Goal: Information Seeking & Learning: Learn about a topic

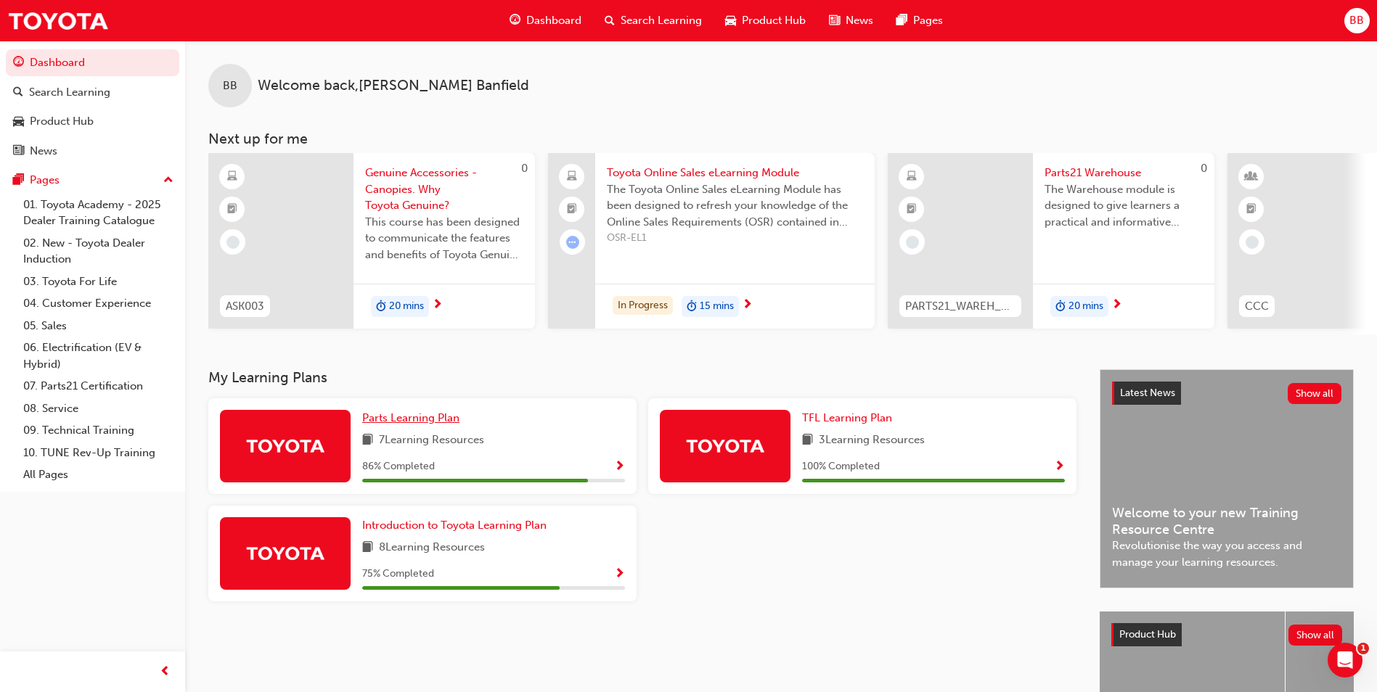
click at [396, 417] on link "Parts Learning Plan" at bounding box center [413, 418] width 103 height 17
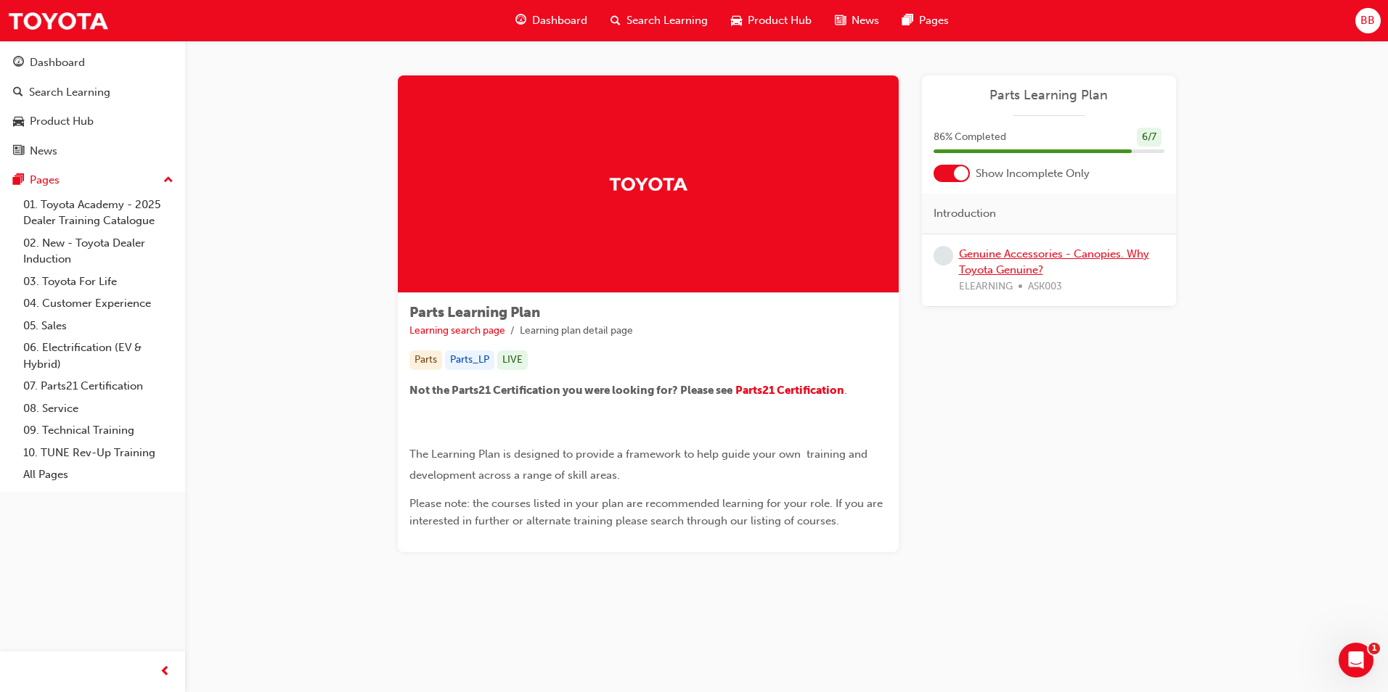
click at [1026, 259] on link "Genuine Accessories - Canopies. Why Toyota Genuine?" at bounding box center [1054, 263] width 190 height 30
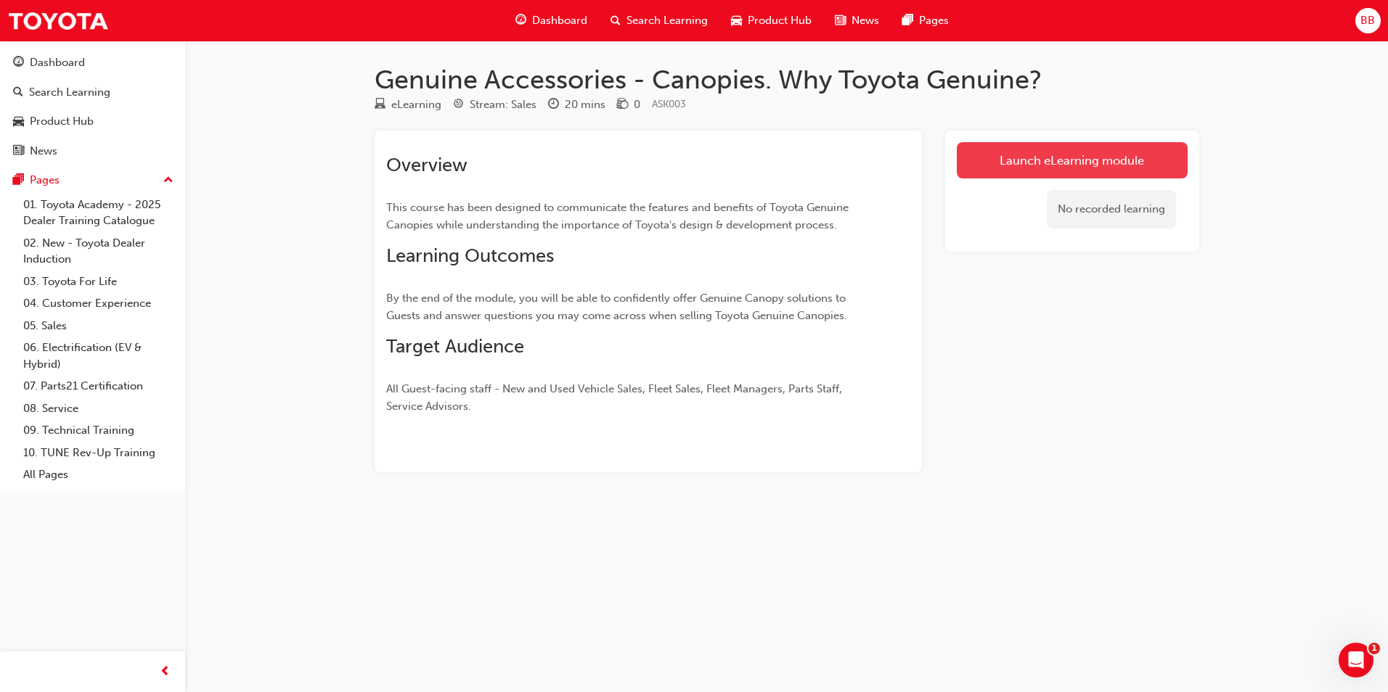
click at [1054, 169] on link "Launch eLearning module" at bounding box center [1072, 160] width 231 height 36
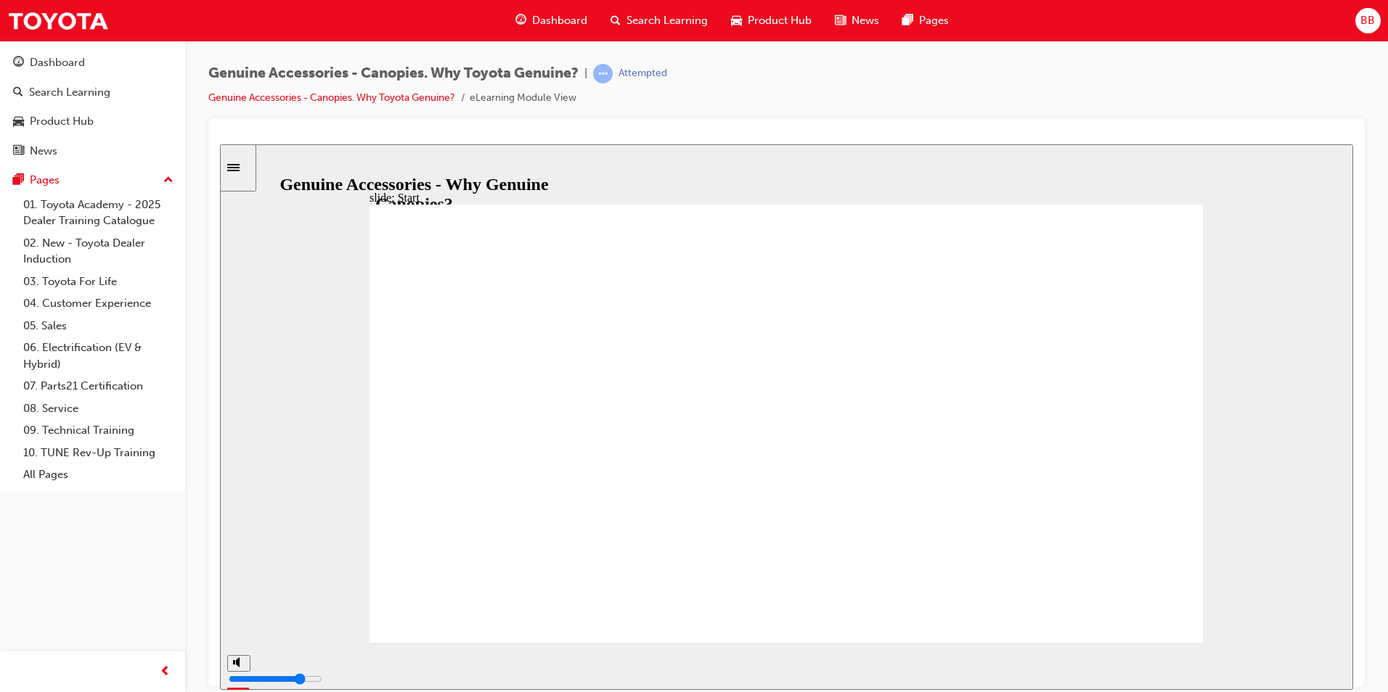
click at [1099, 669] on div "playback controls" at bounding box center [738, 663] width 958 height 16
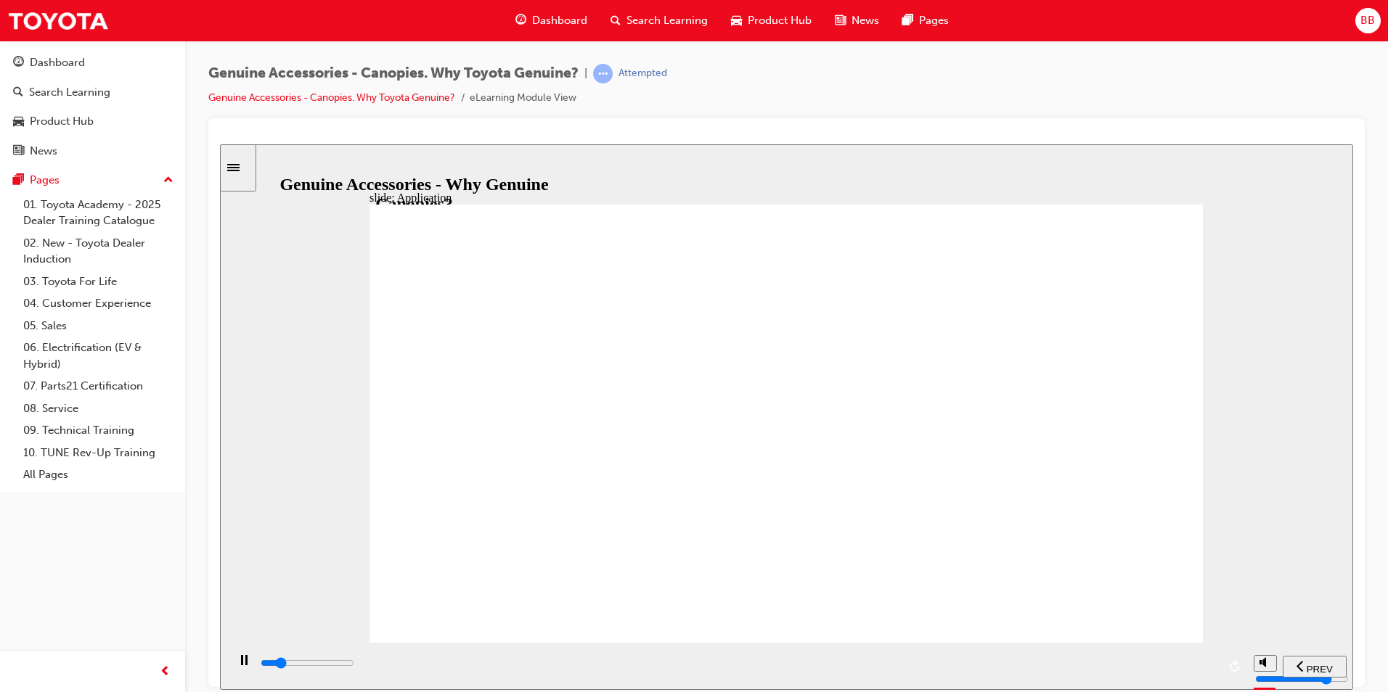
click at [1195, 661] on div "playback controls" at bounding box center [738, 663] width 958 height 16
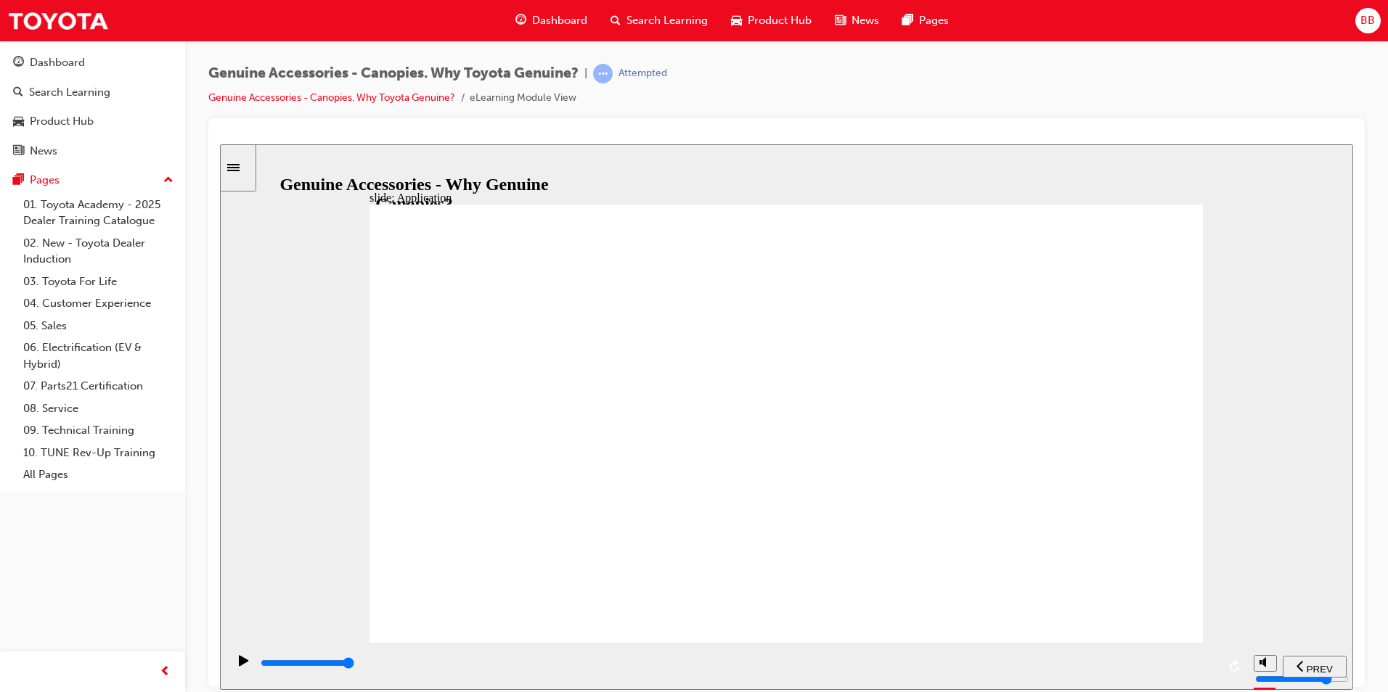
drag, startPoint x: 595, startPoint y: 551, endPoint x: 635, endPoint y: 552, distance: 39.9
click at [1387, 565] on html "Your version of Internet Explorer is outdated and not supported. Please upgrade…" at bounding box center [694, 346] width 1388 height 692
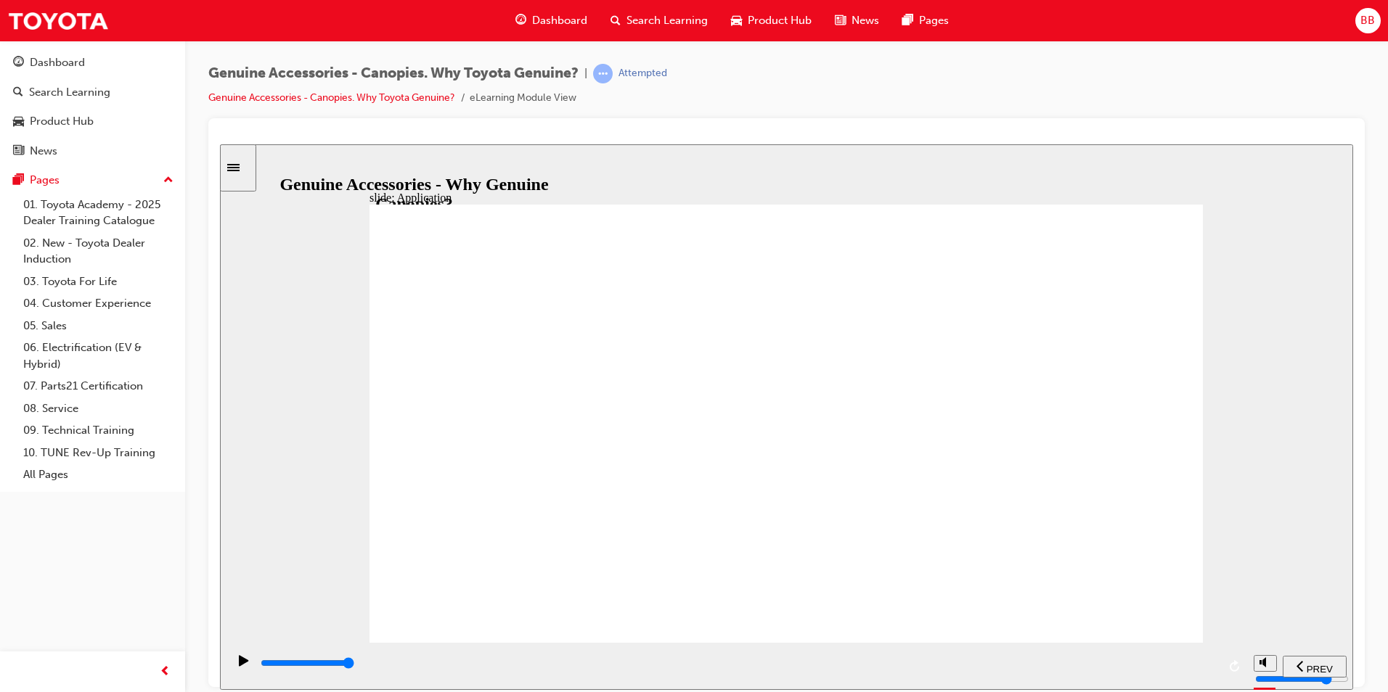
click at [354, 664] on input "slide progress" at bounding box center [308, 663] width 94 height 12
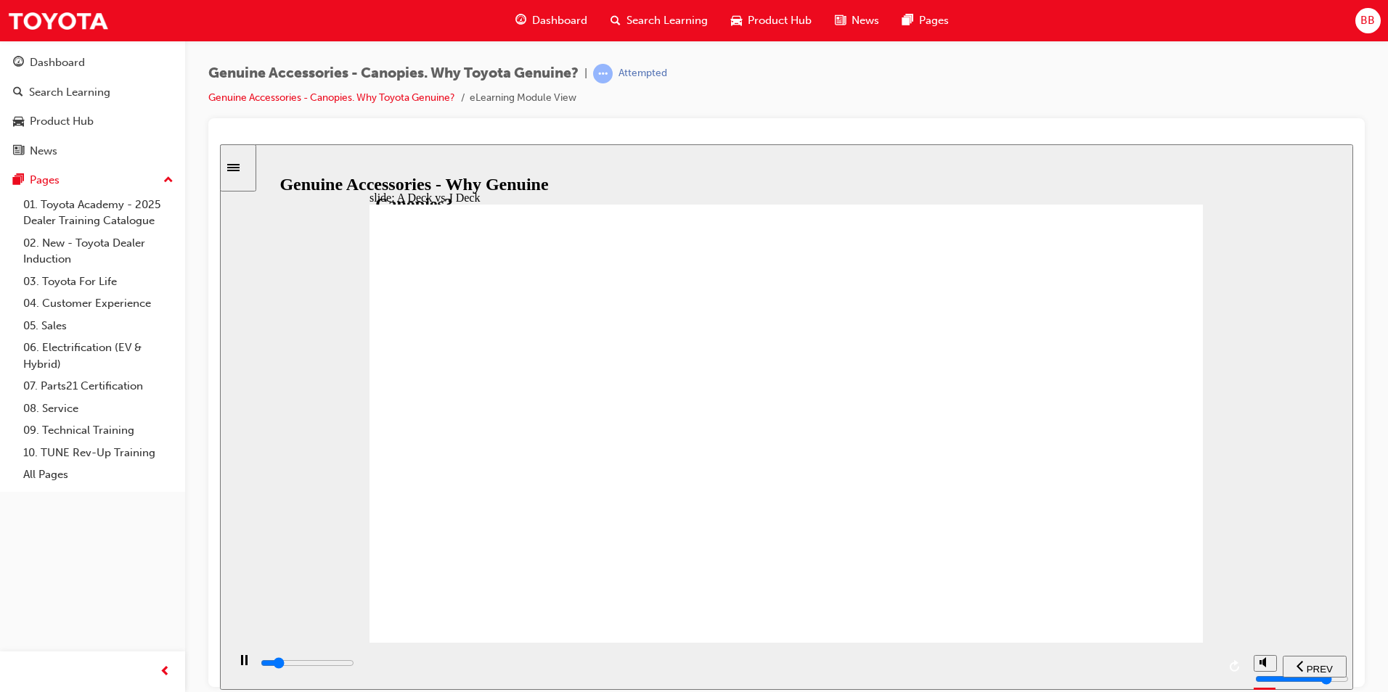
click at [1151, 667] on div "playback controls" at bounding box center [738, 663] width 958 height 16
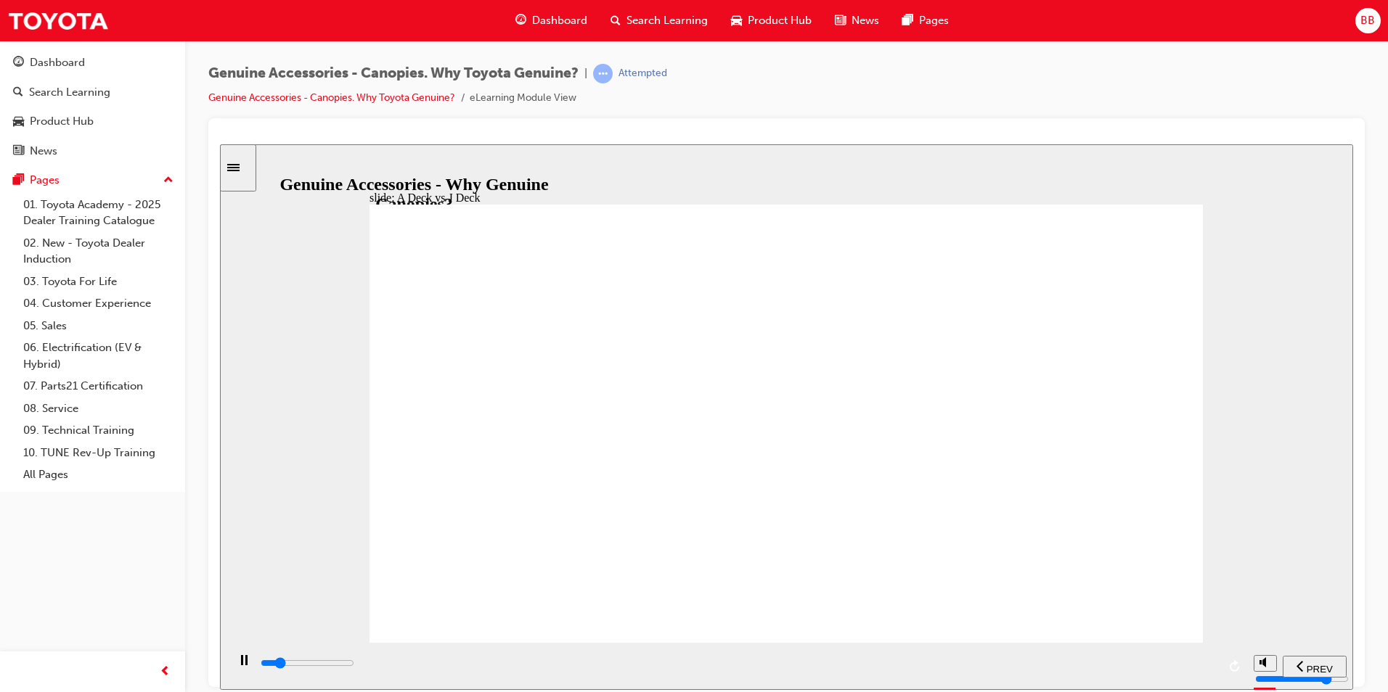
drag, startPoint x: 1074, startPoint y: 648, endPoint x: 1098, endPoint y: 669, distance: 31.9
click at [1079, 655] on div "playback controls" at bounding box center [736, 665] width 1019 height 47
click at [1098, 669] on div "playback controls" at bounding box center [738, 663] width 958 height 16
click at [354, 666] on input "slide progress" at bounding box center [308, 663] width 94 height 12
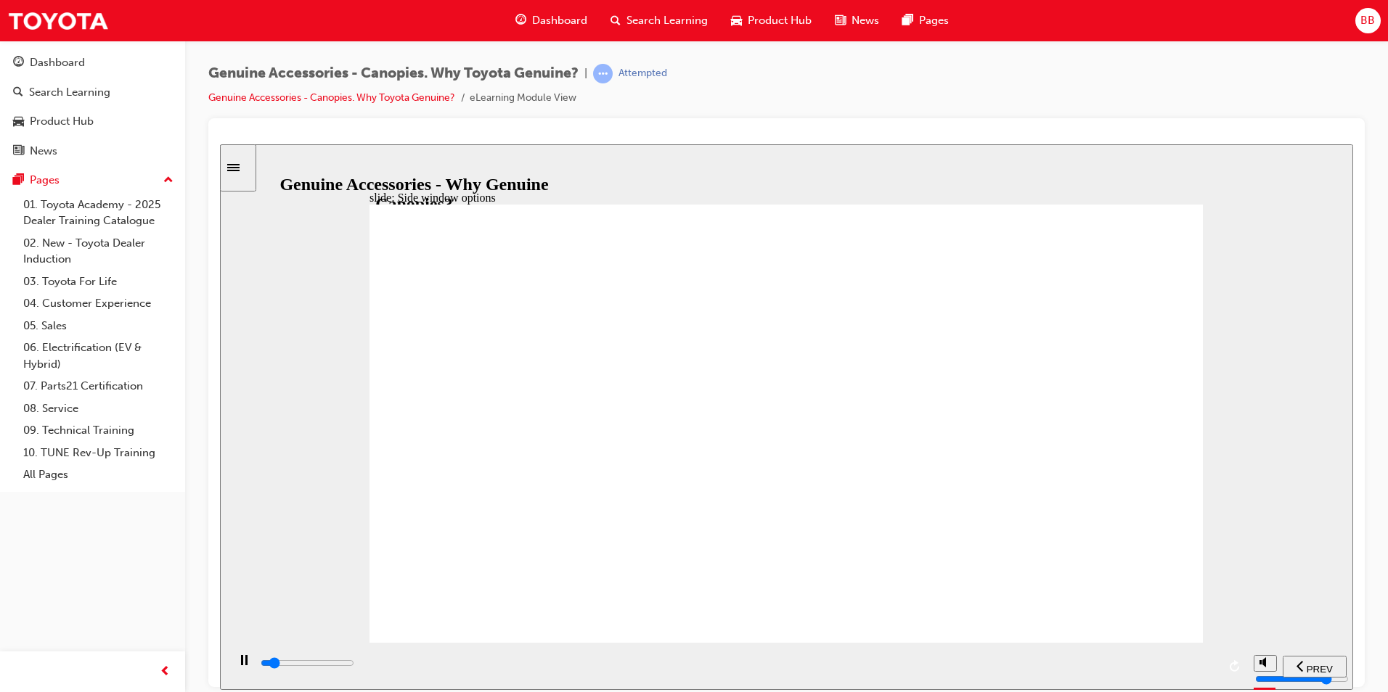
click at [1029, 669] on div "playback controls" at bounding box center [738, 663] width 958 height 16
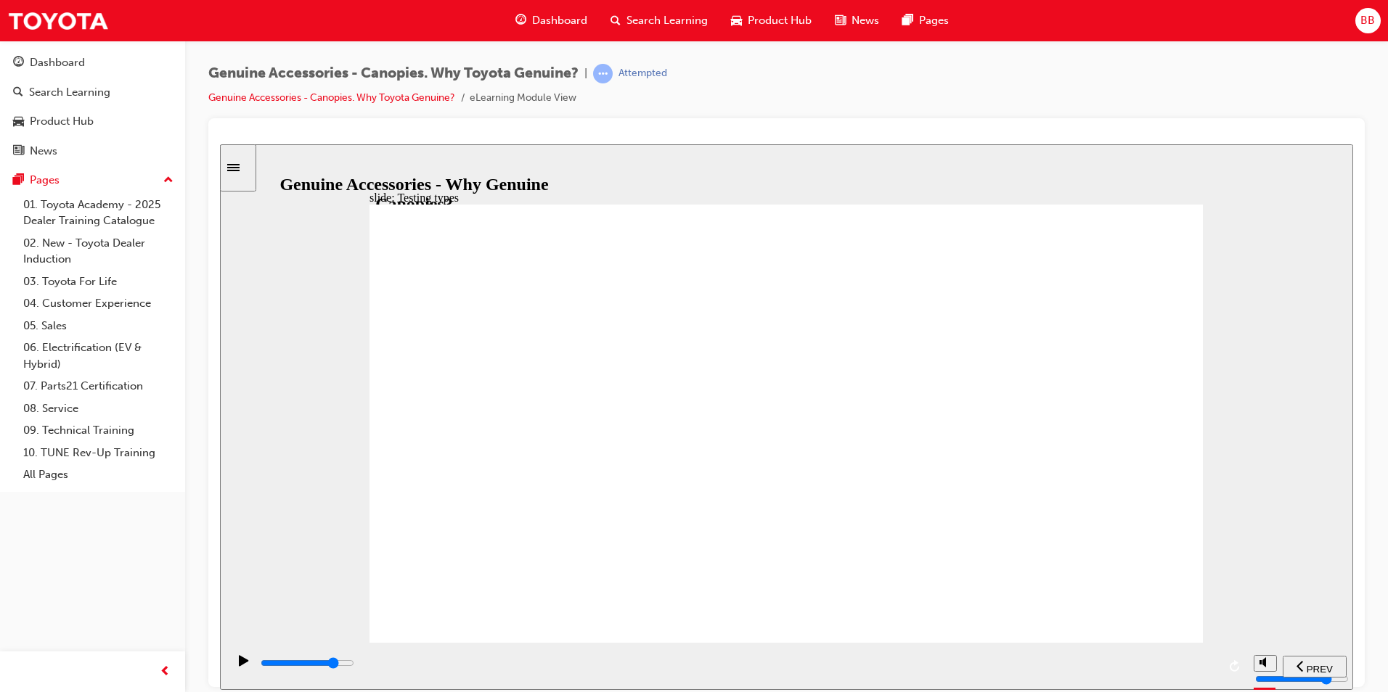
click at [1037, 661] on div "playback controls" at bounding box center [738, 663] width 958 height 16
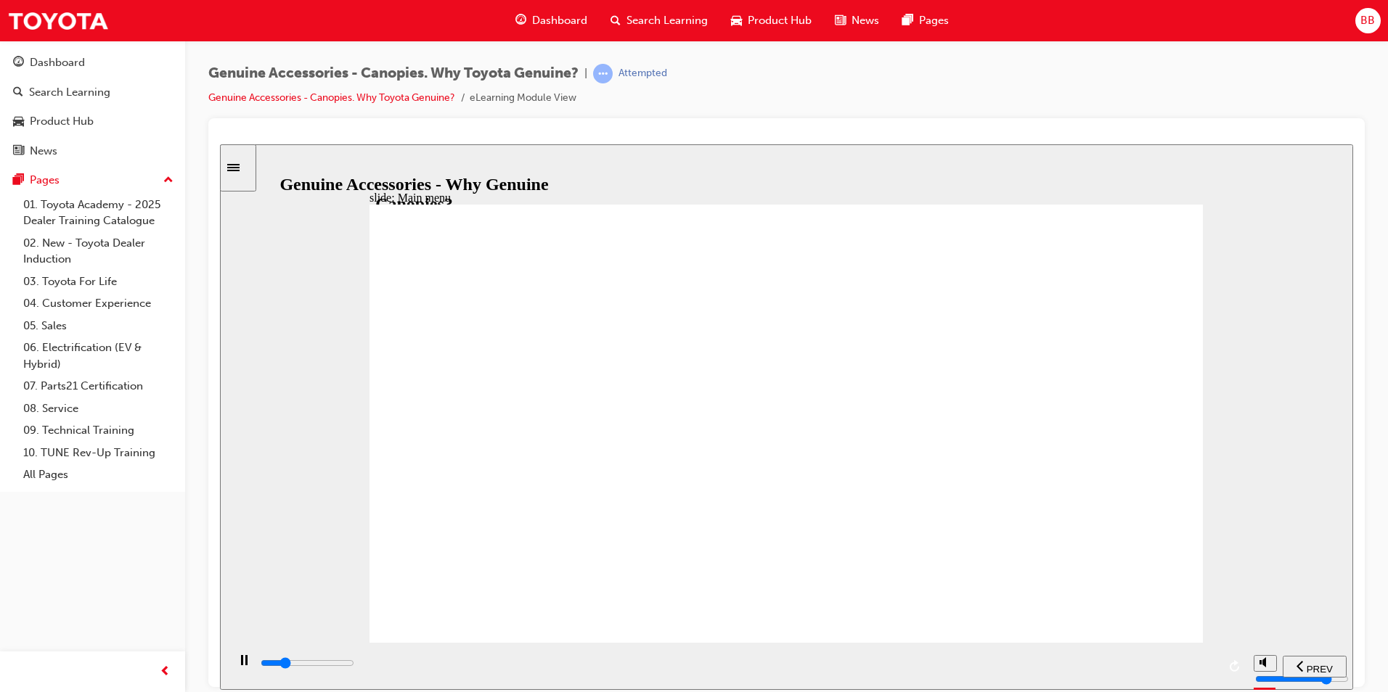
click at [1115, 655] on div "playback controls" at bounding box center [738, 666] width 958 height 22
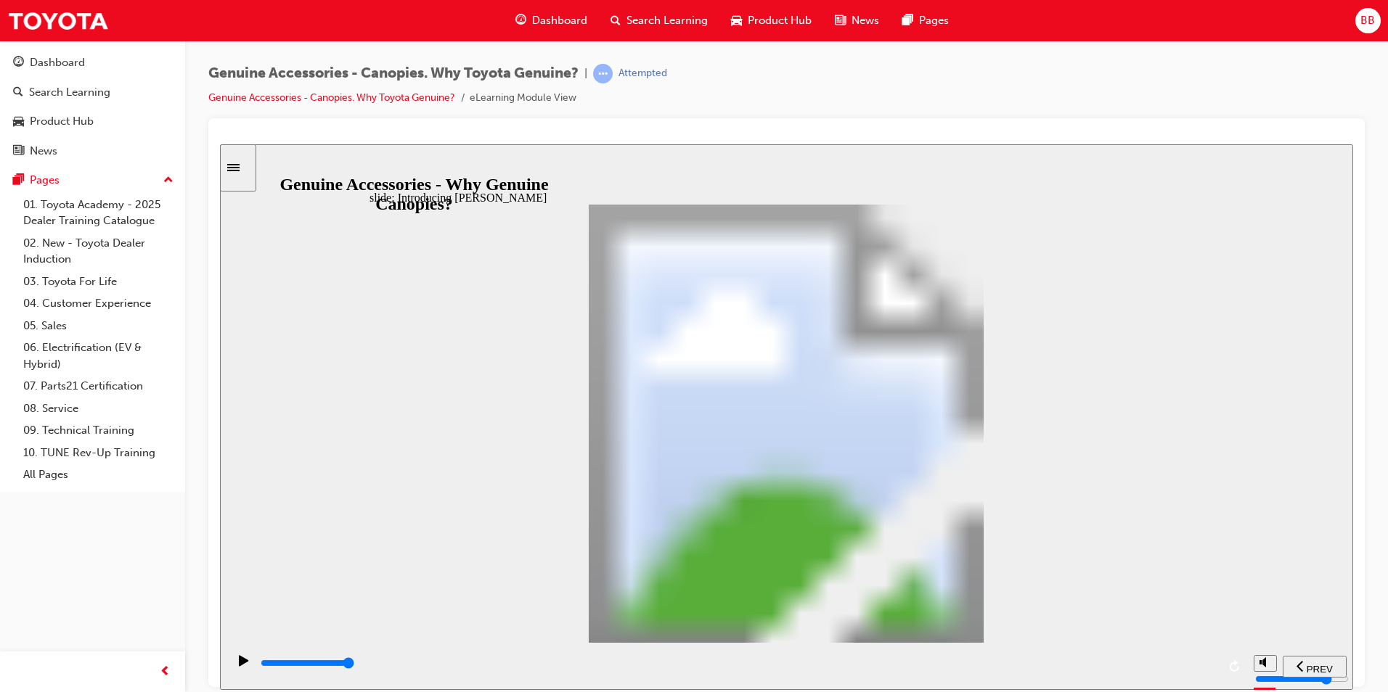
click at [1124, 658] on div "playback controls" at bounding box center [738, 666] width 958 height 22
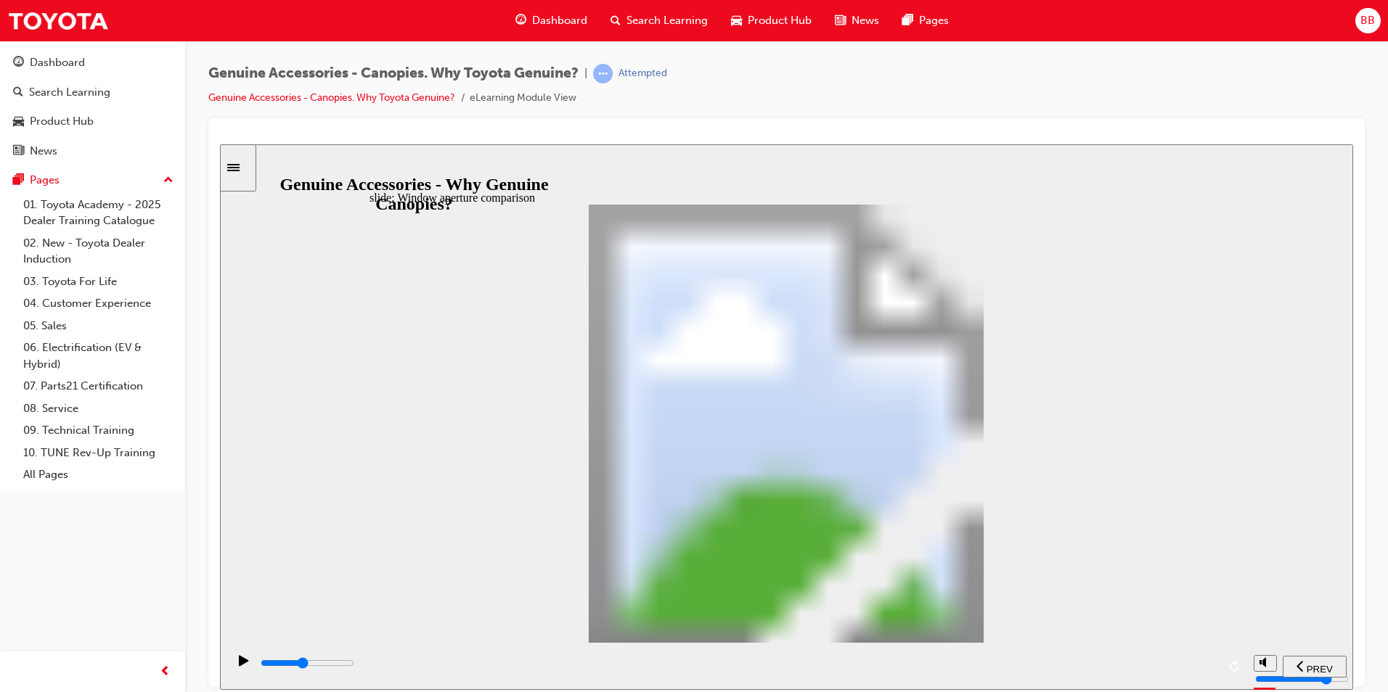
click at [682, 659] on div "playback controls" at bounding box center [738, 663] width 958 height 16
drag, startPoint x: 796, startPoint y: 664, endPoint x: 863, endPoint y: 667, distance: 66.8
click at [830, 665] on div "playback controls" at bounding box center [738, 663] width 958 height 16
drag, startPoint x: 1138, startPoint y: 663, endPoint x: 1148, endPoint y: 665, distance: 9.5
click at [1142, 665] on div "playback controls" at bounding box center [738, 663] width 958 height 16
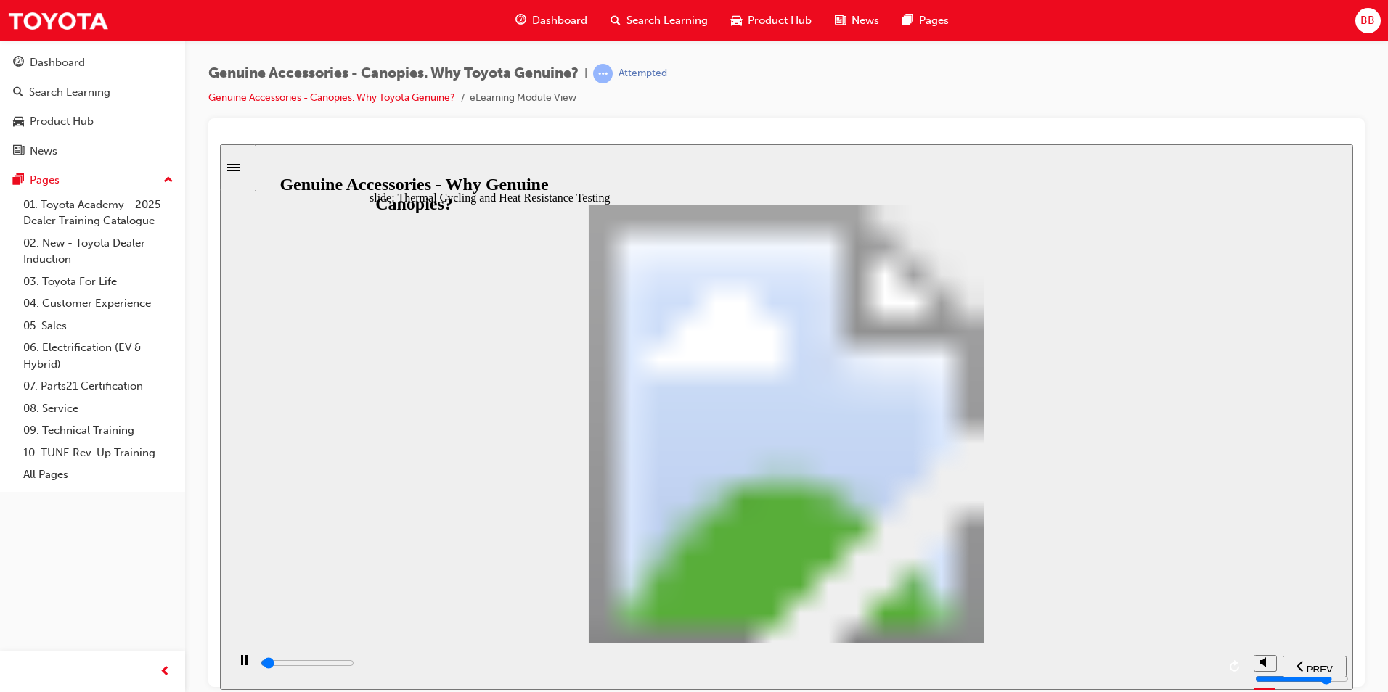
click at [1156, 671] on div "playback controls" at bounding box center [738, 663] width 958 height 16
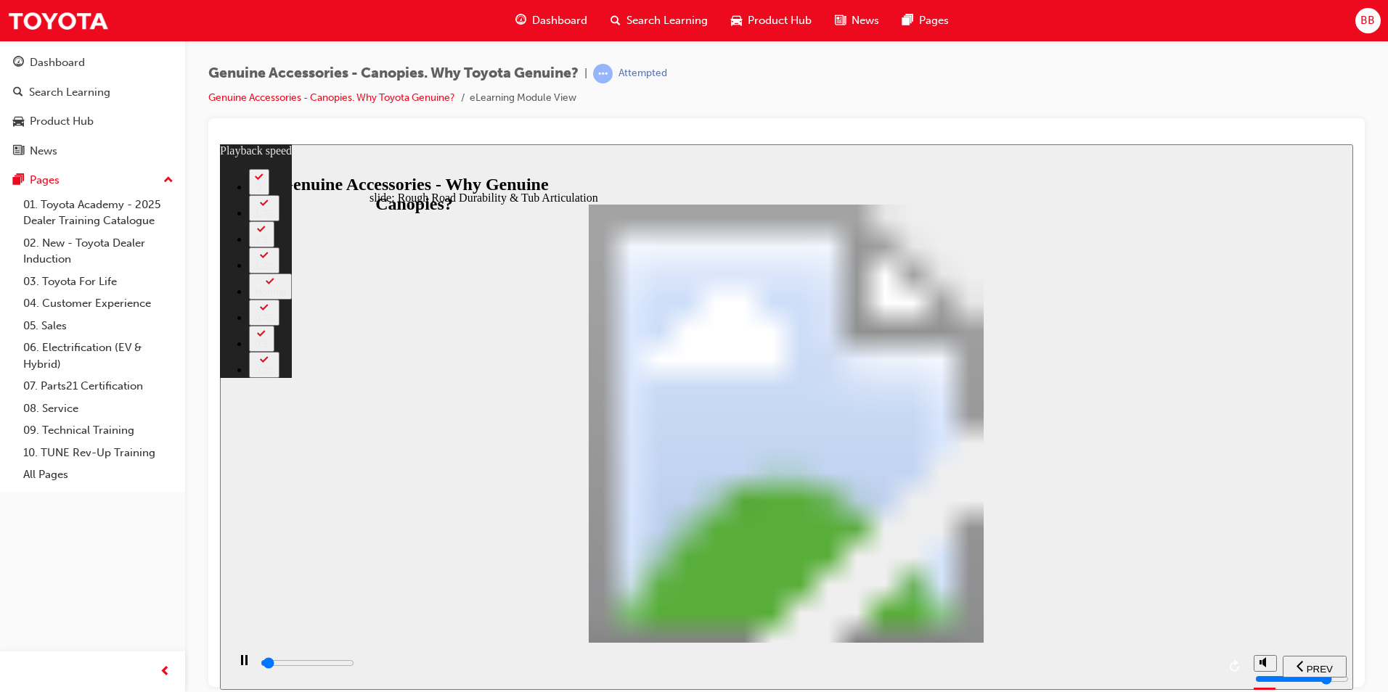
type input "1000"
type input "0"
type input "1100"
type input "0"
type input "1100"
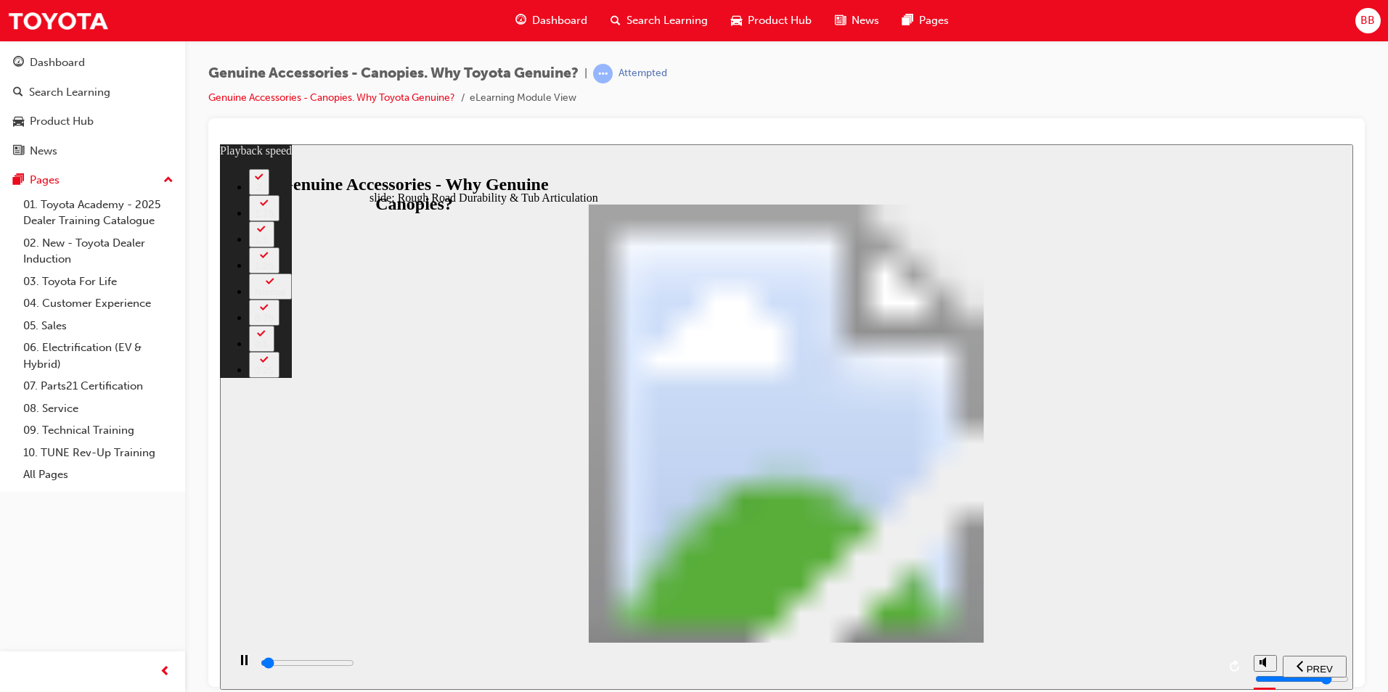
type input "0"
type input "1100"
type input "0"
type input "1100"
type input "0"
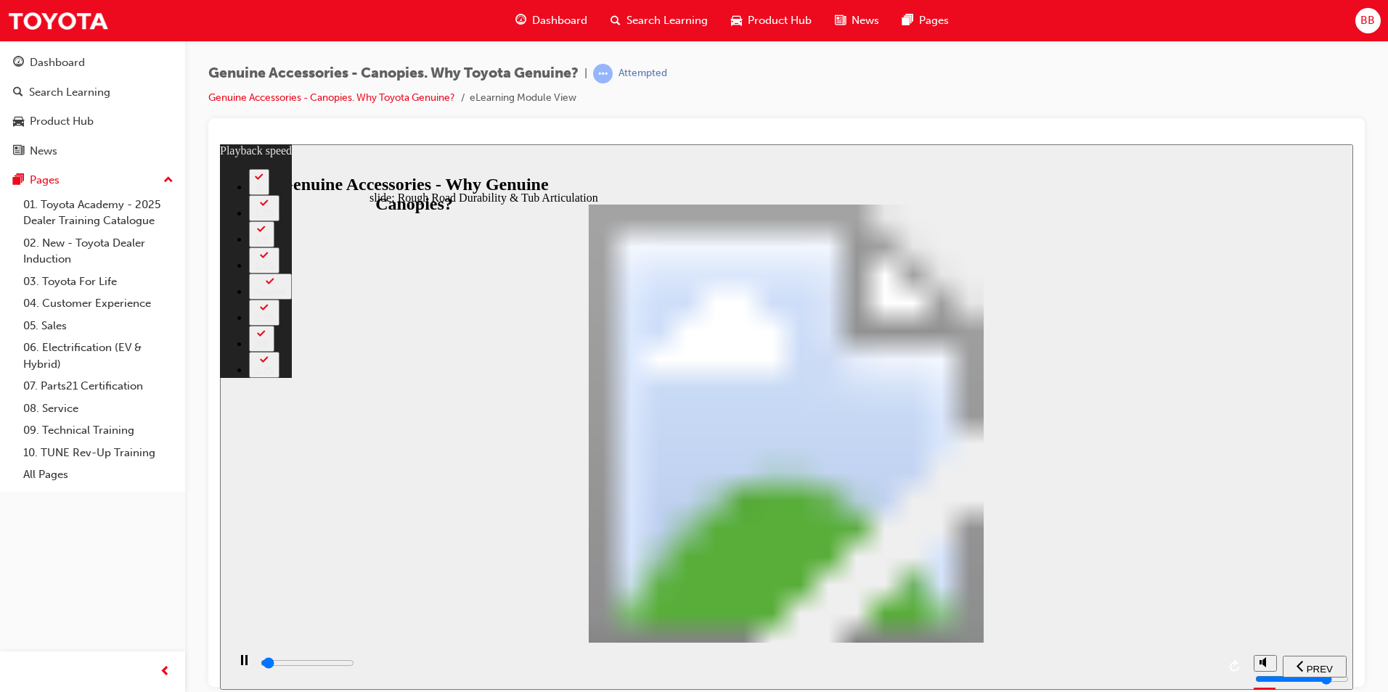
type input "1100"
type input "0"
type input "1100"
type input "0"
type input "1100"
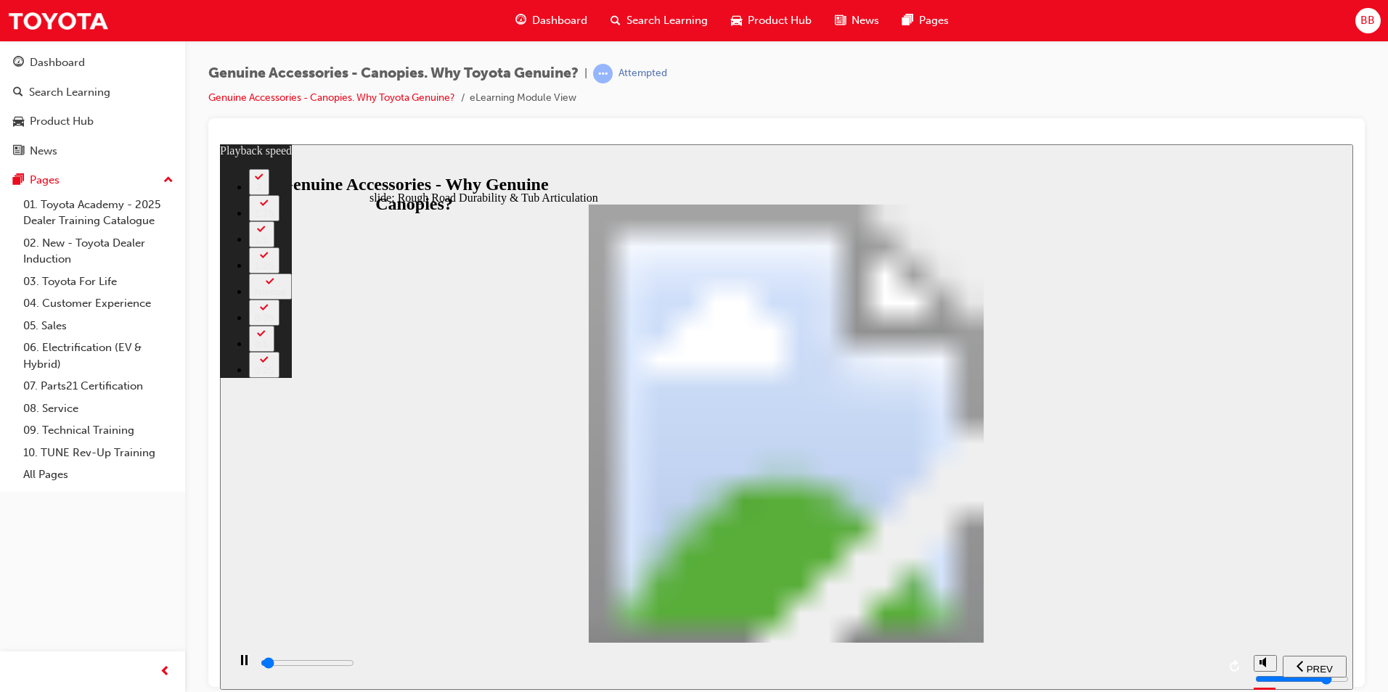
type input "0"
type input "1200"
type input "0"
type input "1200"
type input "0"
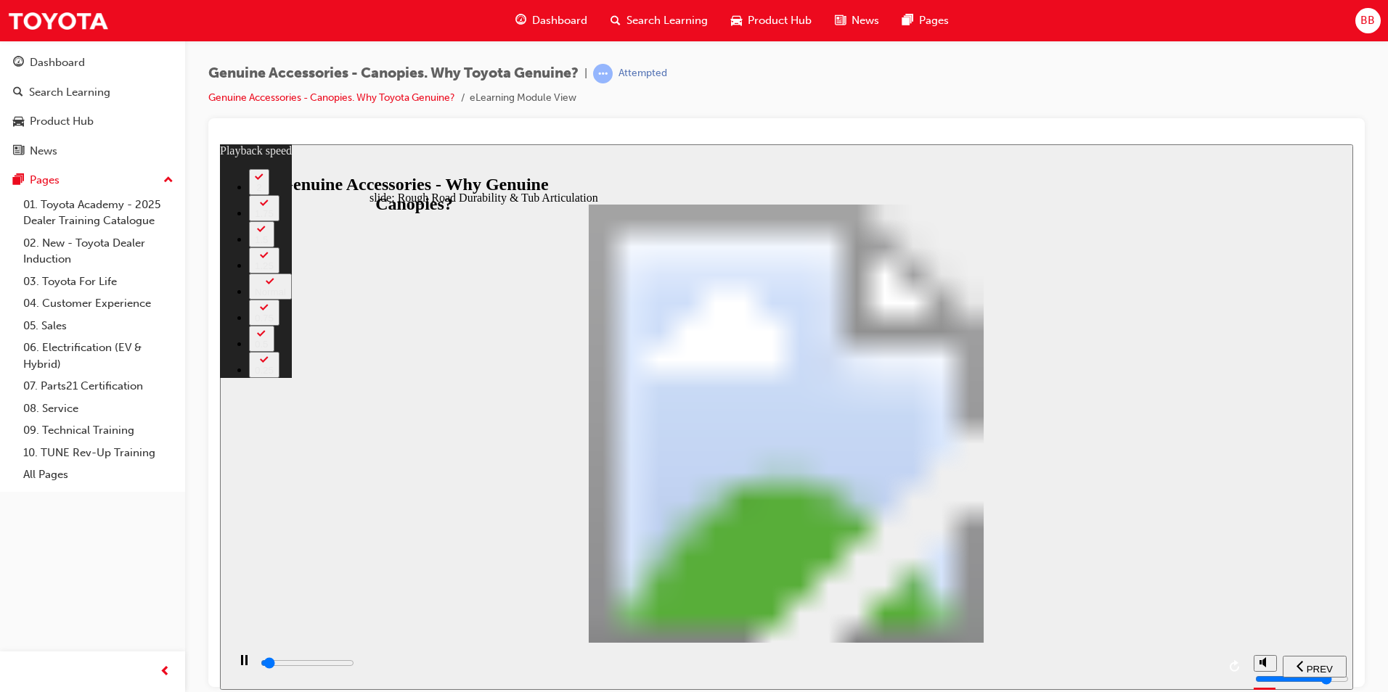
type input "1200"
type input "0"
type input "1200"
type input "0"
type input "1200"
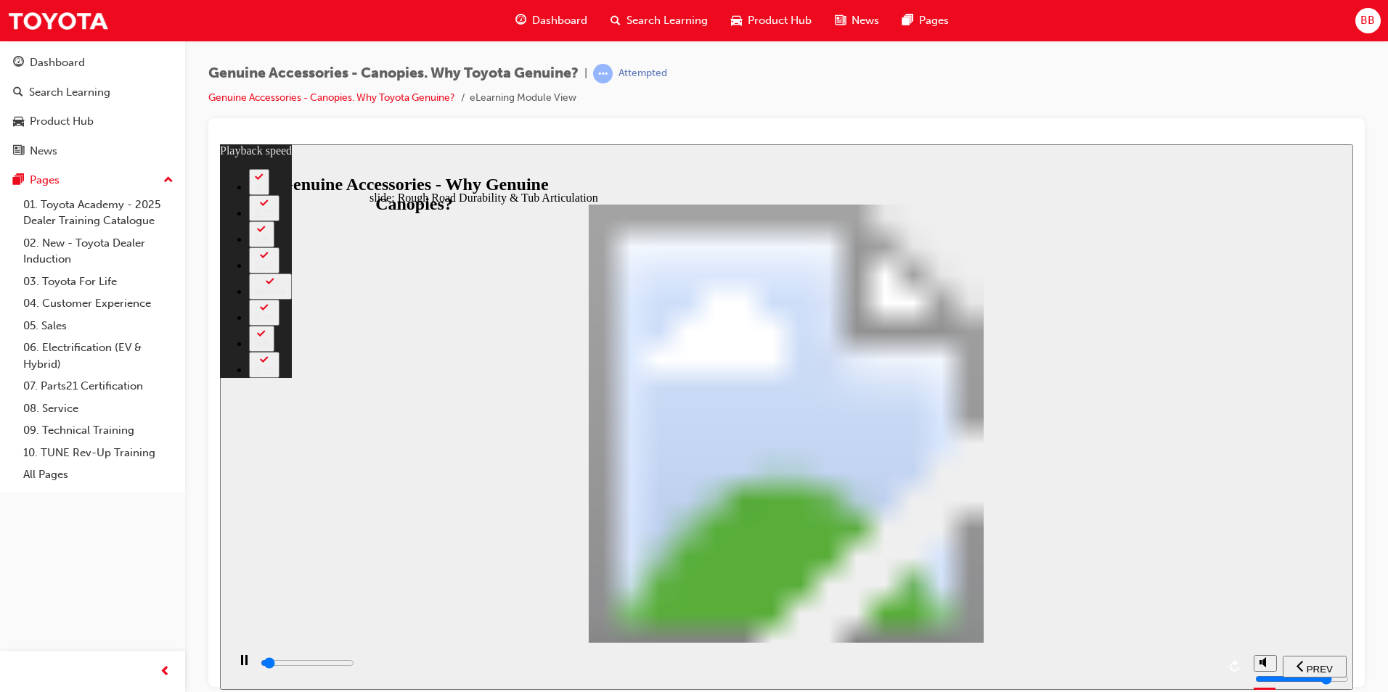
type input "0"
type input "1200"
type input "0"
type input "1300"
type input "0"
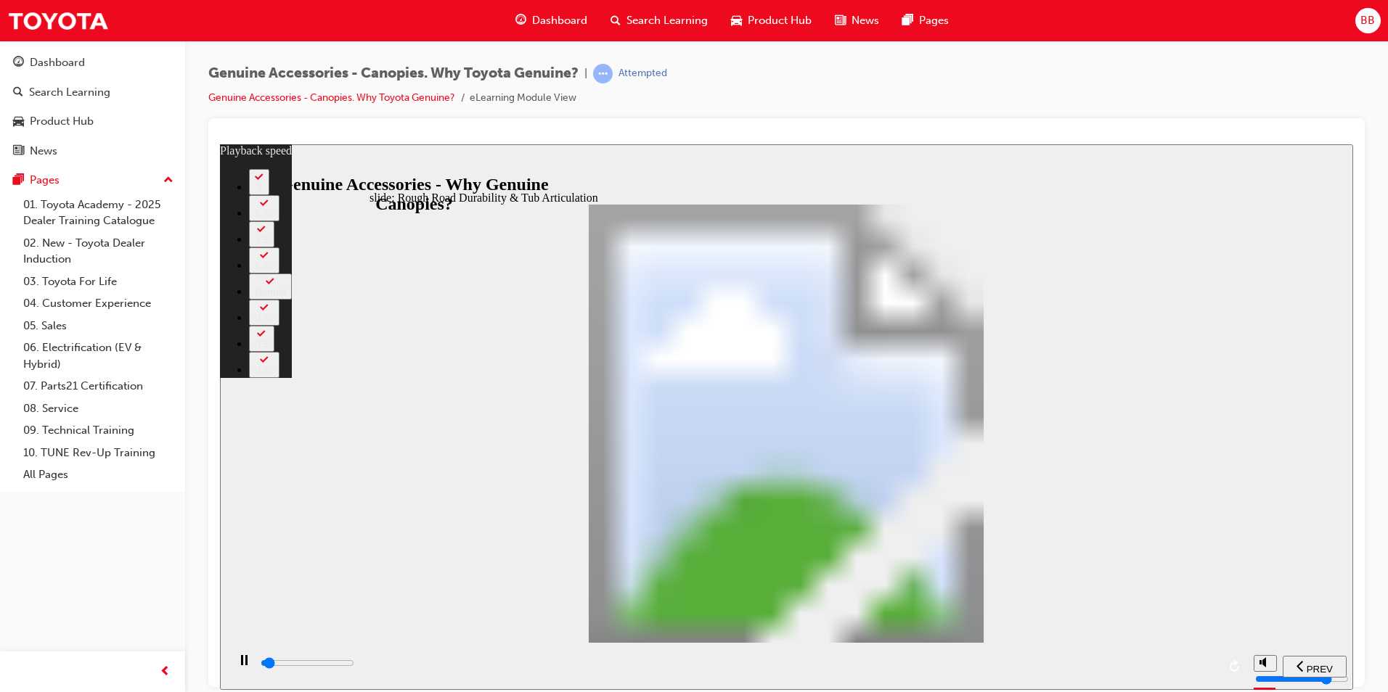
type input "1300"
type input "0"
type input "1300"
type input "0"
type input "1300"
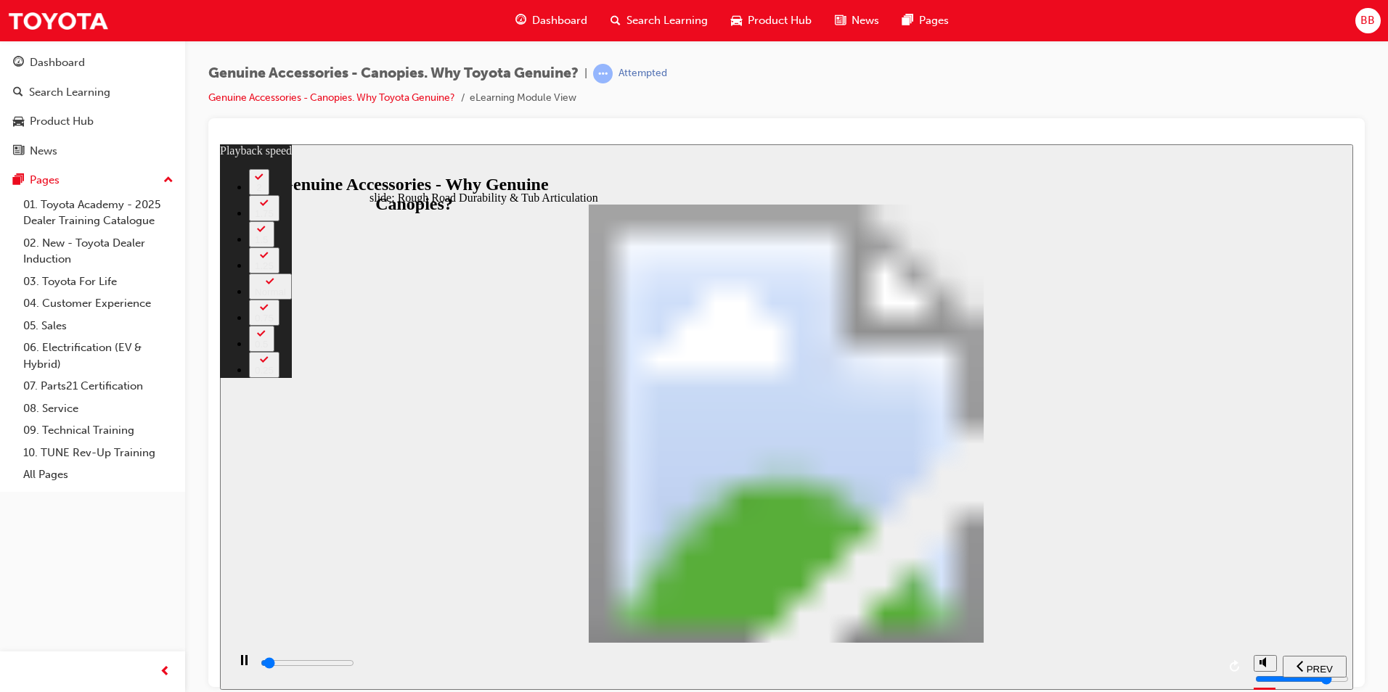
type input "0"
type input "1300"
type input "0"
type input "1300"
type input "0"
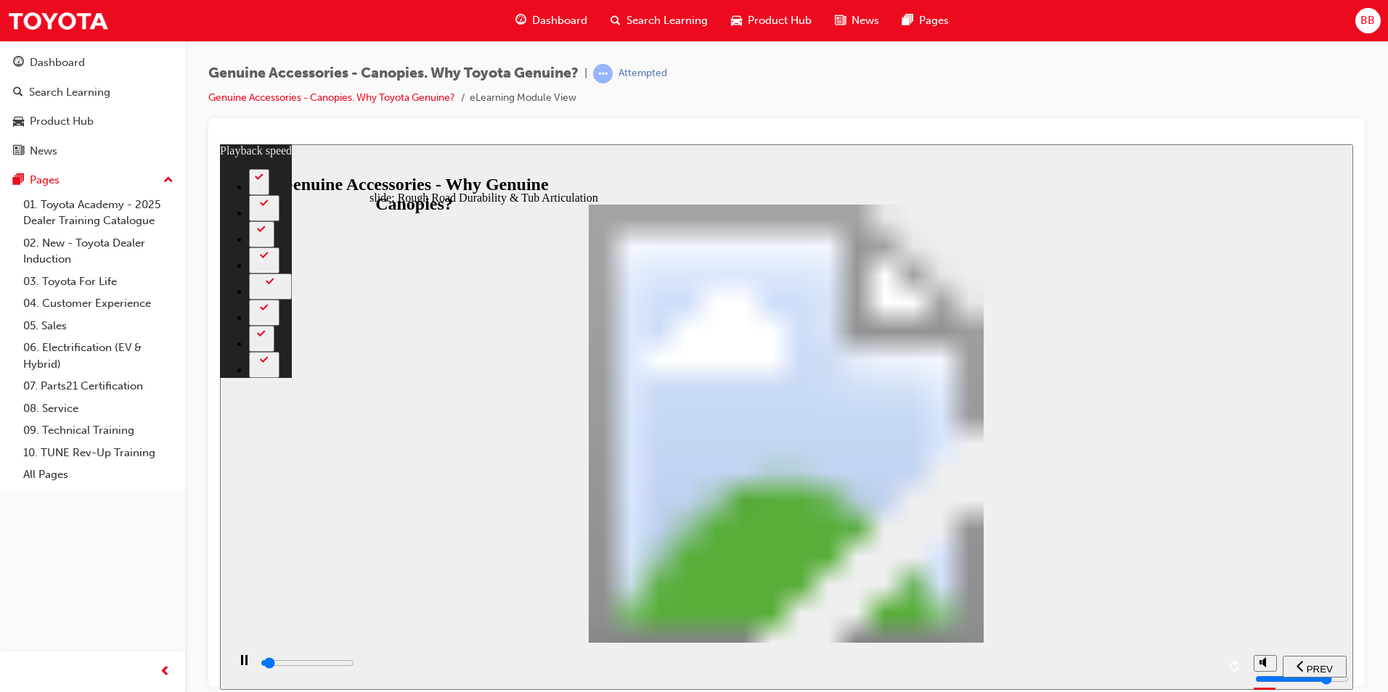
type input "1400"
type input "0"
type input "1400"
type input "0"
type input "1400"
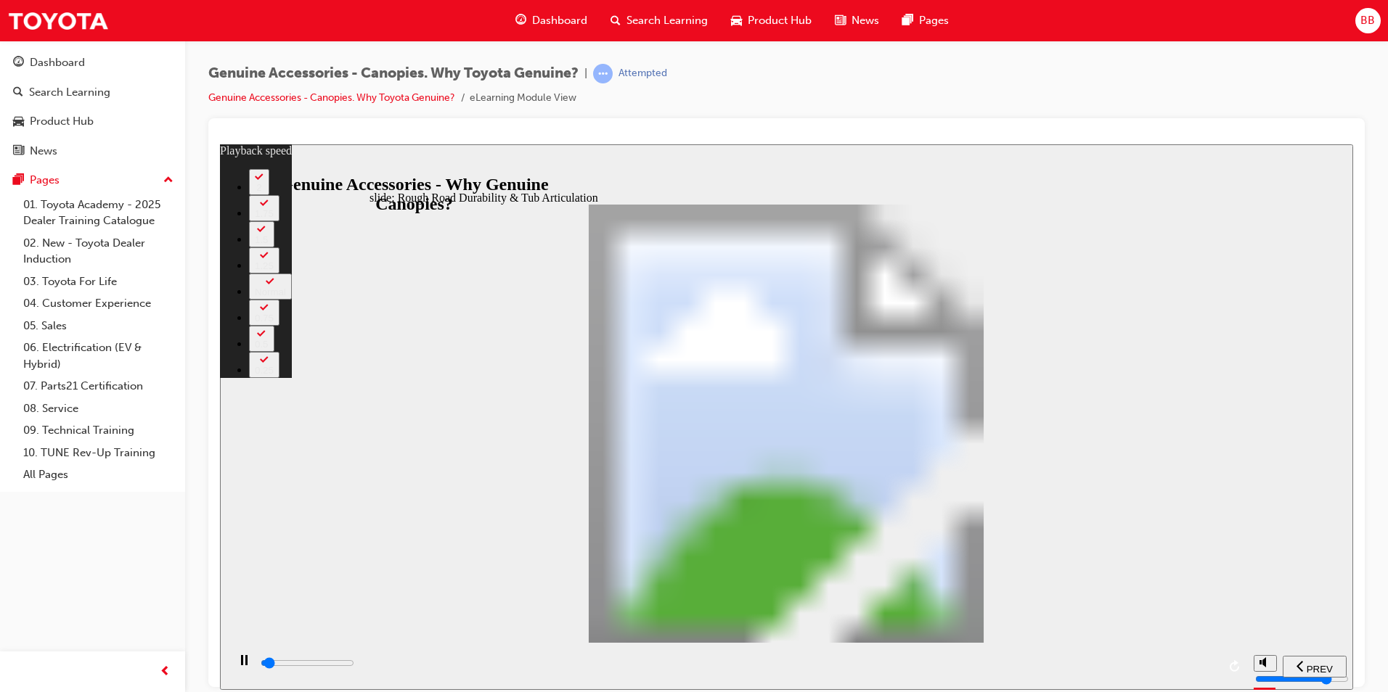
type input "0"
type input "1400"
type input "0"
type input "1400"
type input "0"
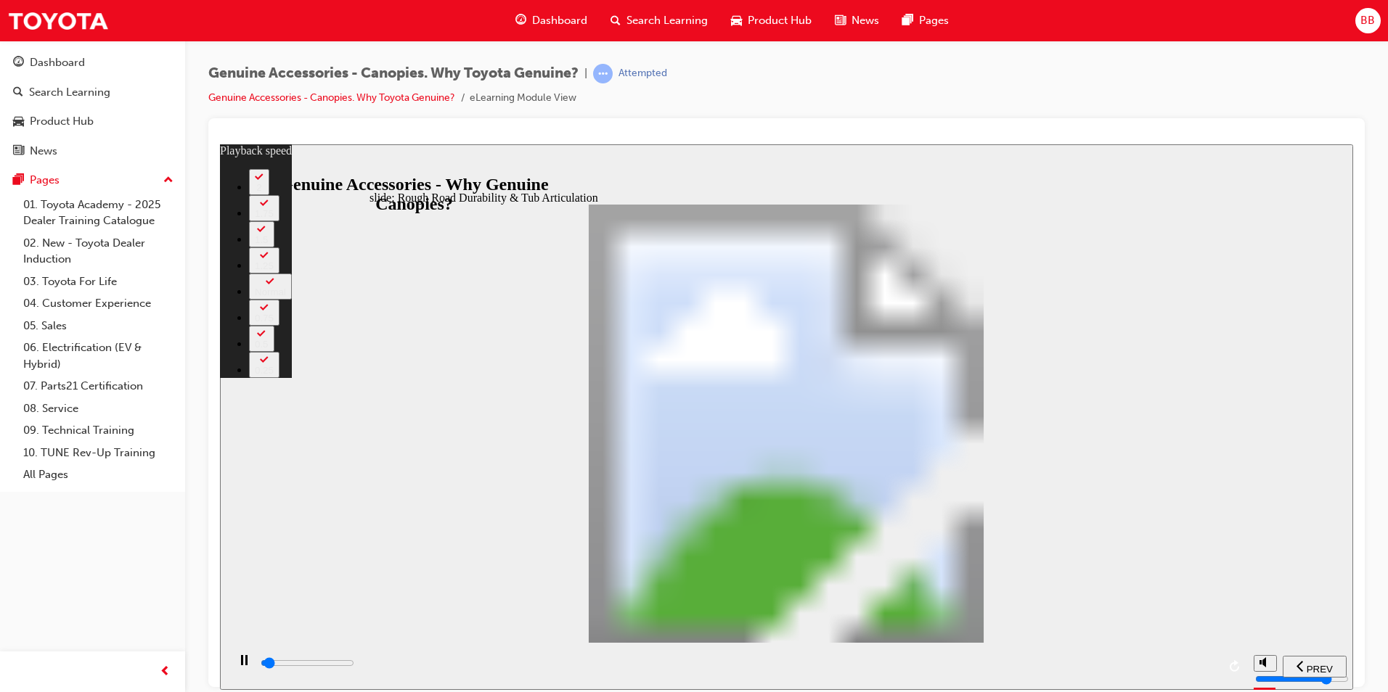
type input "1400"
type input "0"
type input "1500"
type input "0"
type input "1500"
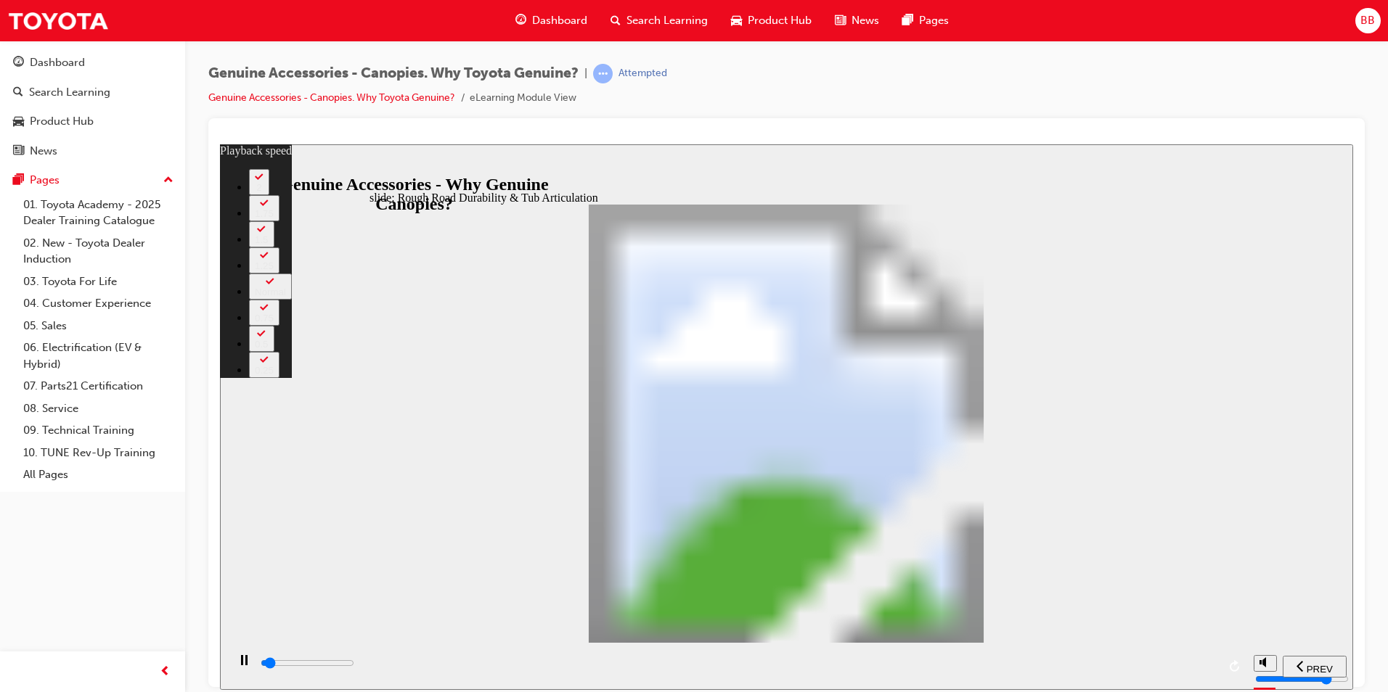
type input "0"
type input "1500"
type input "0"
type input "1500"
type input "0"
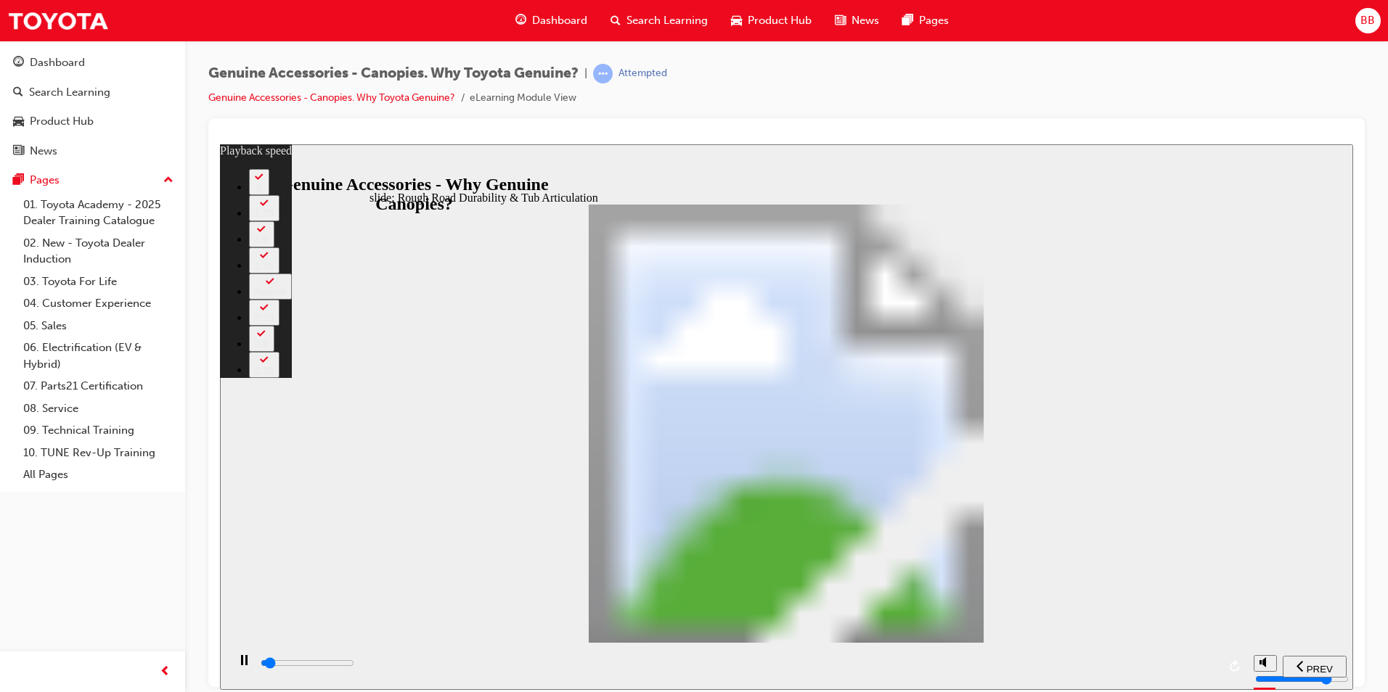
type input "1500"
type input "0"
type input "1500"
type input "0"
type input "1600"
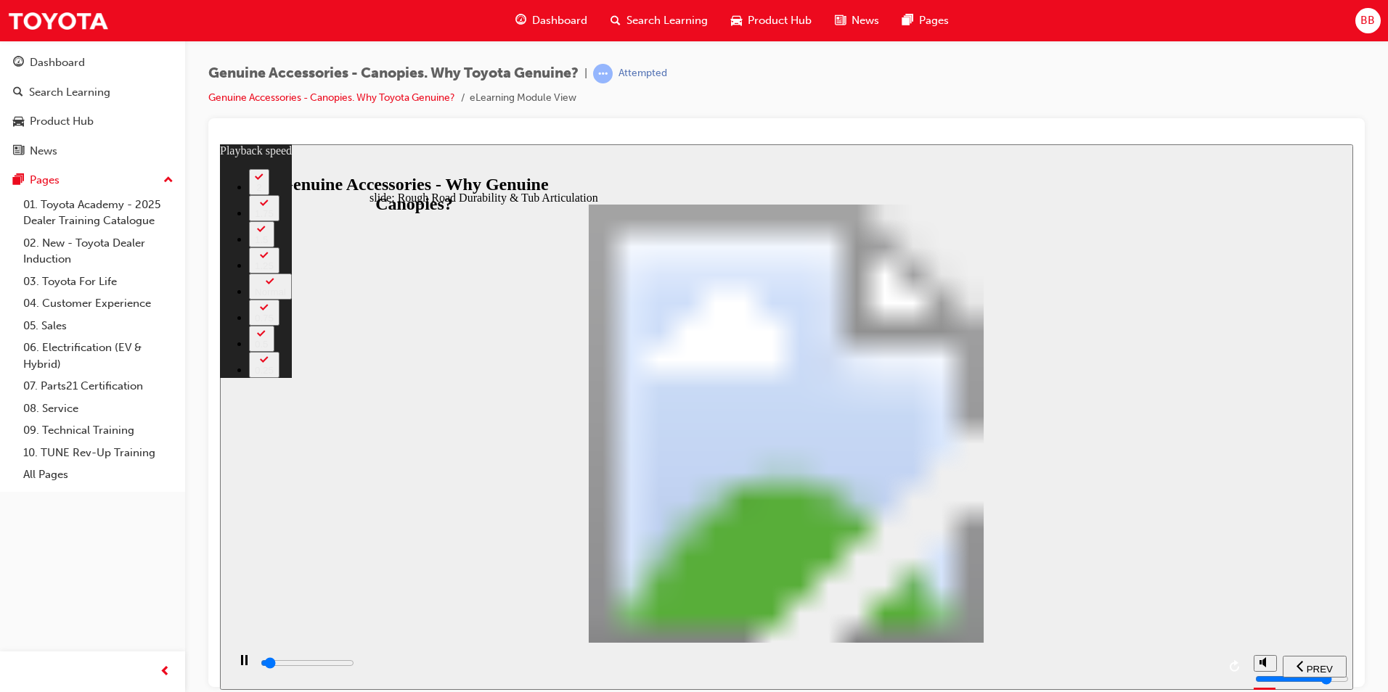
type input "0"
type input "1600"
type input "0"
type input "1600"
type input "0"
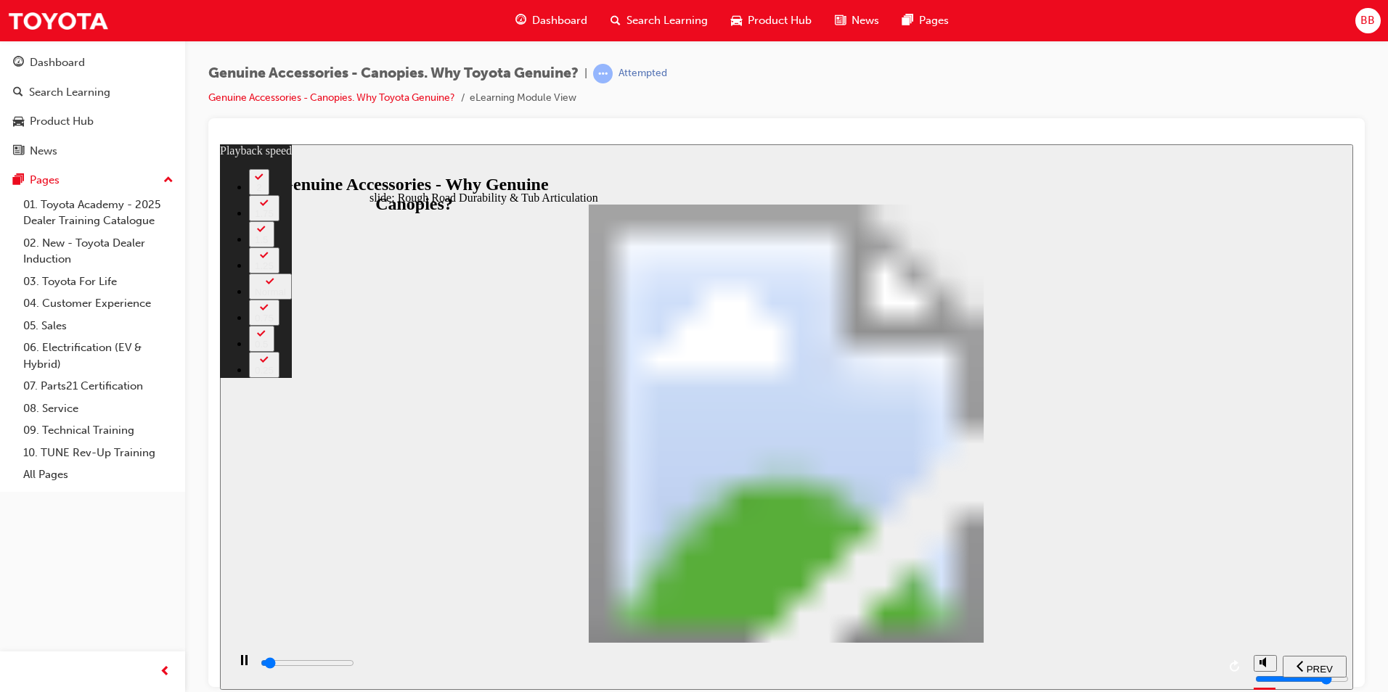
type input "1600"
type input "0"
type input "1600"
type input "0"
type input "1600"
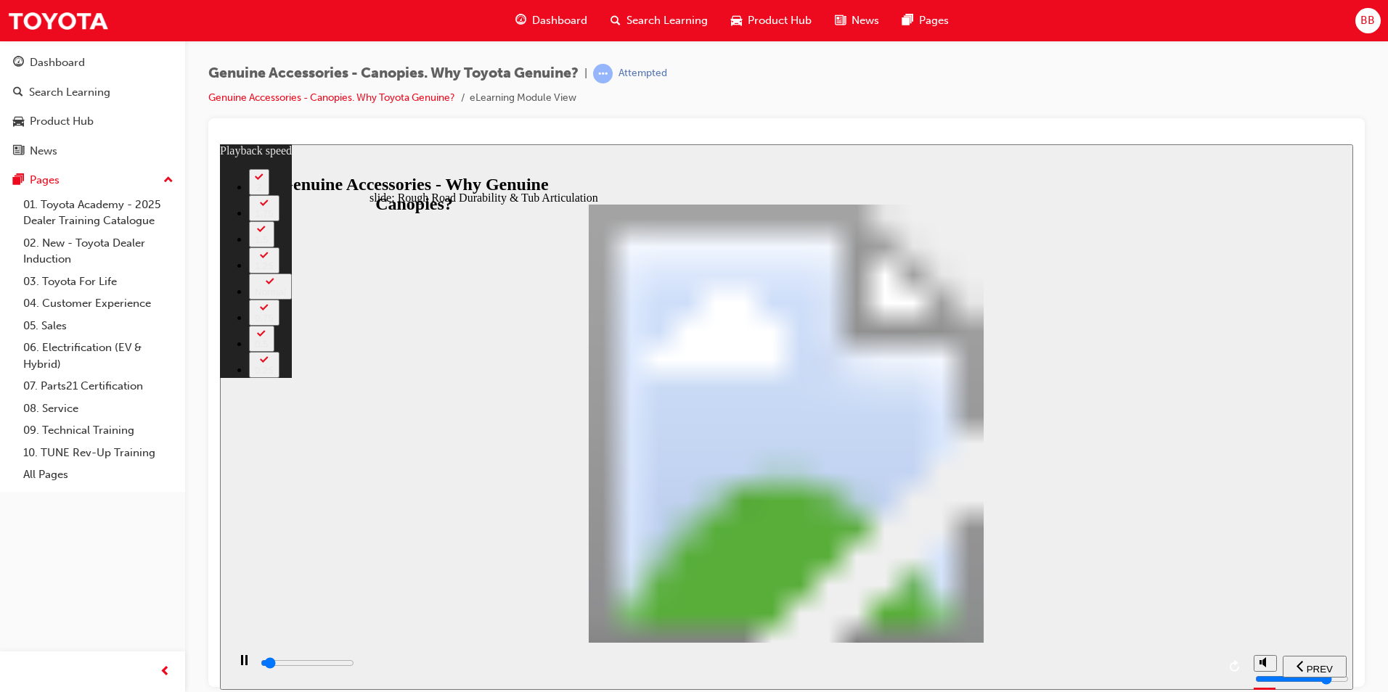
type input "0"
type input "1700"
type input "0"
type input "1700"
type input "0"
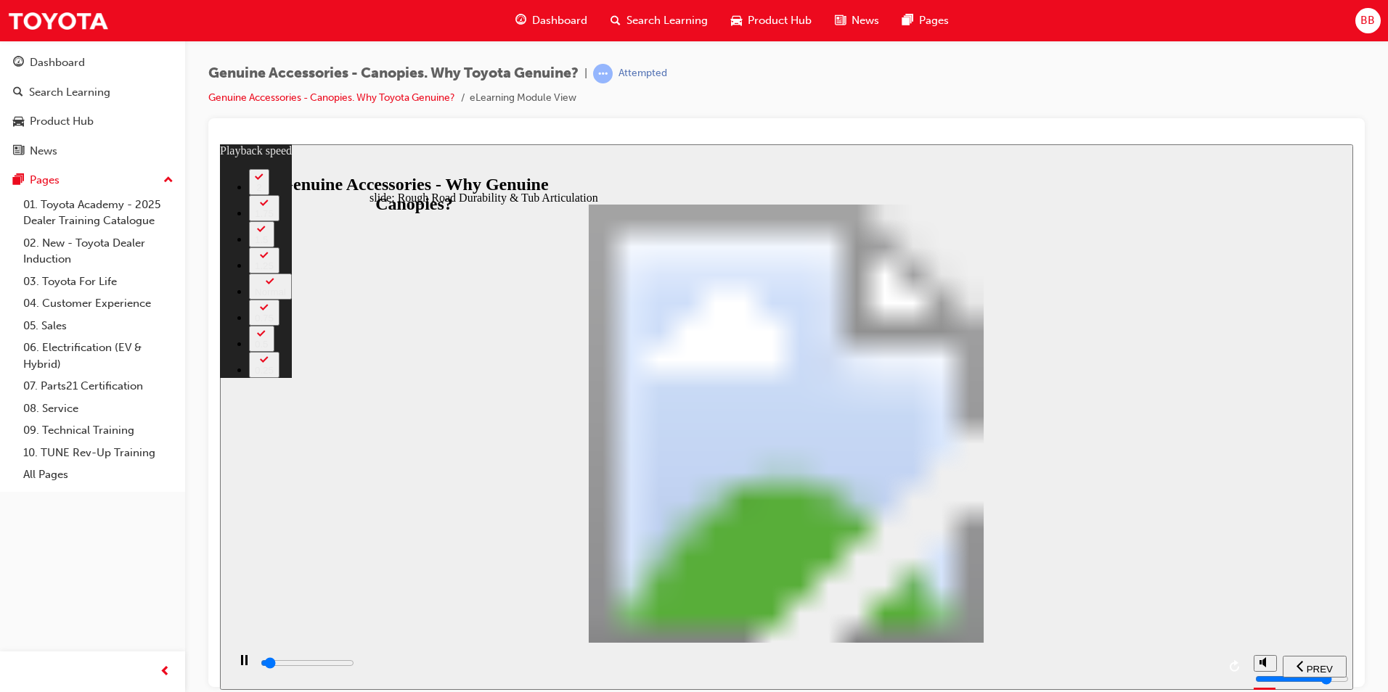
type input "1700"
type input "0"
type input "1700"
type input "0"
type input "1700"
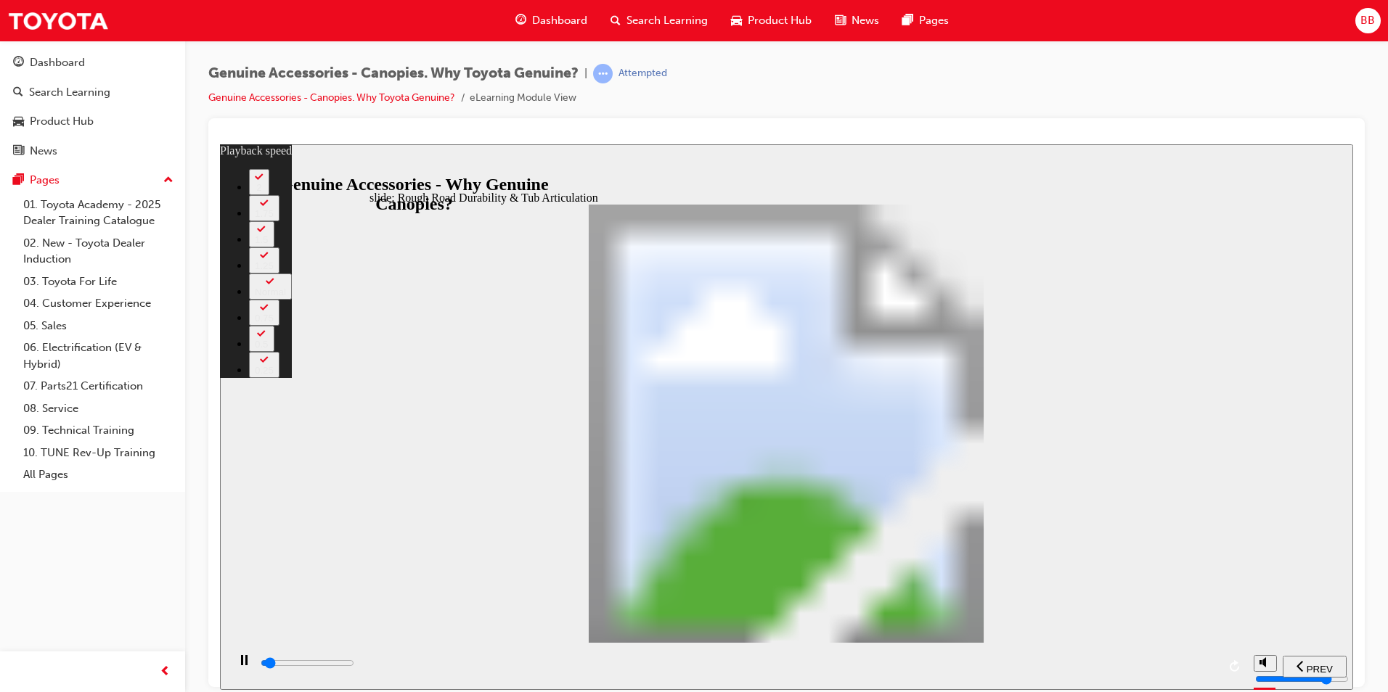
type input "0"
type input "1700"
type input "0"
type input "1800"
type input "0"
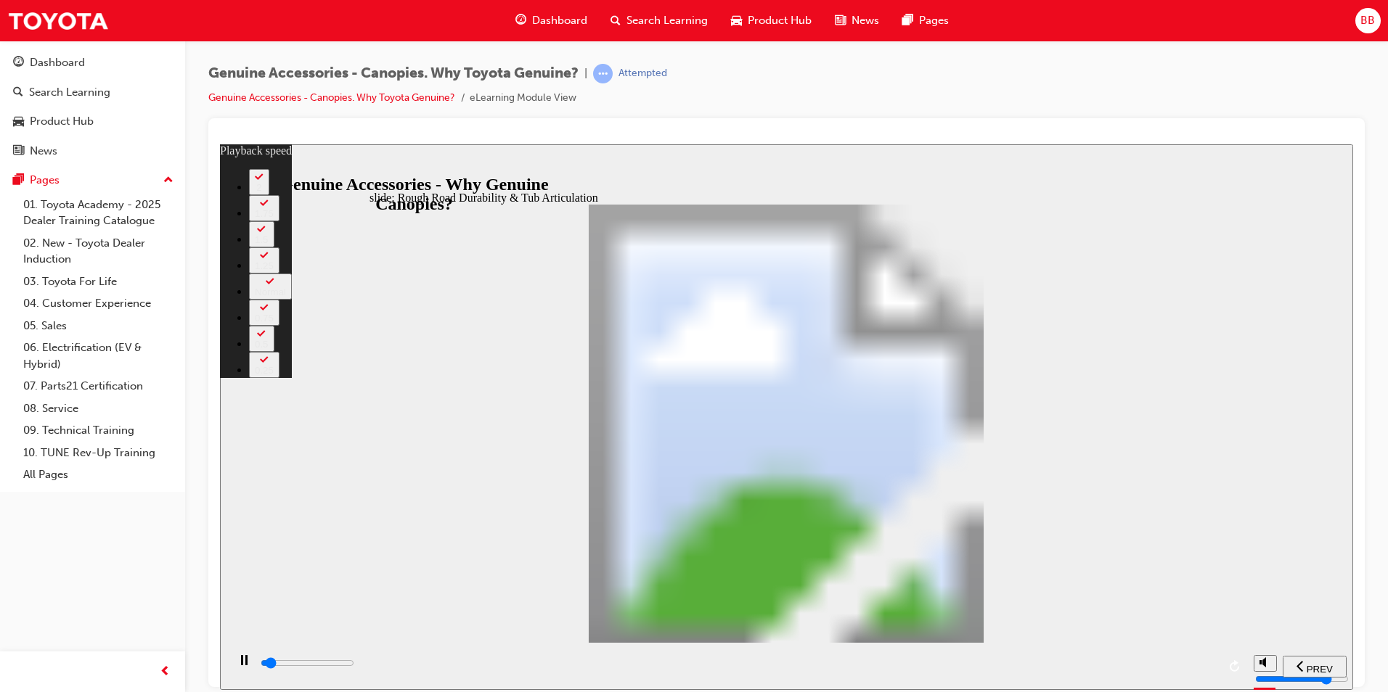
type input "1800"
type input "0"
type input "1800"
type input "0"
type input "1800"
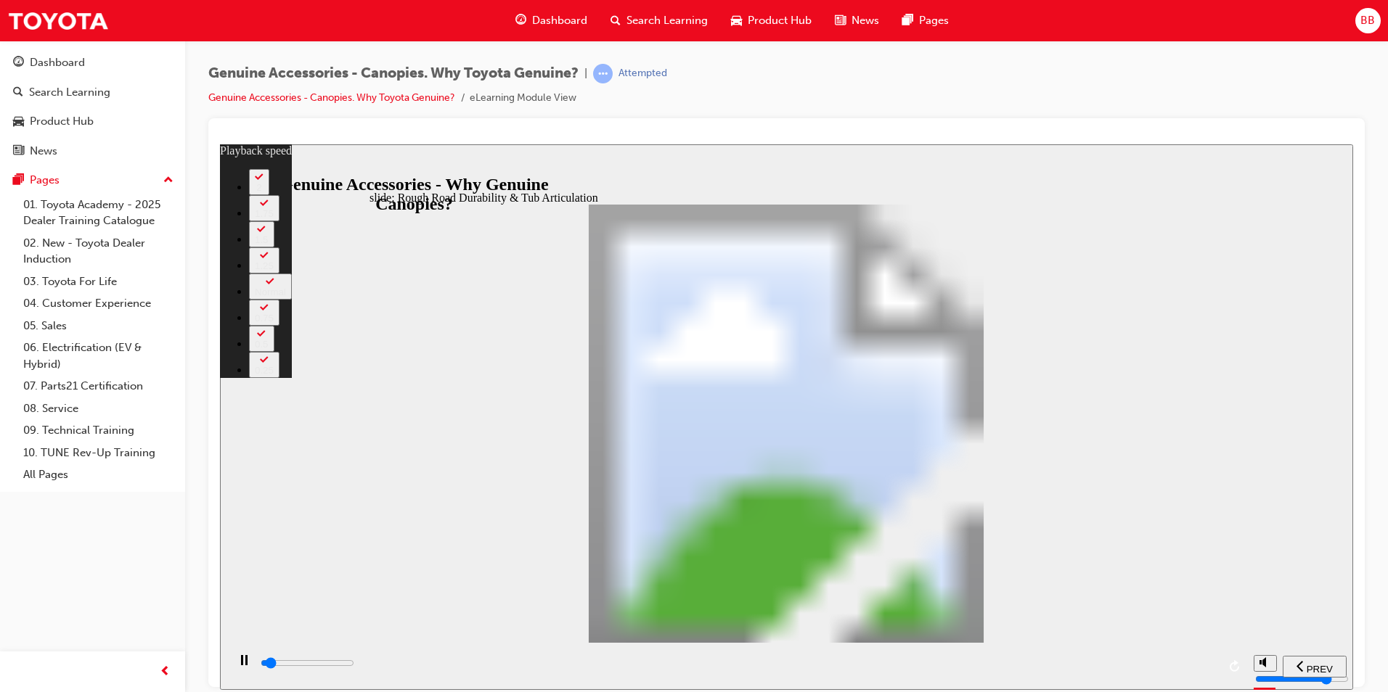
type input "1"
type input "1800"
type input "1"
type input "1800"
type input "1"
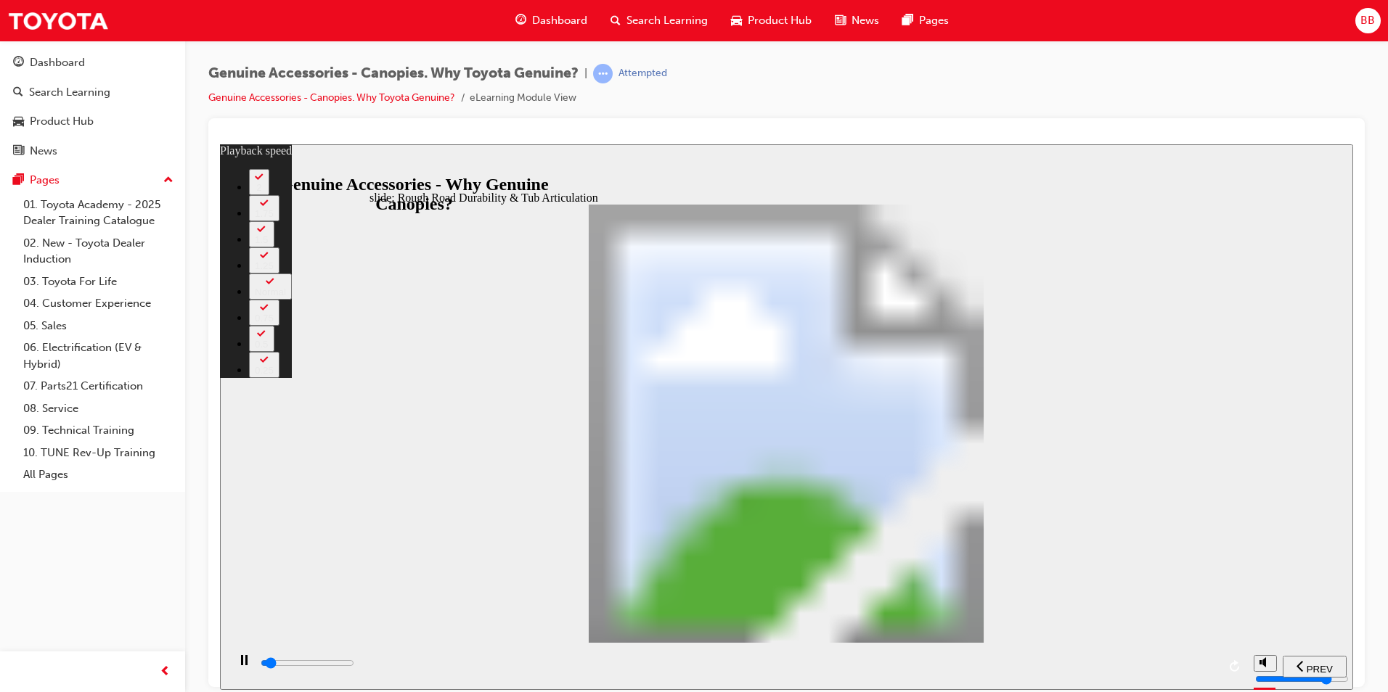
type input "1900"
type input "1"
type input "1900"
type input "1"
type input "1900"
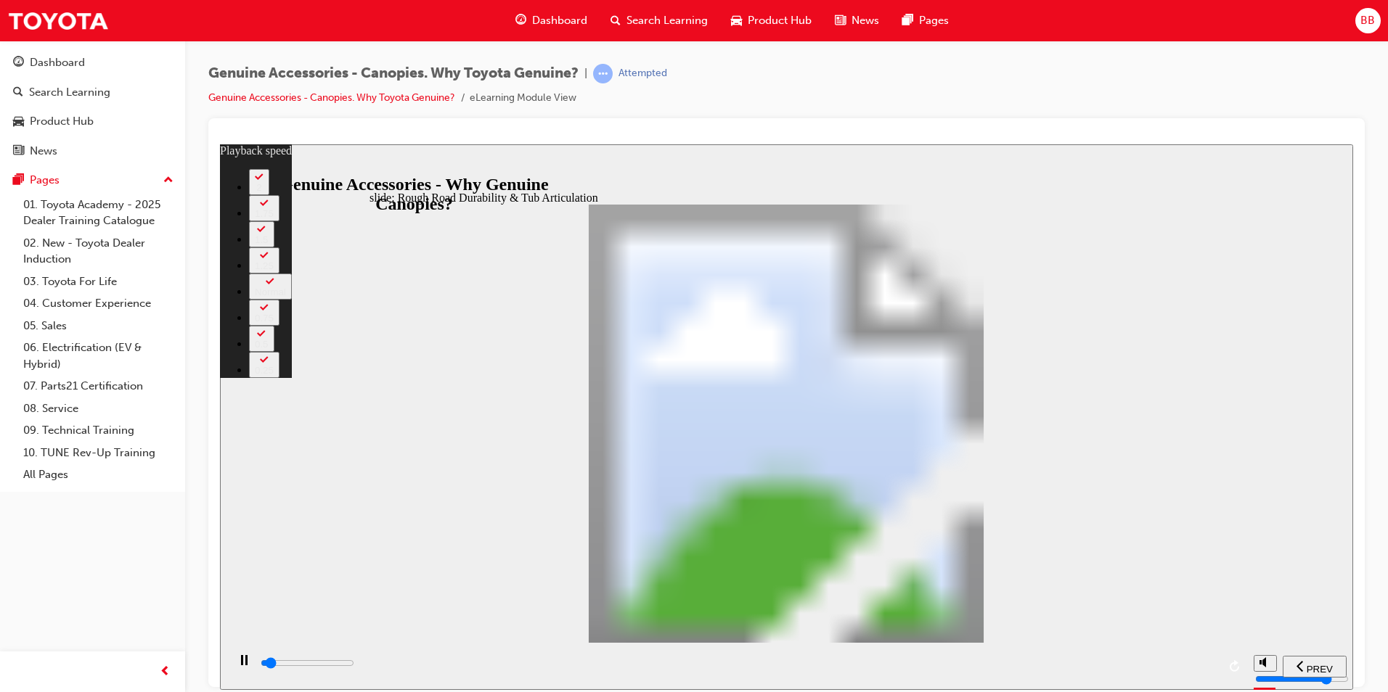
type input "1"
type input "1900"
type input "1"
type input "1900"
type input "1"
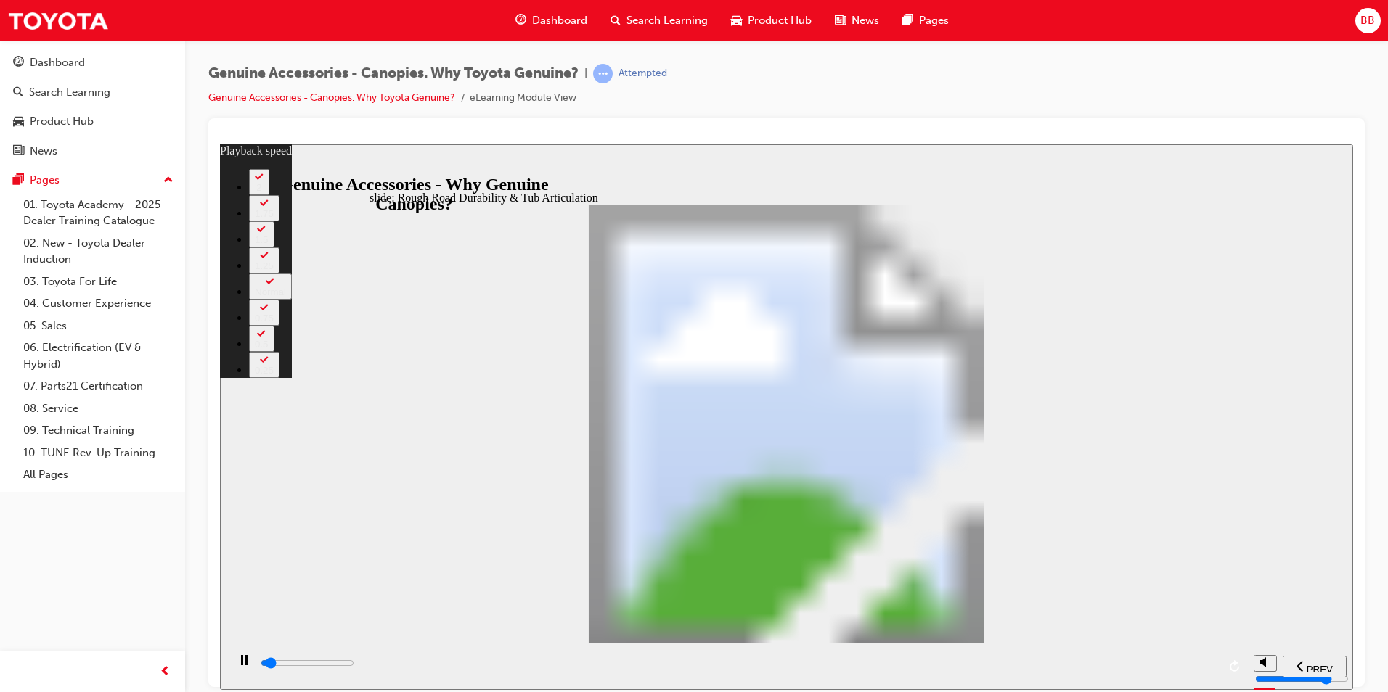
type input "1900"
type input "1"
type input "2000"
type input "1"
type input "2000"
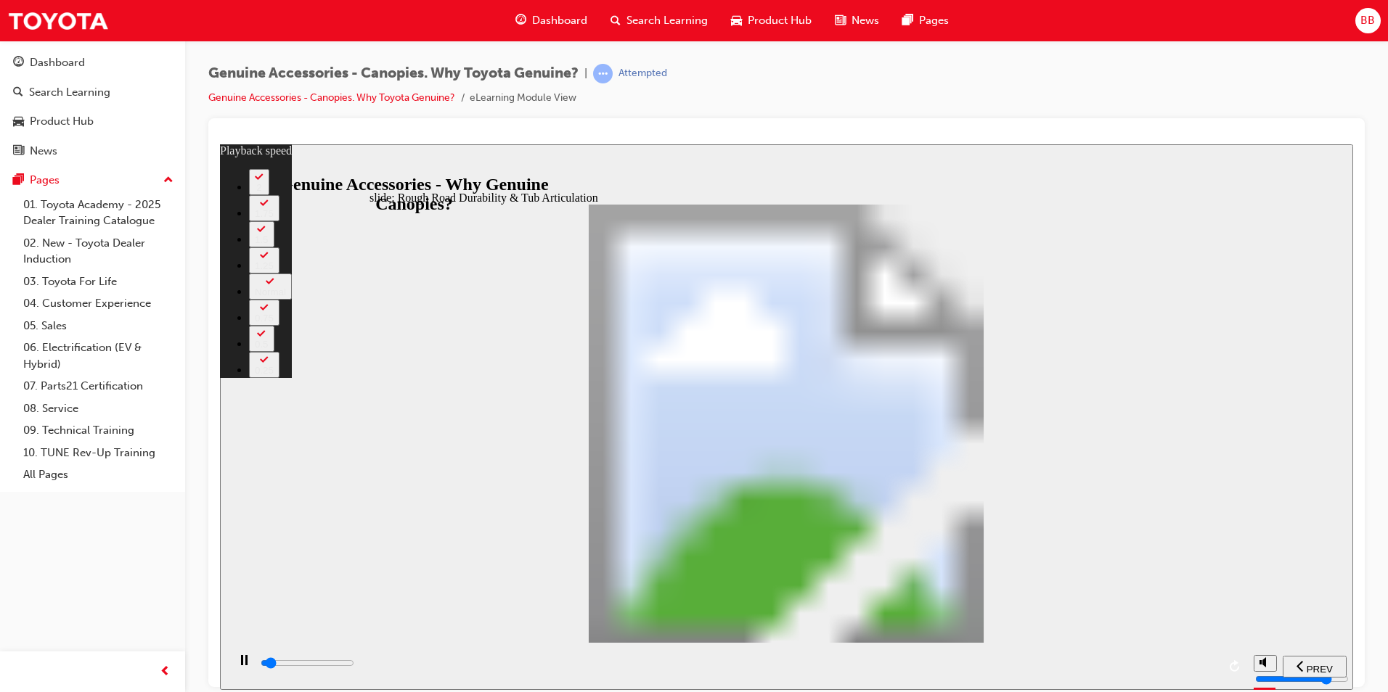
type input "1"
type input "2000"
type input "1"
type input "2000"
type input "1"
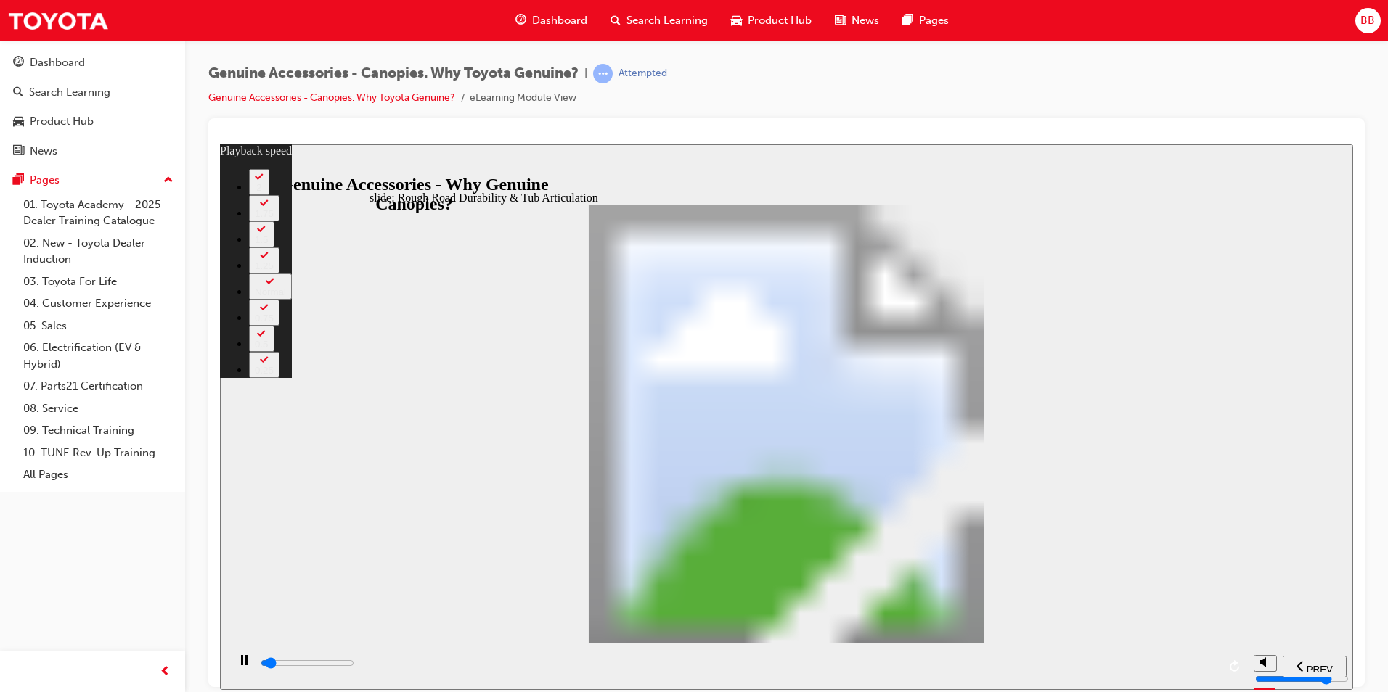
type input "2000"
type input "1"
type input "2000"
type input "1"
type input "2100"
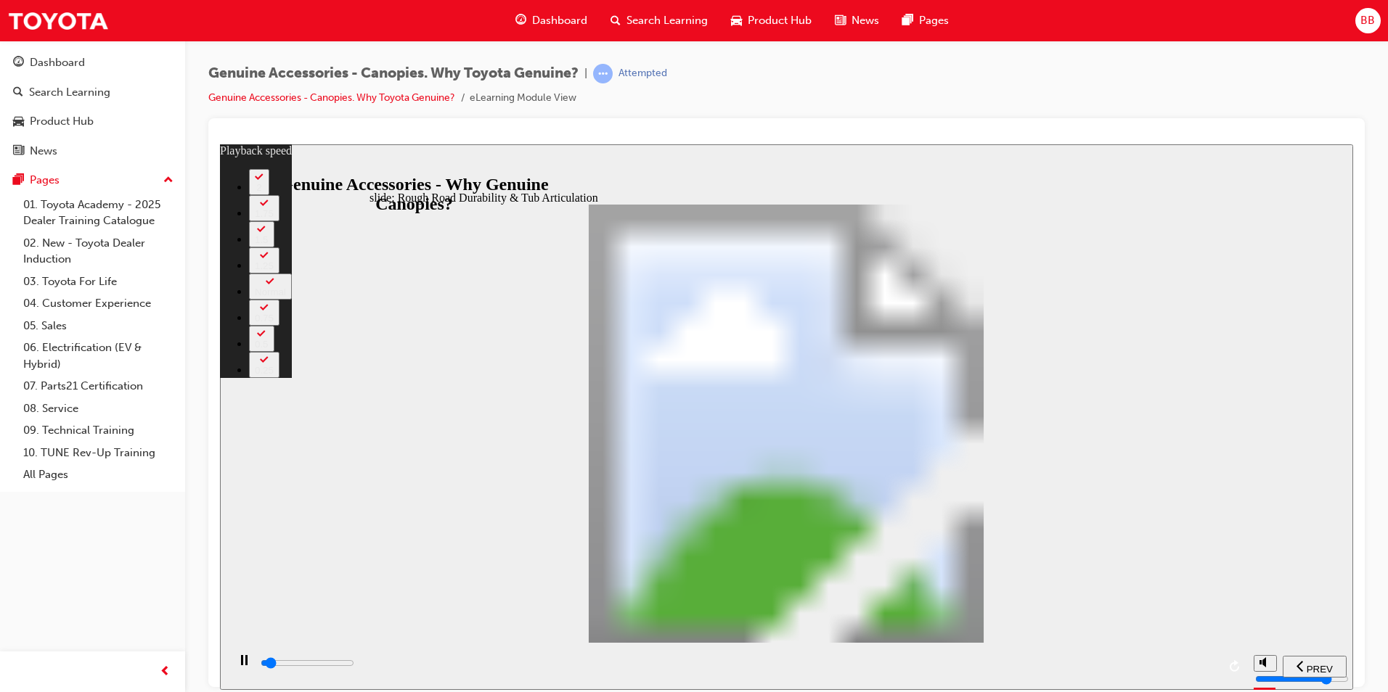
type input "1"
type input "2100"
type input "1"
type input "2100"
type input "1"
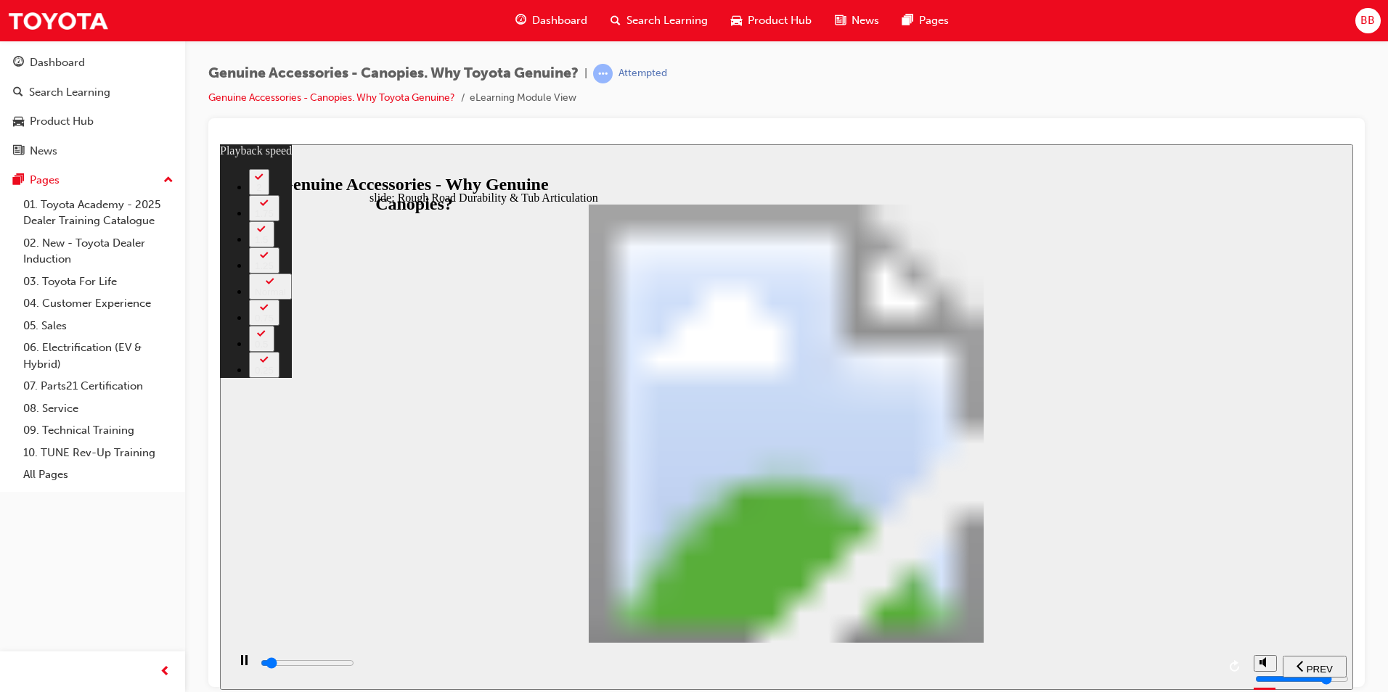
type input "2100"
type input "1"
type input "2100"
type input "1"
type input "2100"
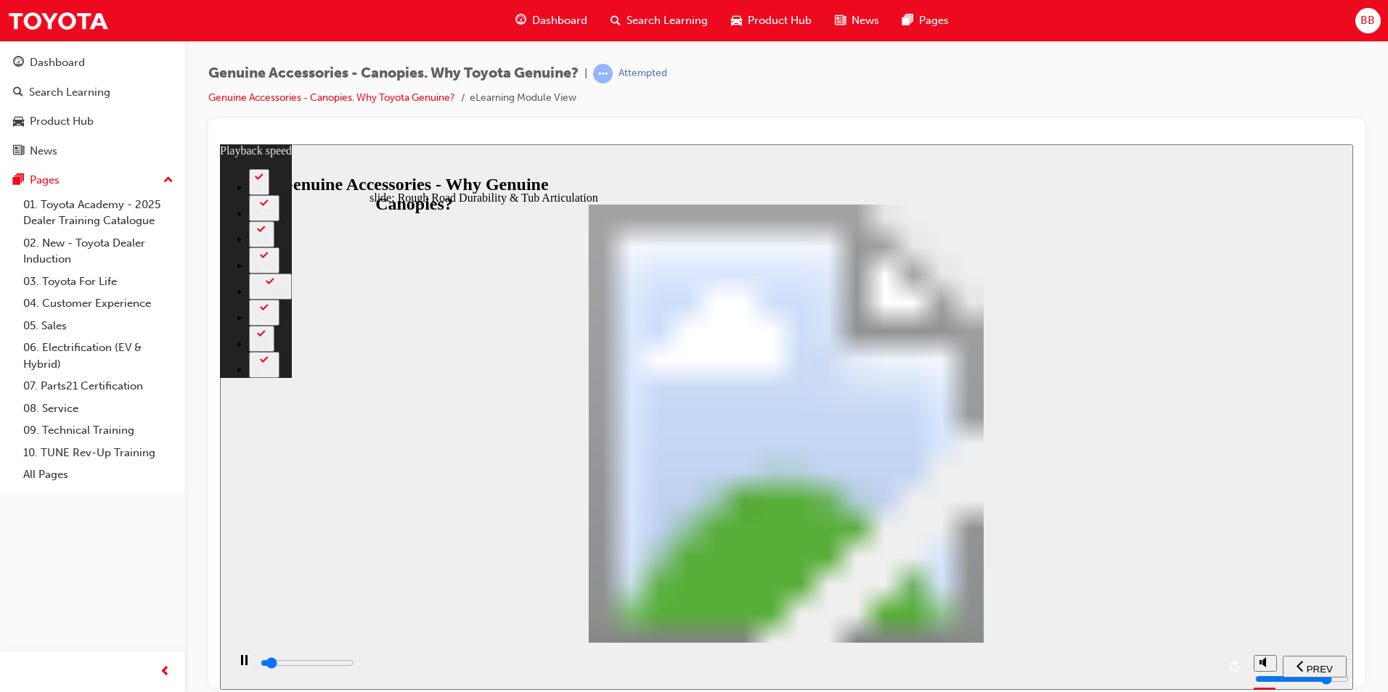
type input "1"
type input "2200"
type input "1"
type input "2200"
type input "1"
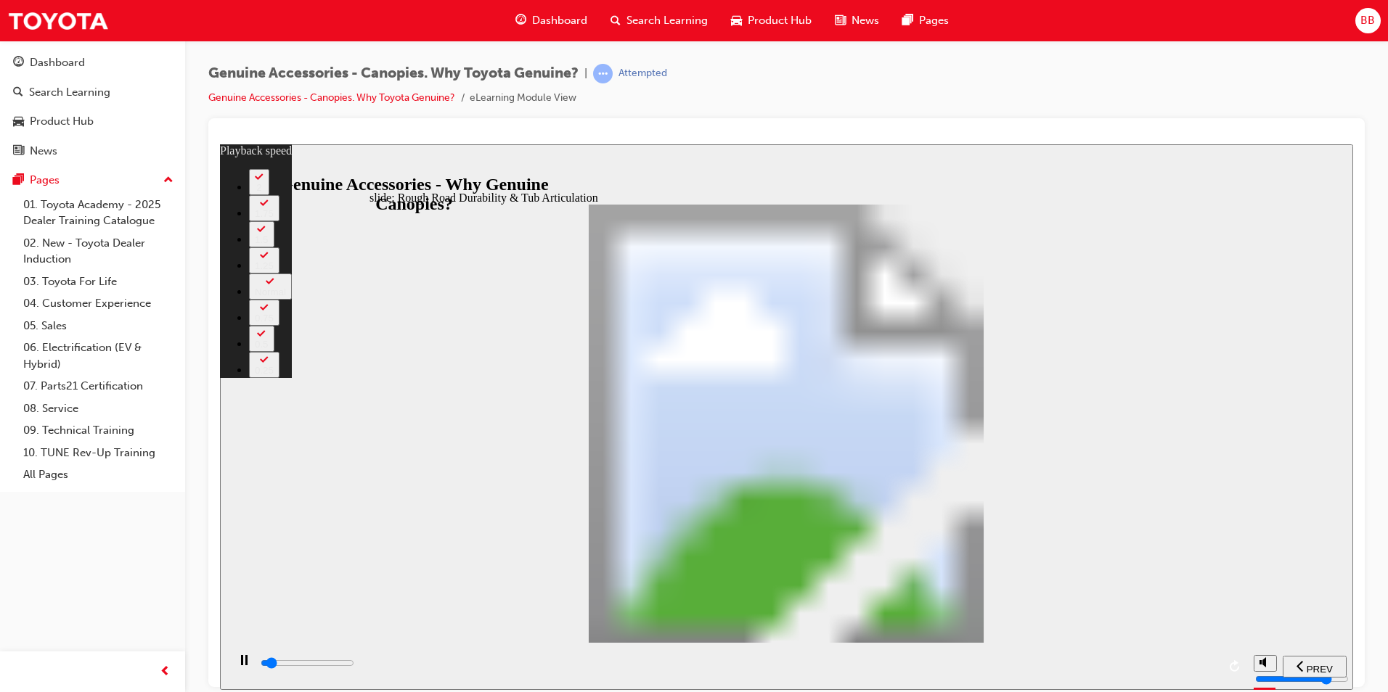
type input "2200"
type input "1"
type input "2200"
type input "1"
type input "2200"
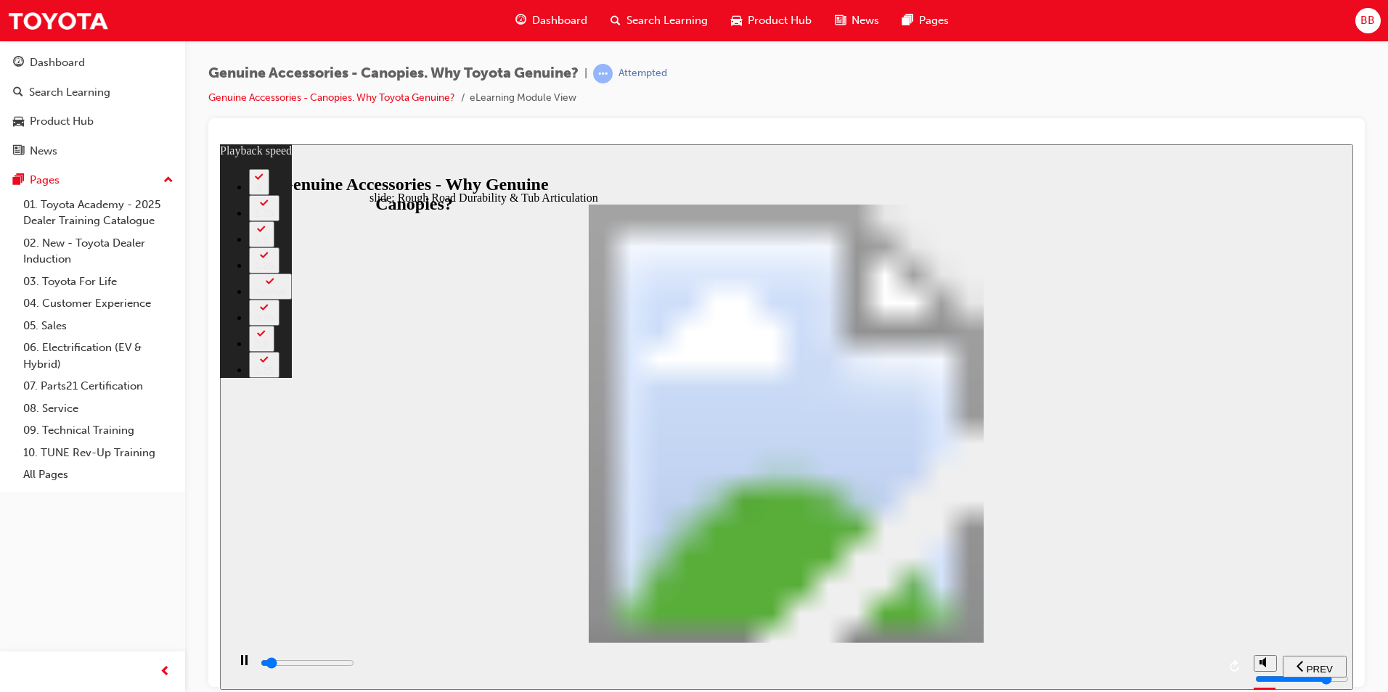
type input "1"
type input "2200"
type input "1"
type input "2300"
type input "1"
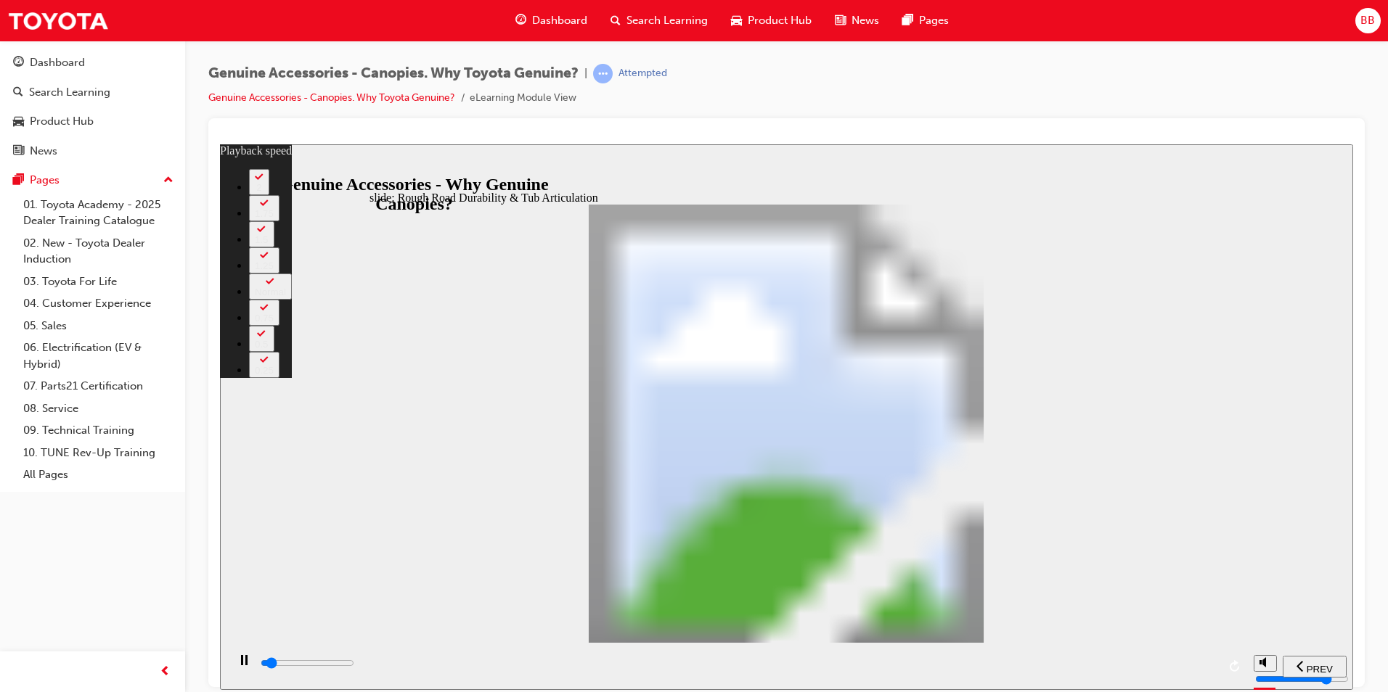
type input "2300"
type input "1"
type input "2600"
type input "2"
type input "2900"
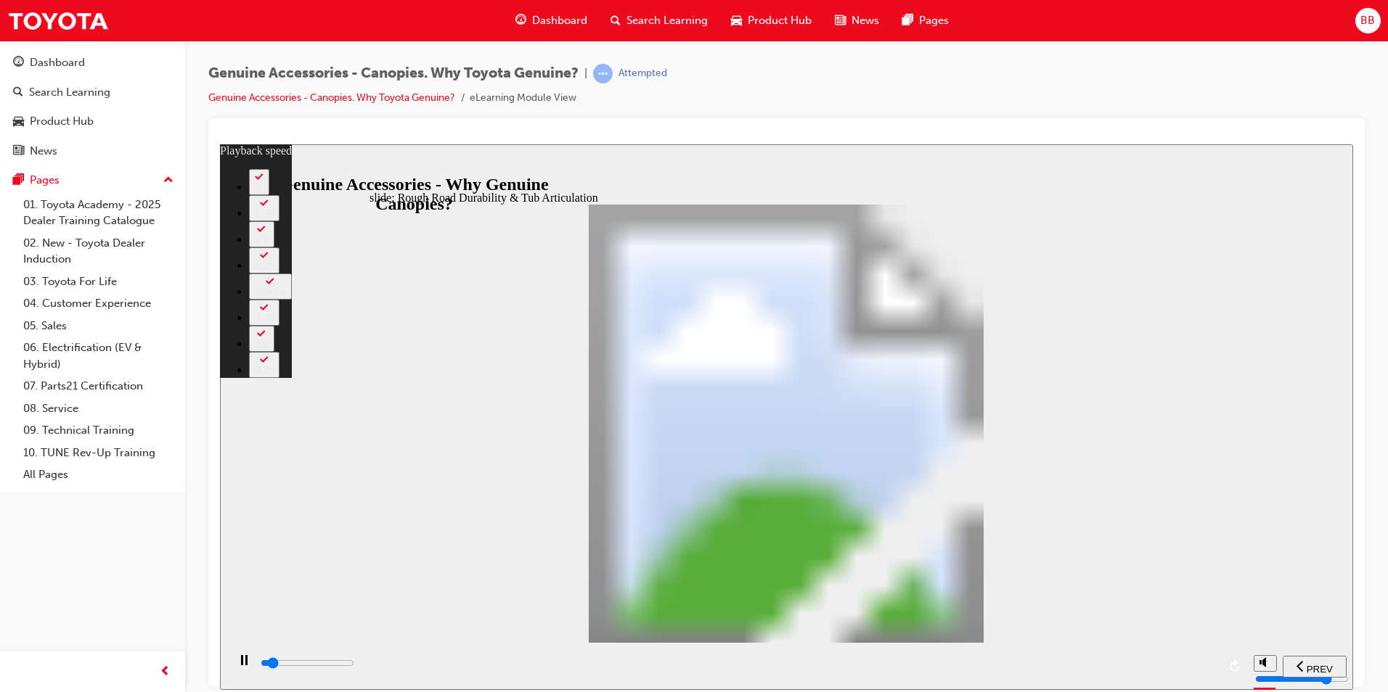
type input "2"
type input "3100"
type input "2"
type input "3400"
type input "2"
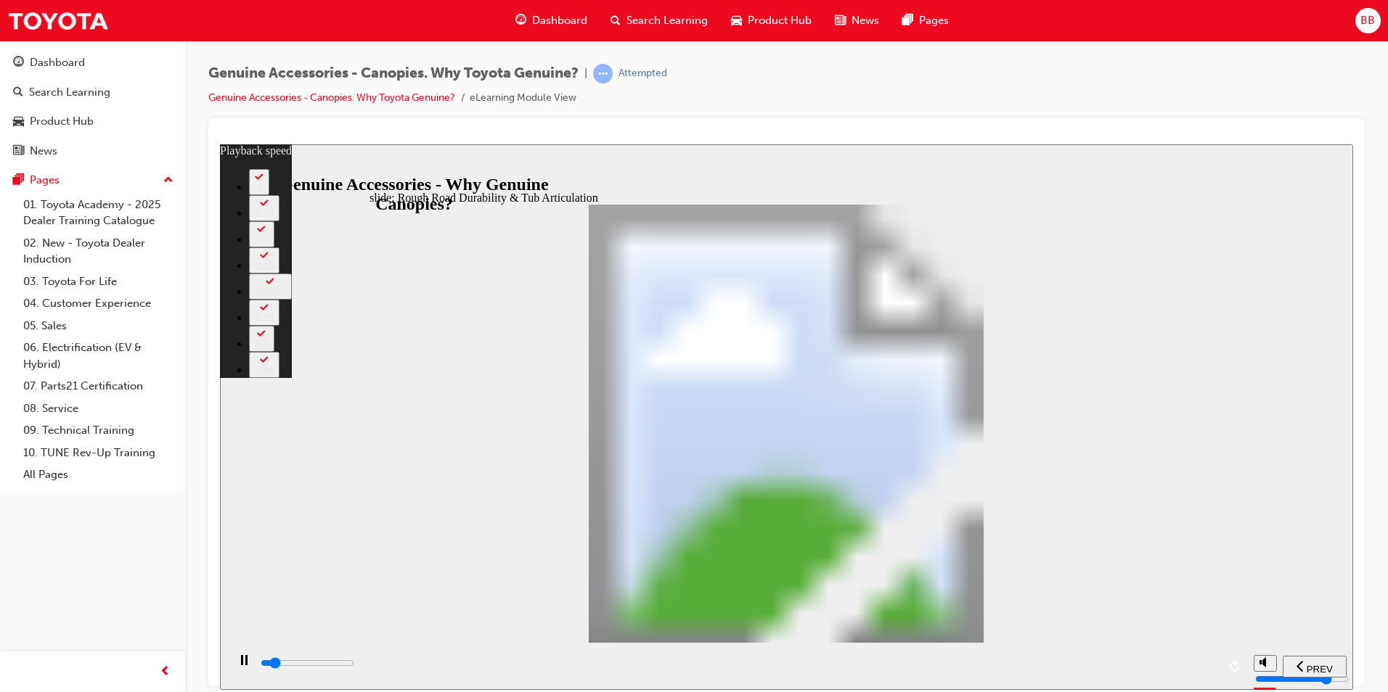
type input "3700"
type input "3"
type input "3900"
type input "3"
type input "4200"
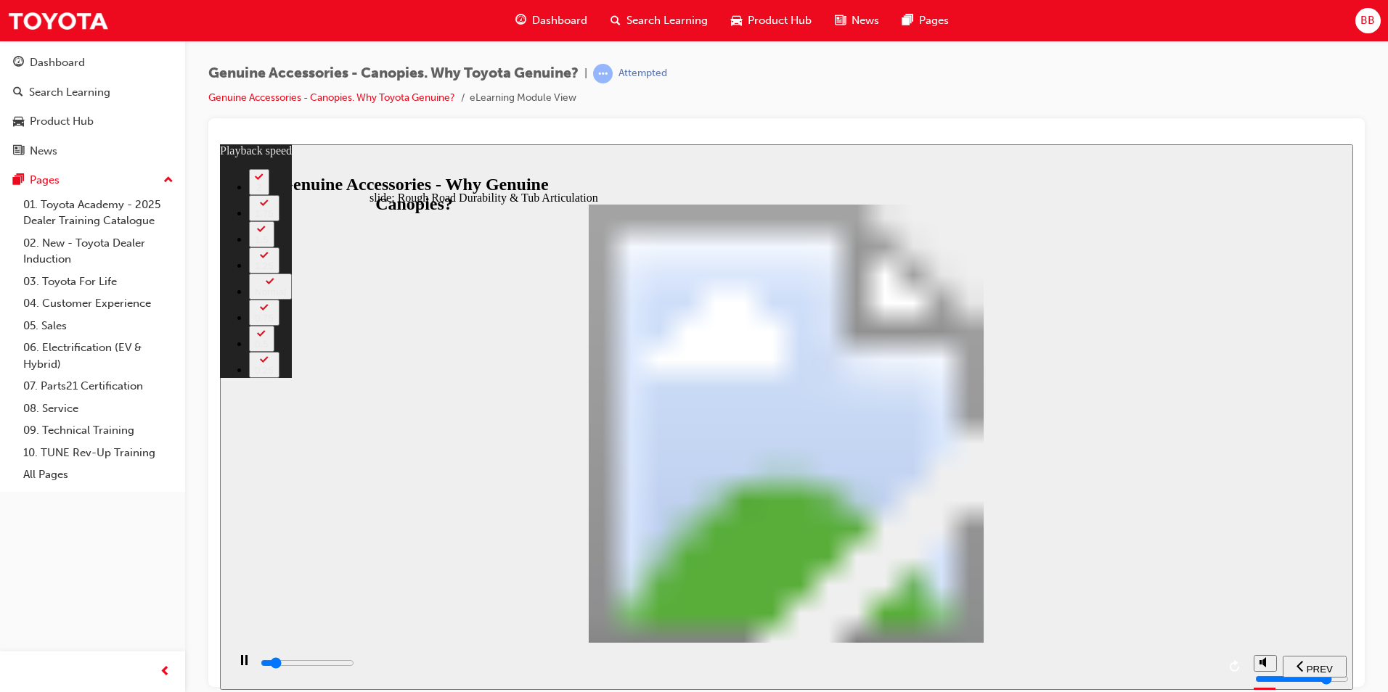
type input "3"
type input "4500"
type input "3"
type input "4700"
type input "4"
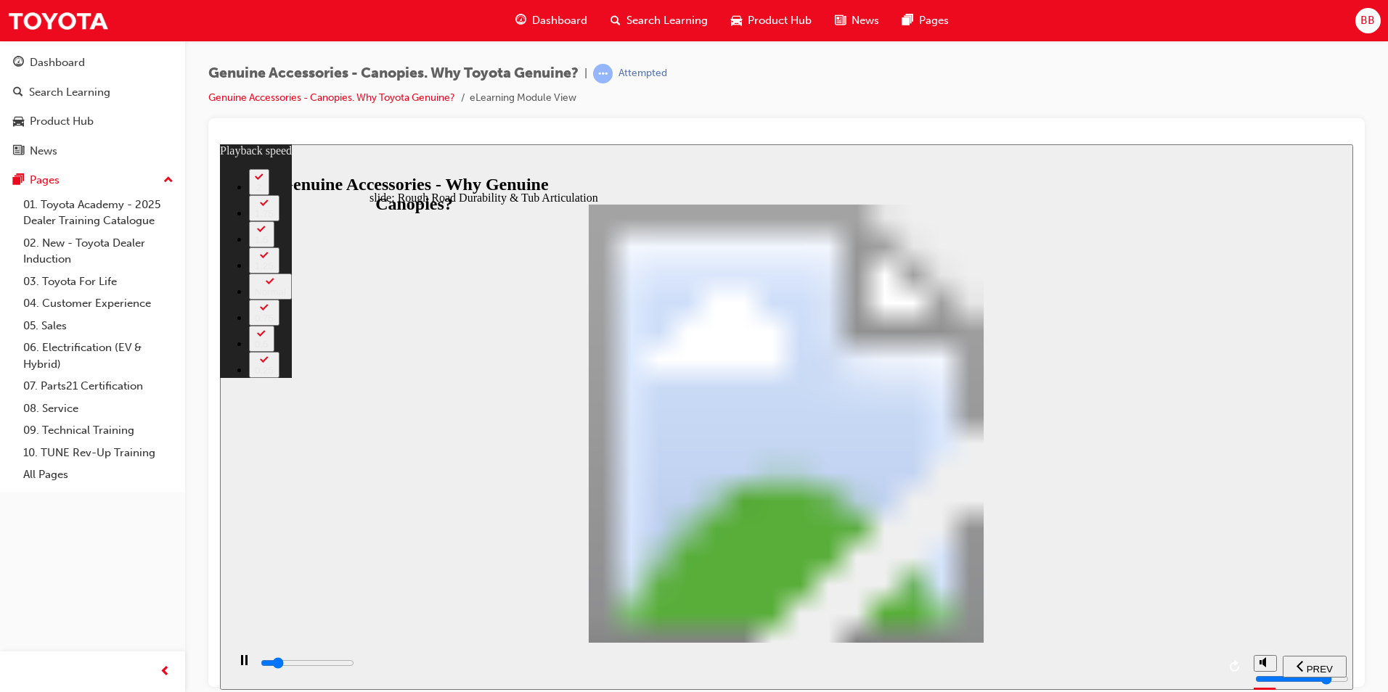
type input "5000"
type input "4"
type input "5300"
type input "4"
type input "5500"
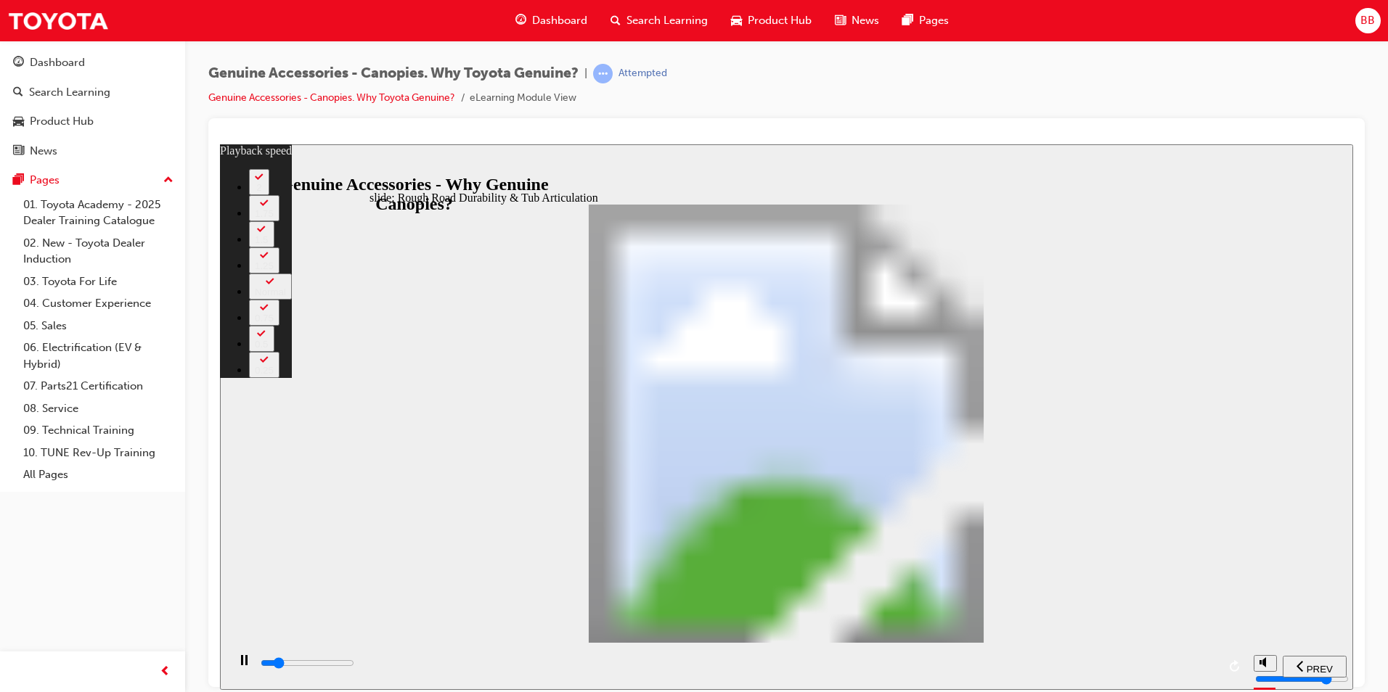
type input "4"
type input "5800"
type input "5"
type input "6100"
type input "5"
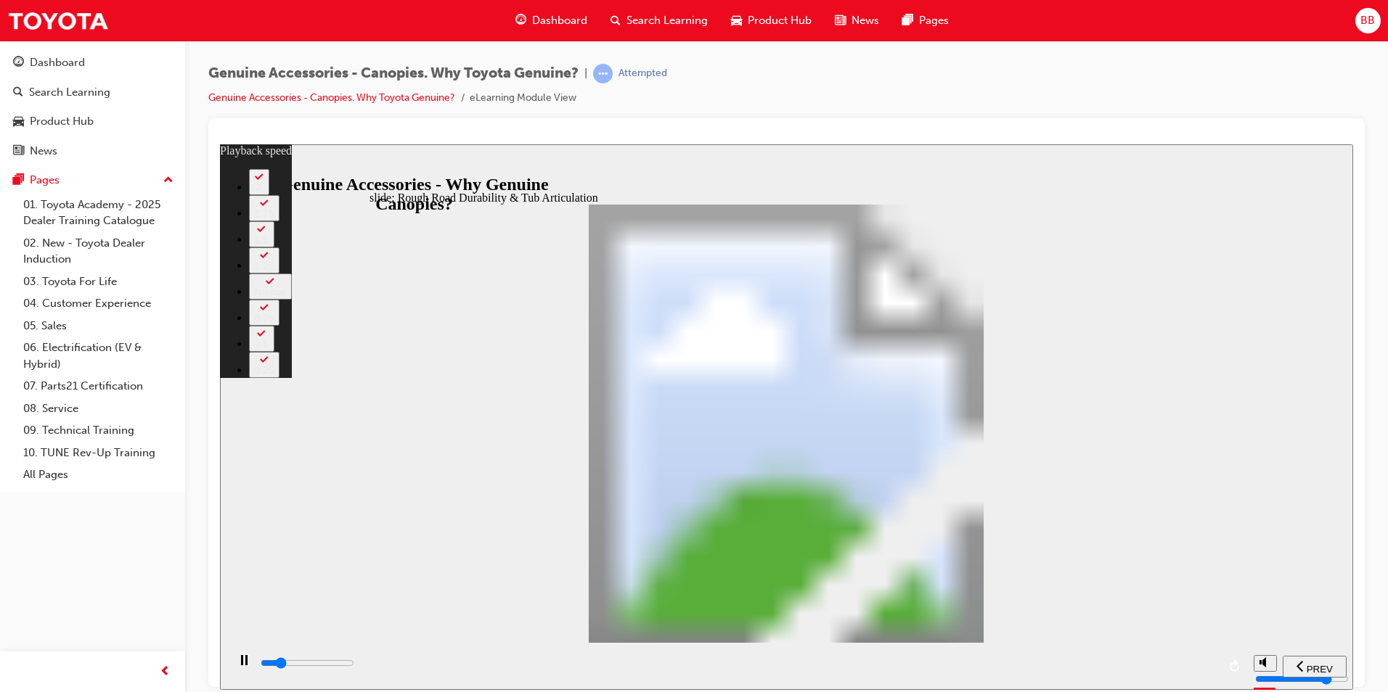
type input "6300"
type input "5"
type input "6600"
type input "6"
type input "6900"
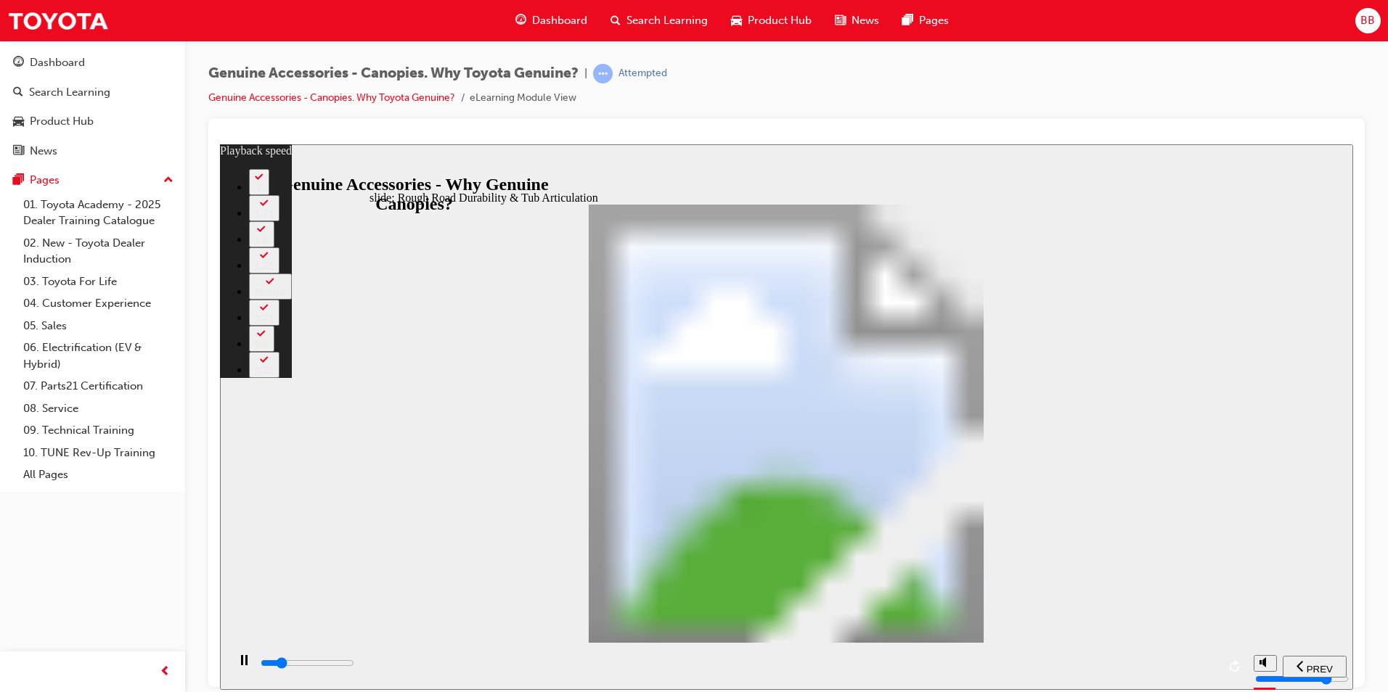
type input "6"
type input "7100"
type input "6"
type input "7400"
type input "6"
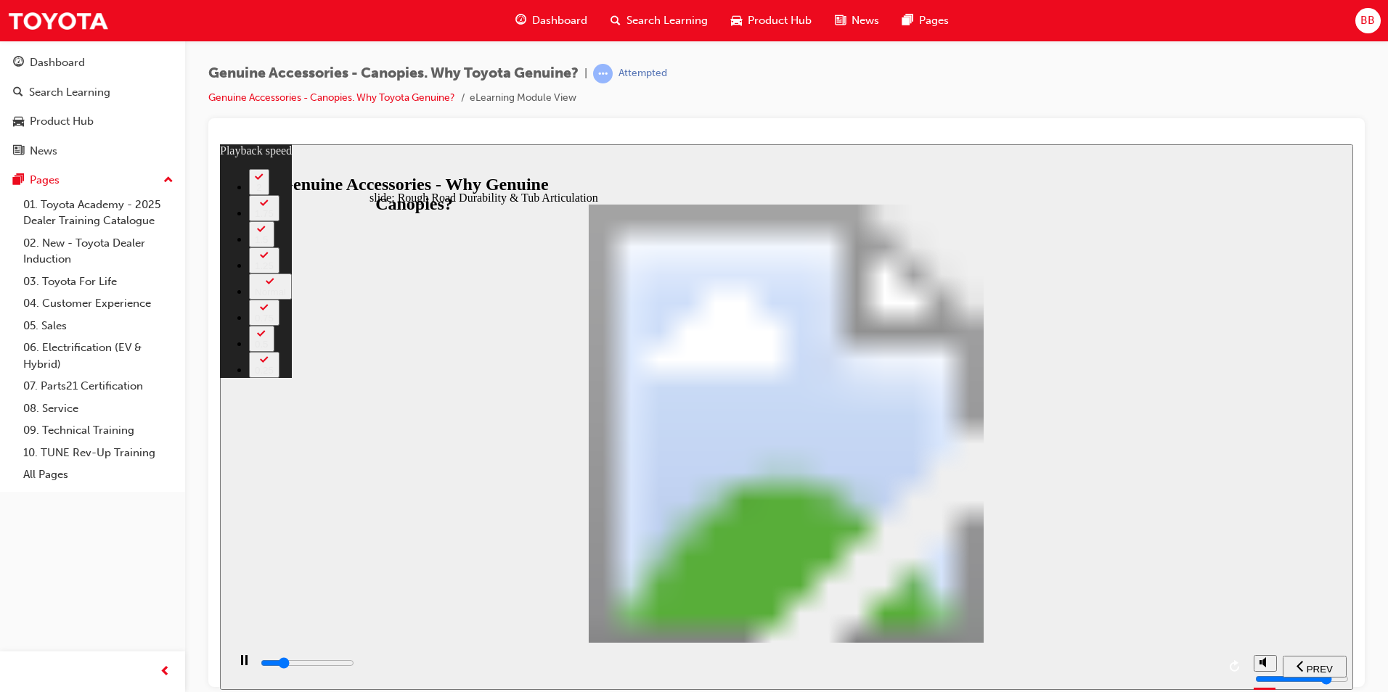
type input "7700"
type input "7"
type input "7900"
type input "7"
type input "8200"
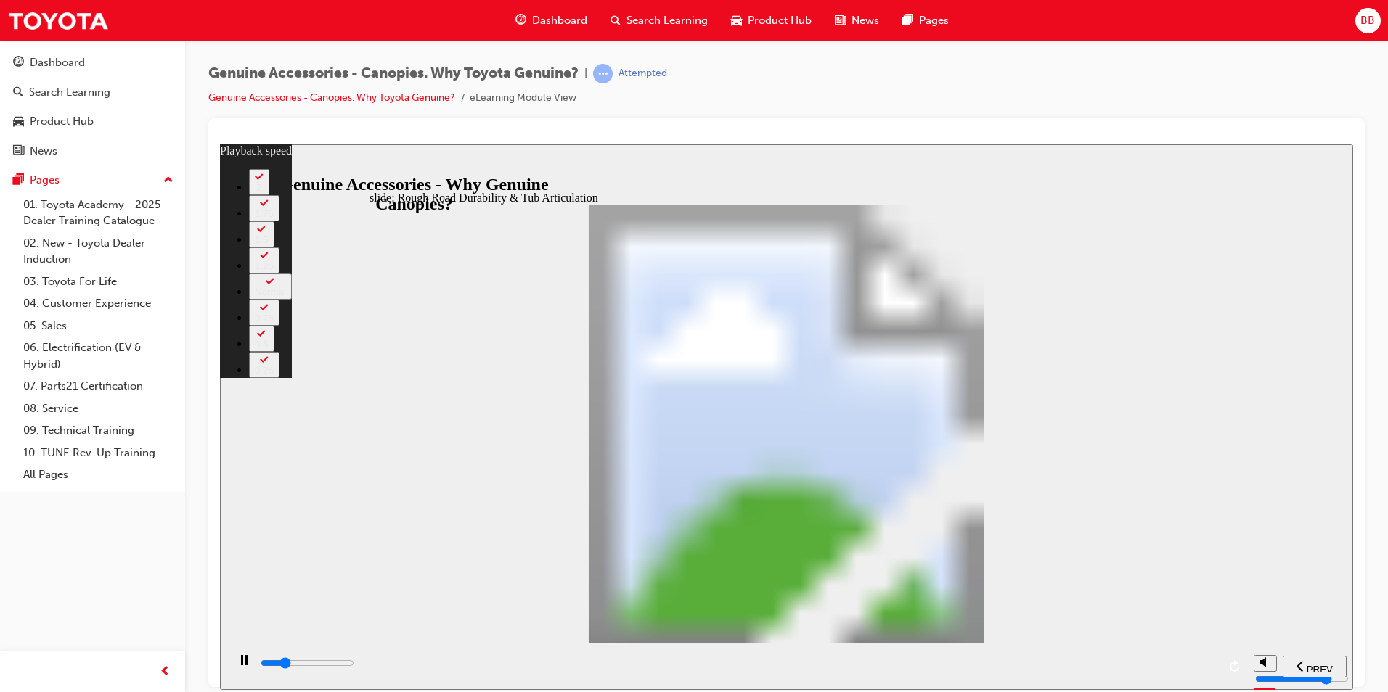
type input "7"
type input "8500"
type input "7"
type input "8700"
type input "8"
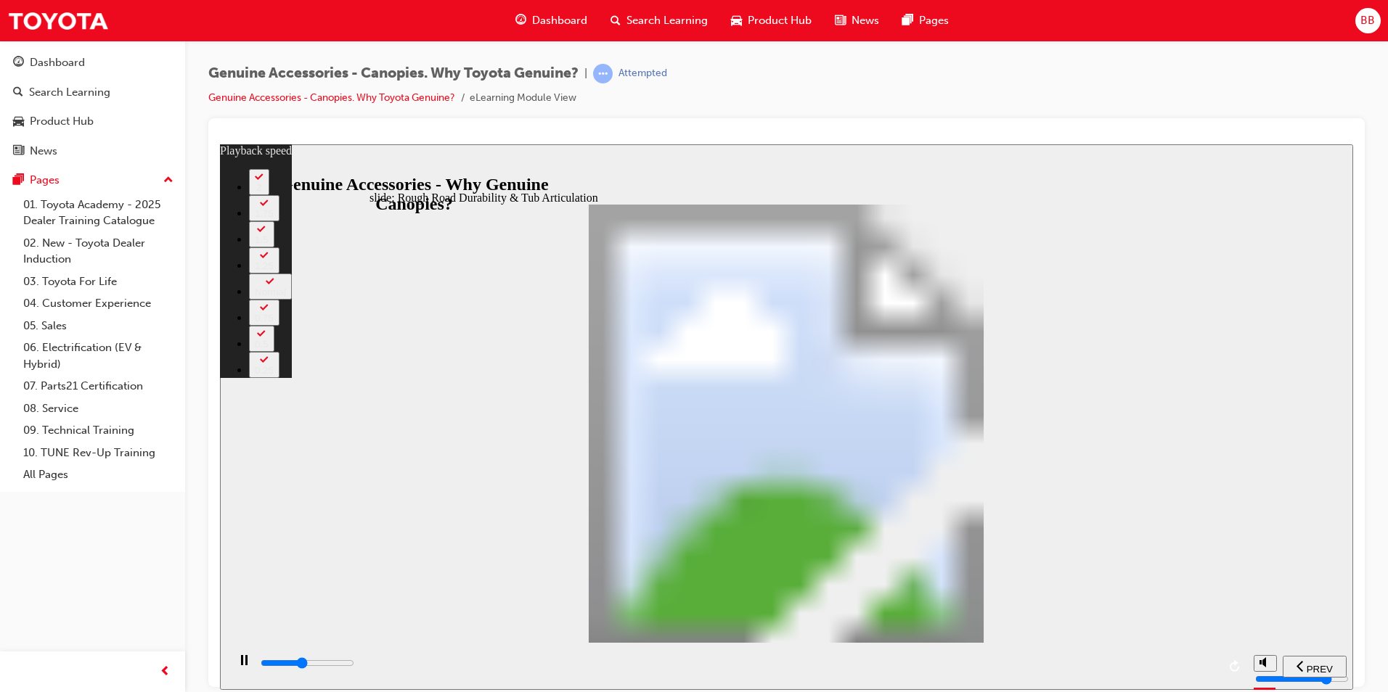
click at [343, 360] on div "slide: Rough Road Durability & Tub Articulation Rectangle 1 Tested to Toyota St…" at bounding box center [786, 417] width 1133 height 546
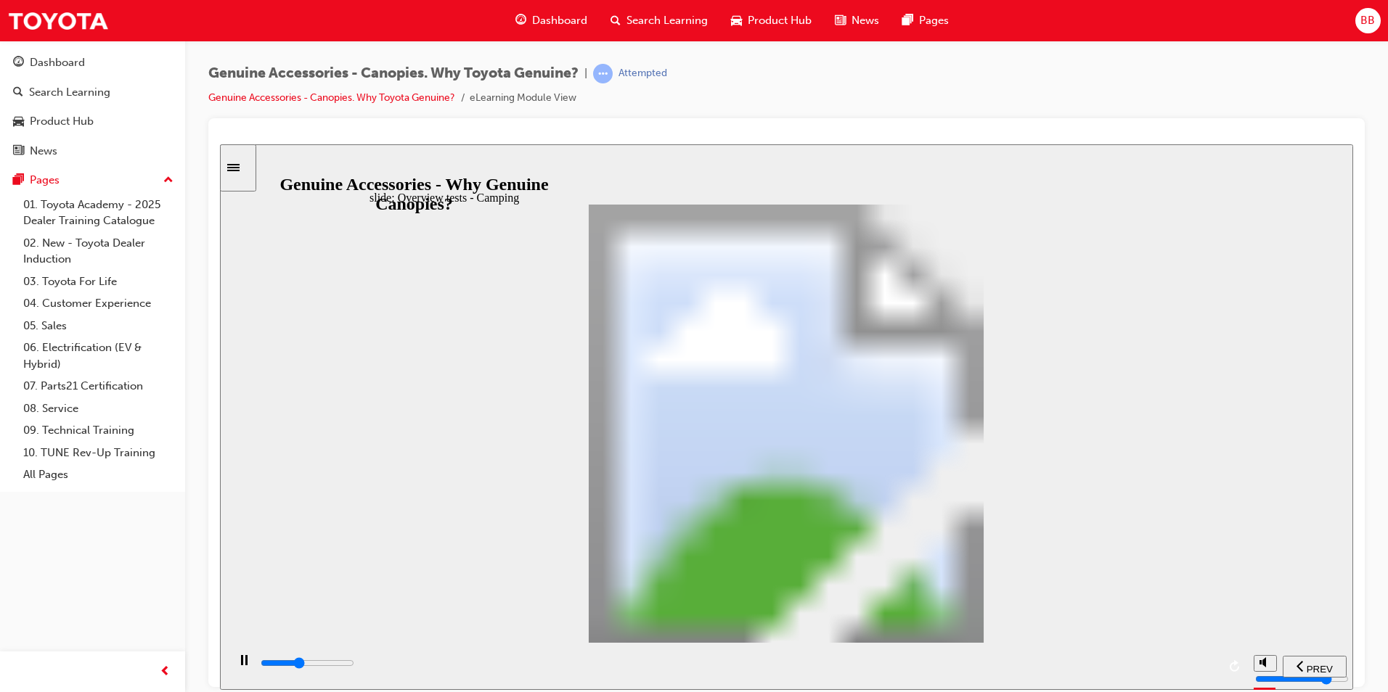
click at [1033, 667] on div "playback controls" at bounding box center [738, 663] width 958 height 16
click at [1129, 661] on div "playback controls" at bounding box center [738, 663] width 958 height 16
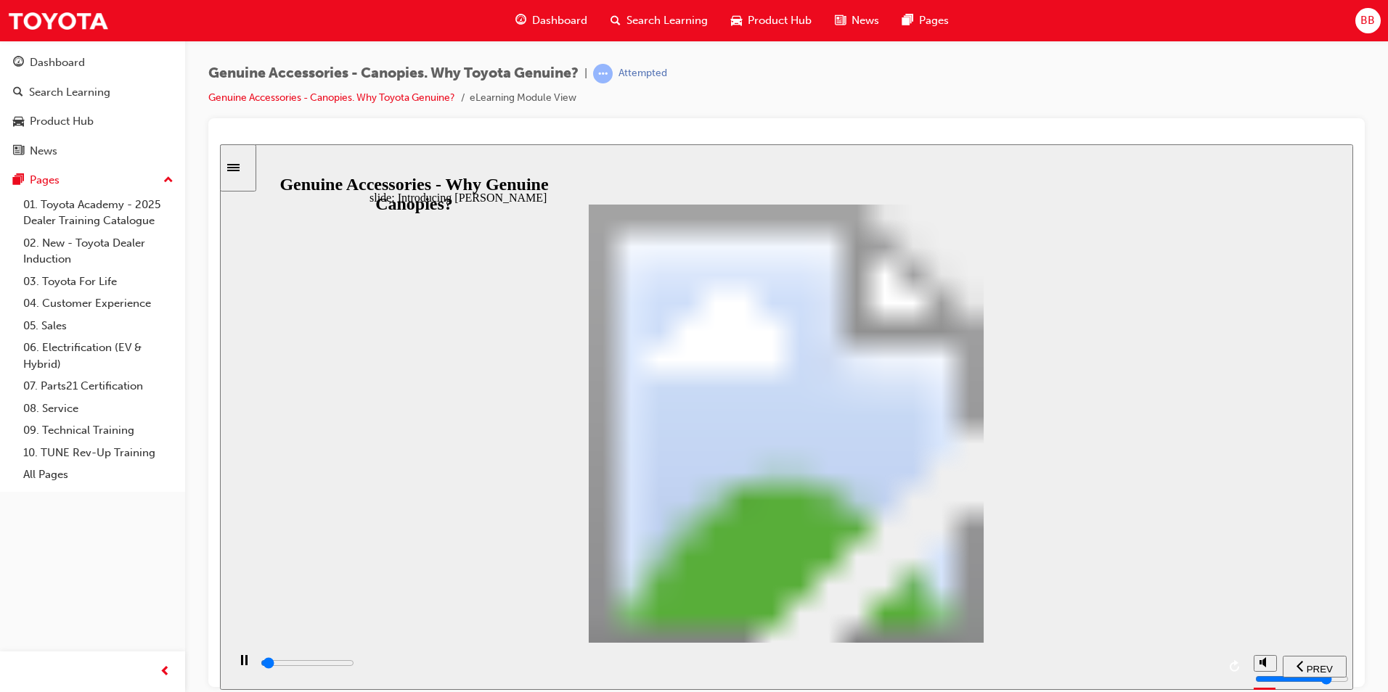
click at [1201, 670] on div "playback controls" at bounding box center [738, 663] width 958 height 16
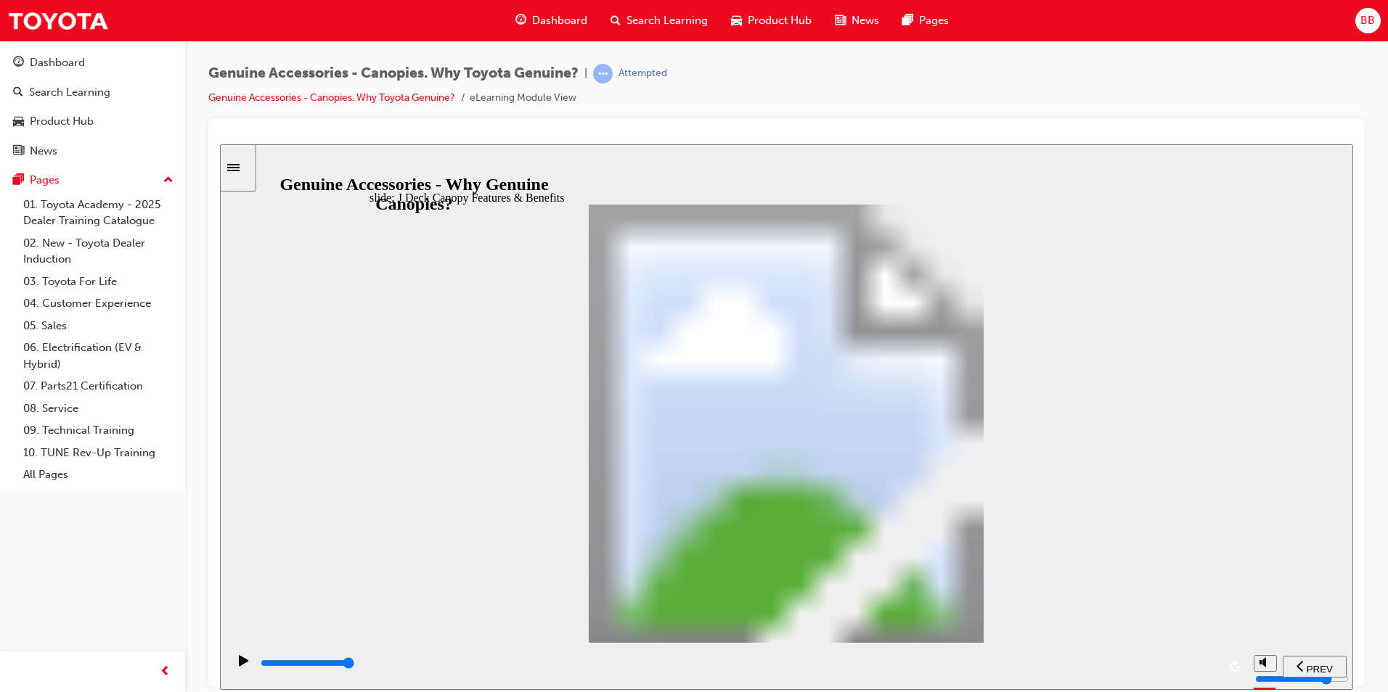
click at [1185, 661] on div "playback controls" at bounding box center [738, 663] width 958 height 16
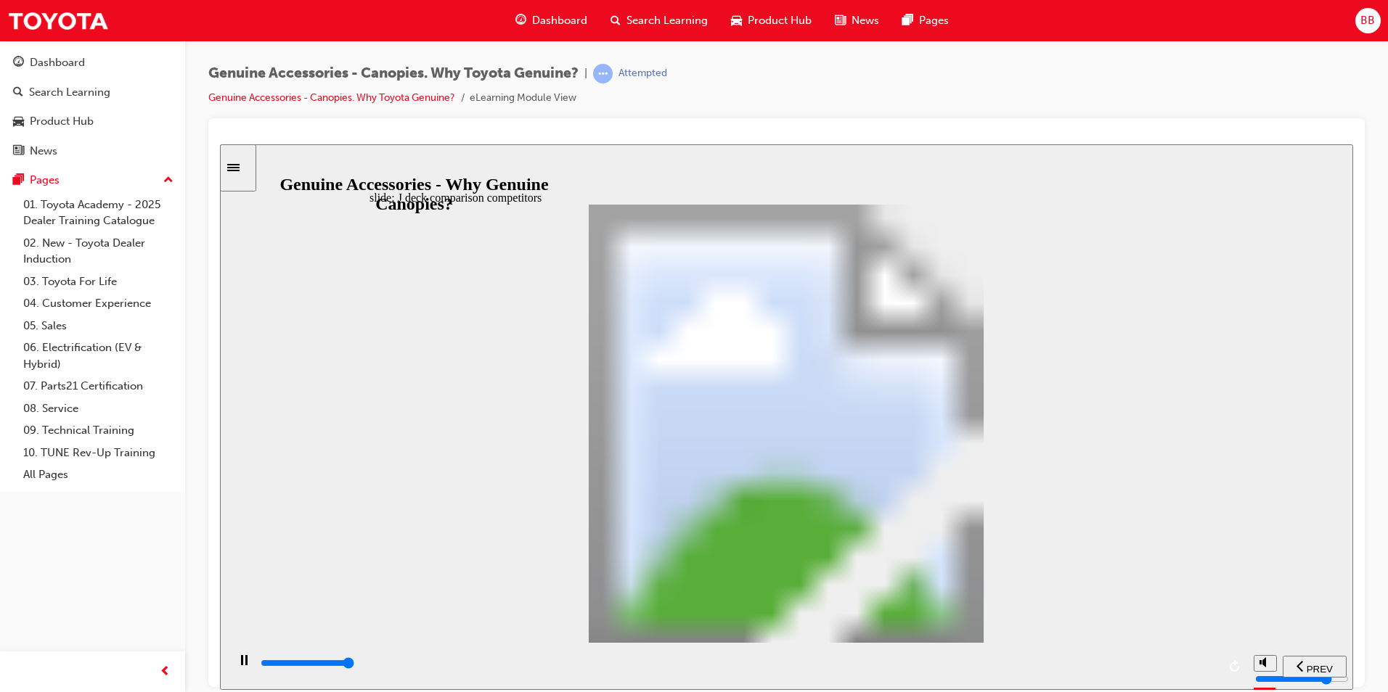
click at [1182, 661] on div "playback controls" at bounding box center [738, 663] width 958 height 16
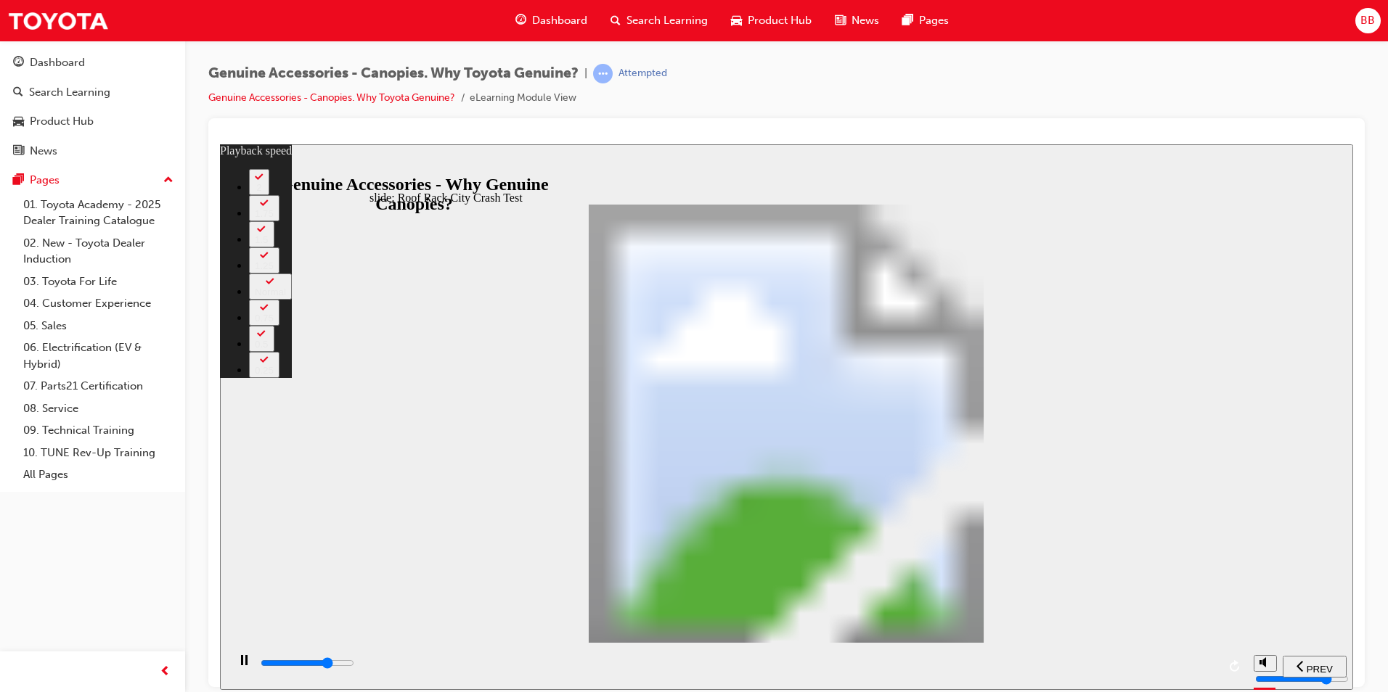
click at [973, 663] on div "playback controls" at bounding box center [738, 663] width 958 height 16
click at [354, 666] on input "slide progress" at bounding box center [308, 663] width 94 height 12
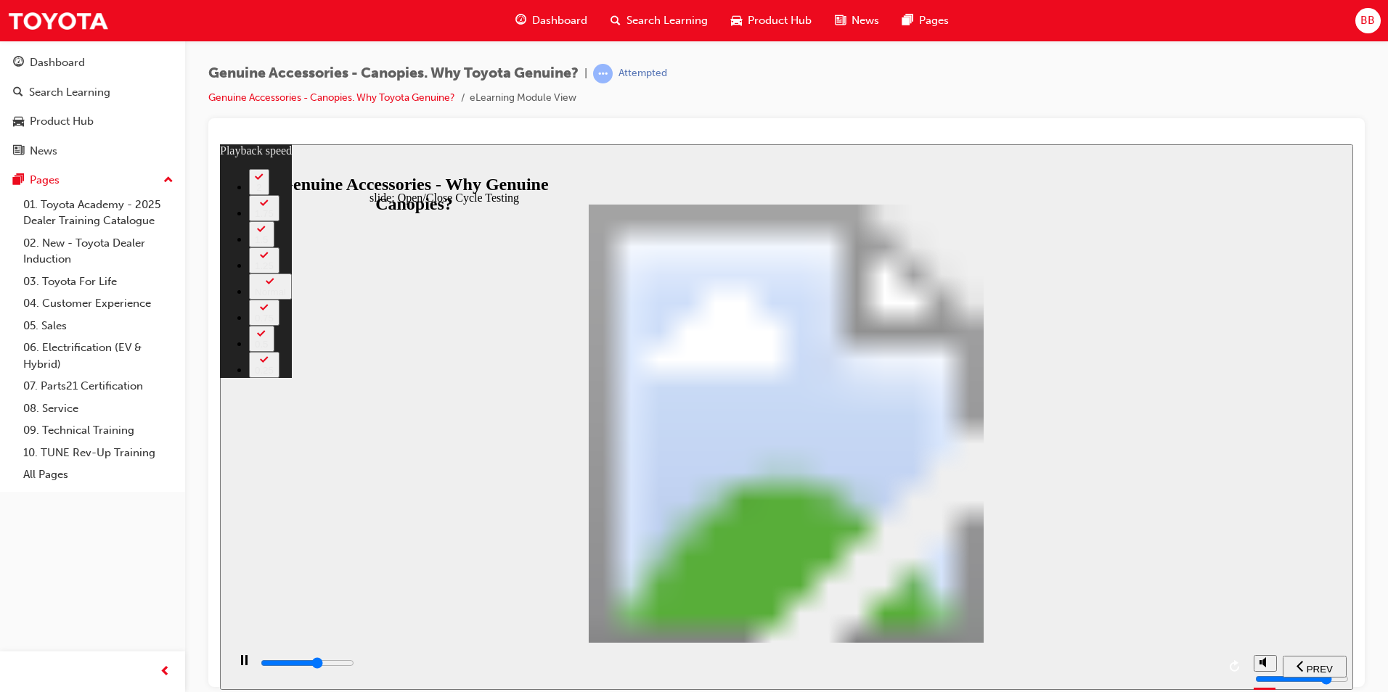
click at [856, 655] on div "playback controls" at bounding box center [738, 666] width 958 height 22
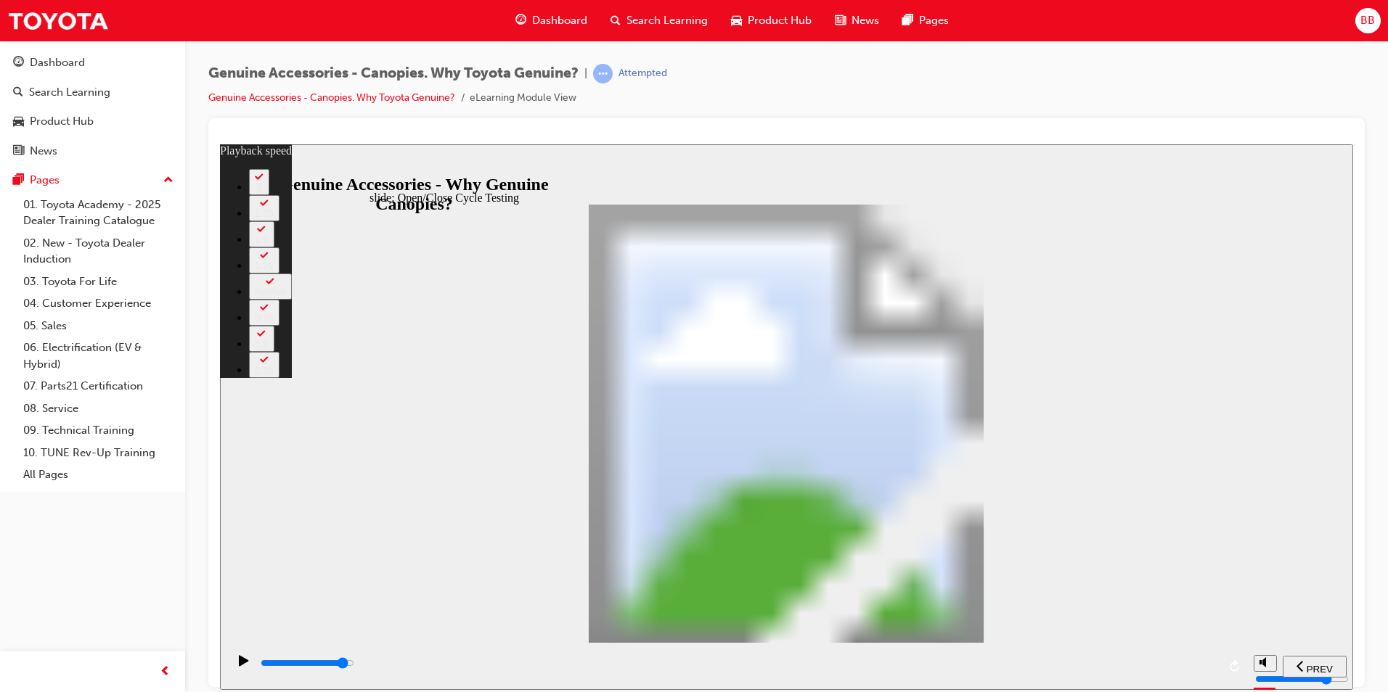
click at [1151, 661] on div "playback controls" at bounding box center [738, 663] width 958 height 16
drag, startPoint x: 614, startPoint y: 457, endPoint x: 769, endPoint y: 498, distance: 160.8
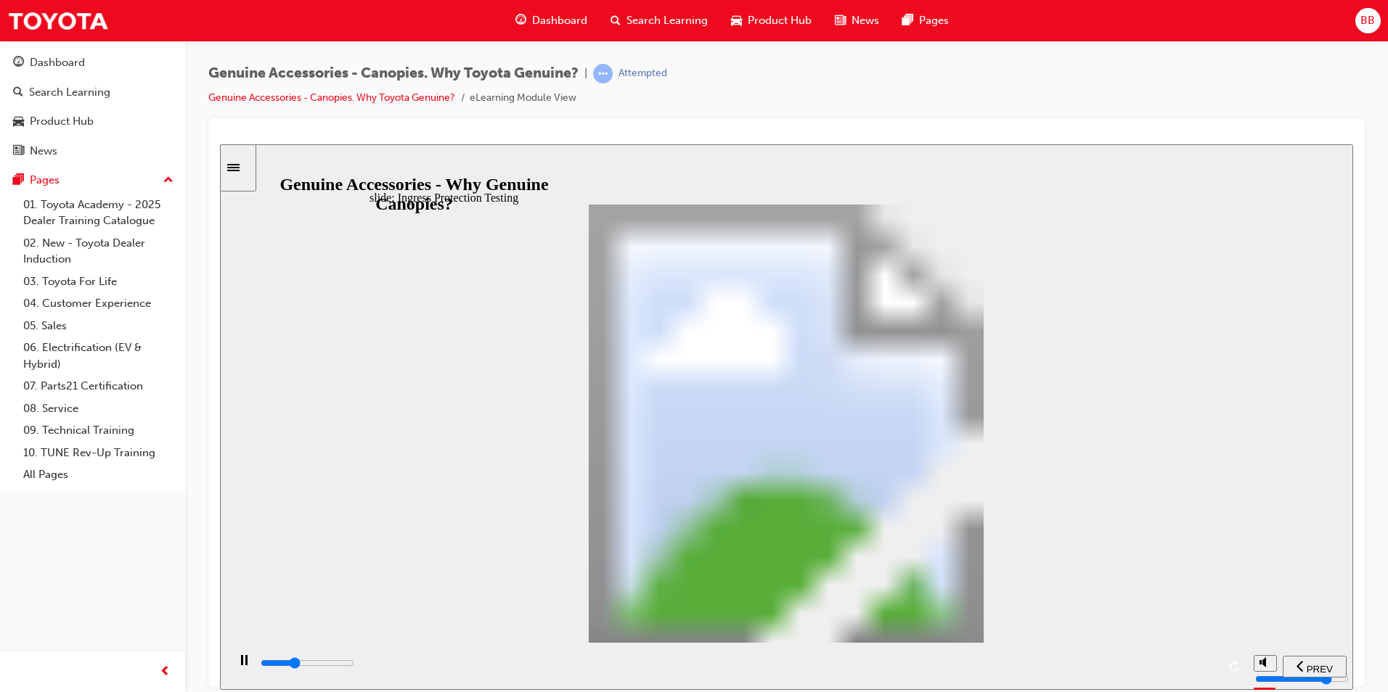
click at [1204, 668] on div "playback controls" at bounding box center [738, 663] width 958 height 16
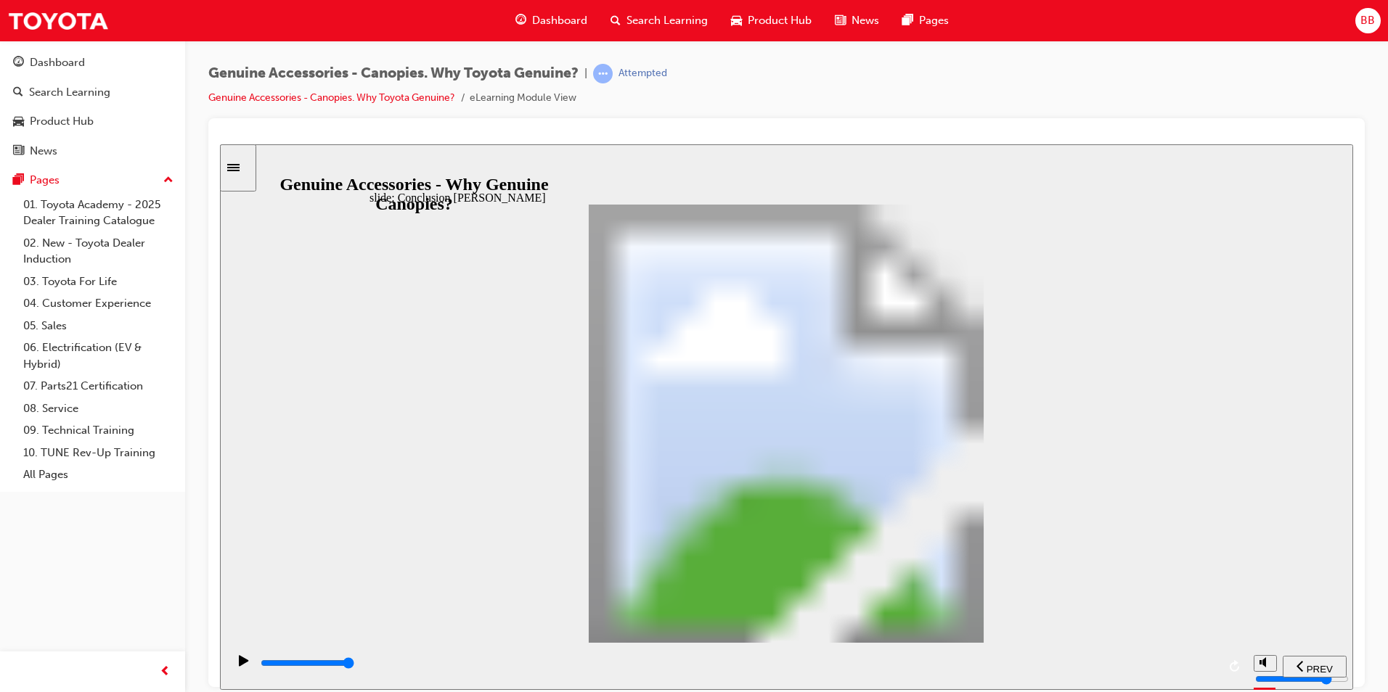
click at [1169, 668] on div "playback controls" at bounding box center [738, 663] width 958 height 16
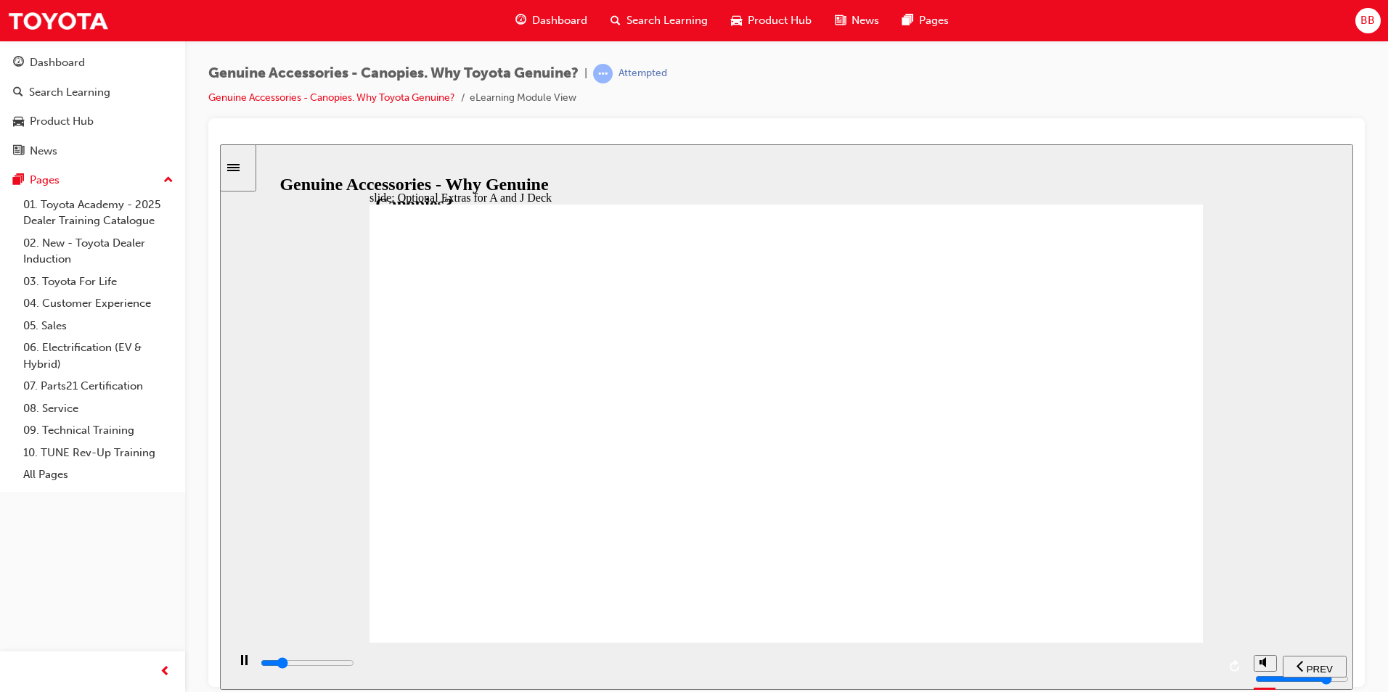
click at [1084, 655] on div "playback controls" at bounding box center [738, 666] width 958 height 22
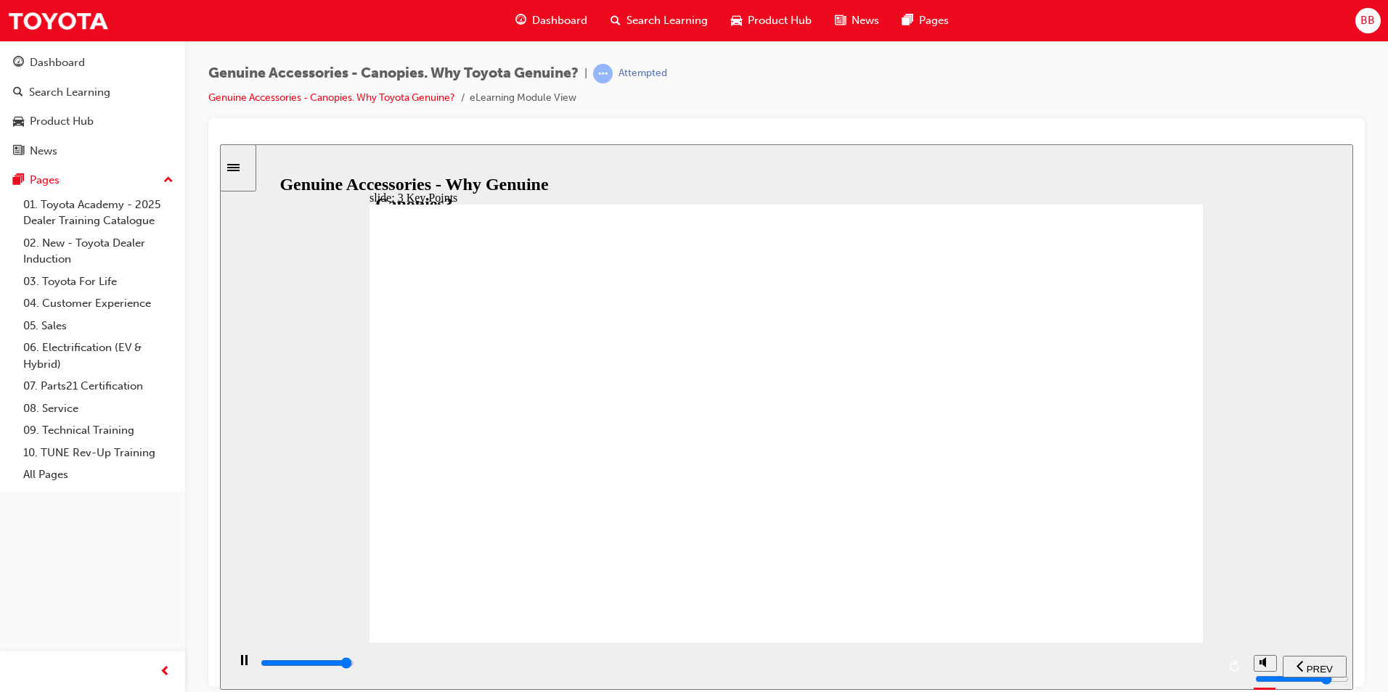
click at [354, 664] on input "slide progress" at bounding box center [308, 663] width 94 height 12
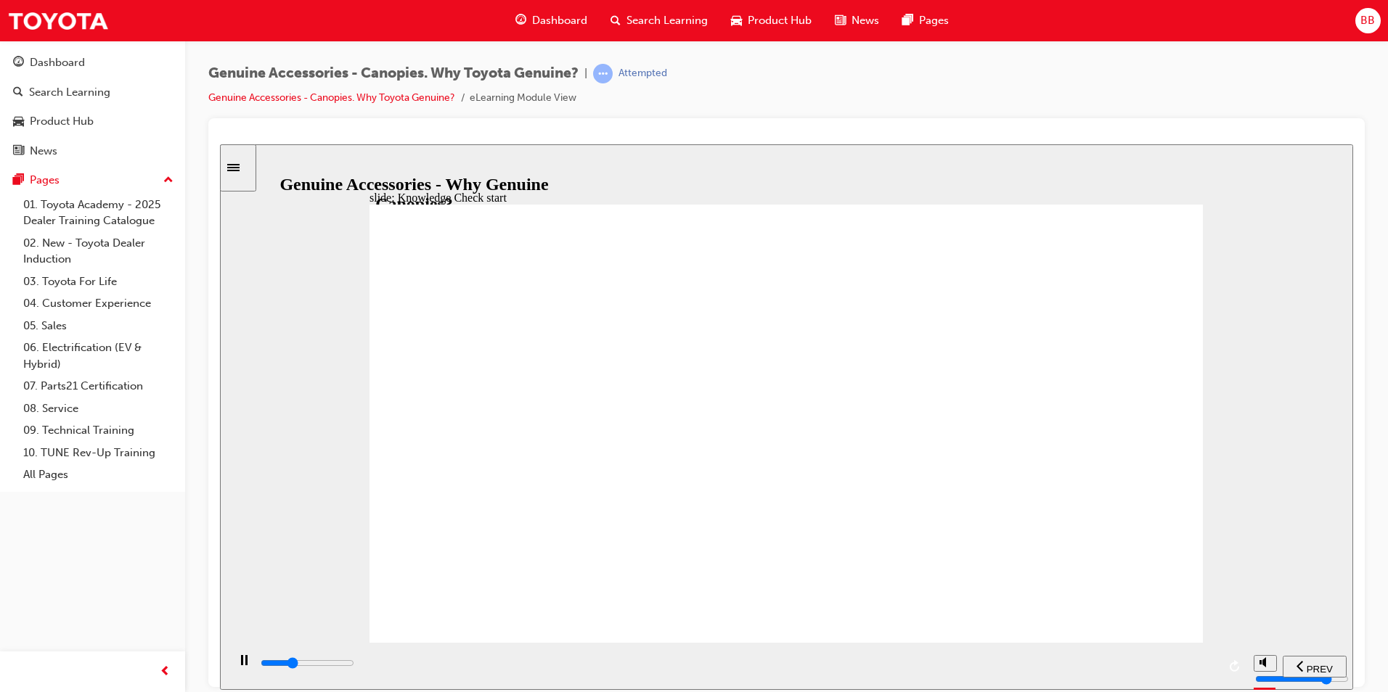
click at [1174, 668] on div "playback controls" at bounding box center [738, 663] width 958 height 16
click at [1284, 650] on nav "PREV NEXT SUBMIT" at bounding box center [1304, 665] width 84 height 47
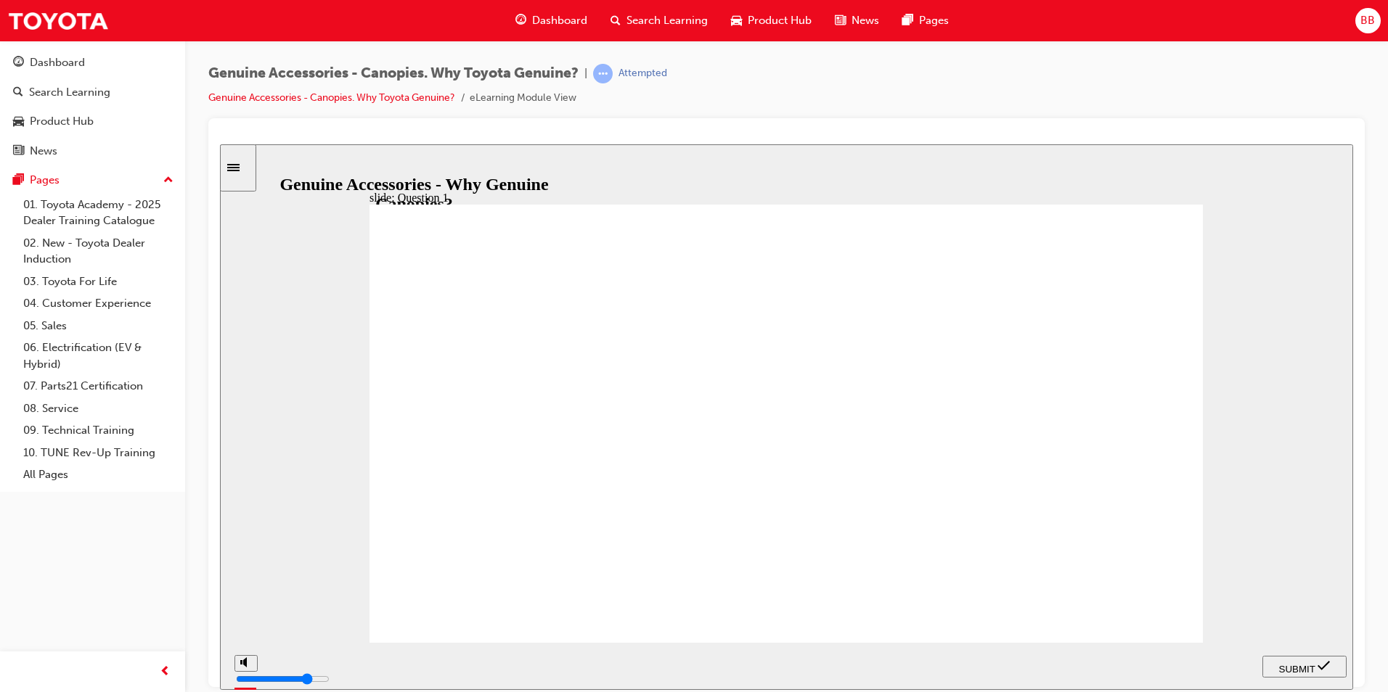
click at [1301, 655] on nav "PREV NEXT SUBMIT" at bounding box center [1304, 665] width 84 height 47
click at [1306, 666] on span "SUBMIT" at bounding box center [1297, 668] width 36 height 11
click at [1328, 655] on button "SUBMIT" at bounding box center [1304, 666] width 84 height 22
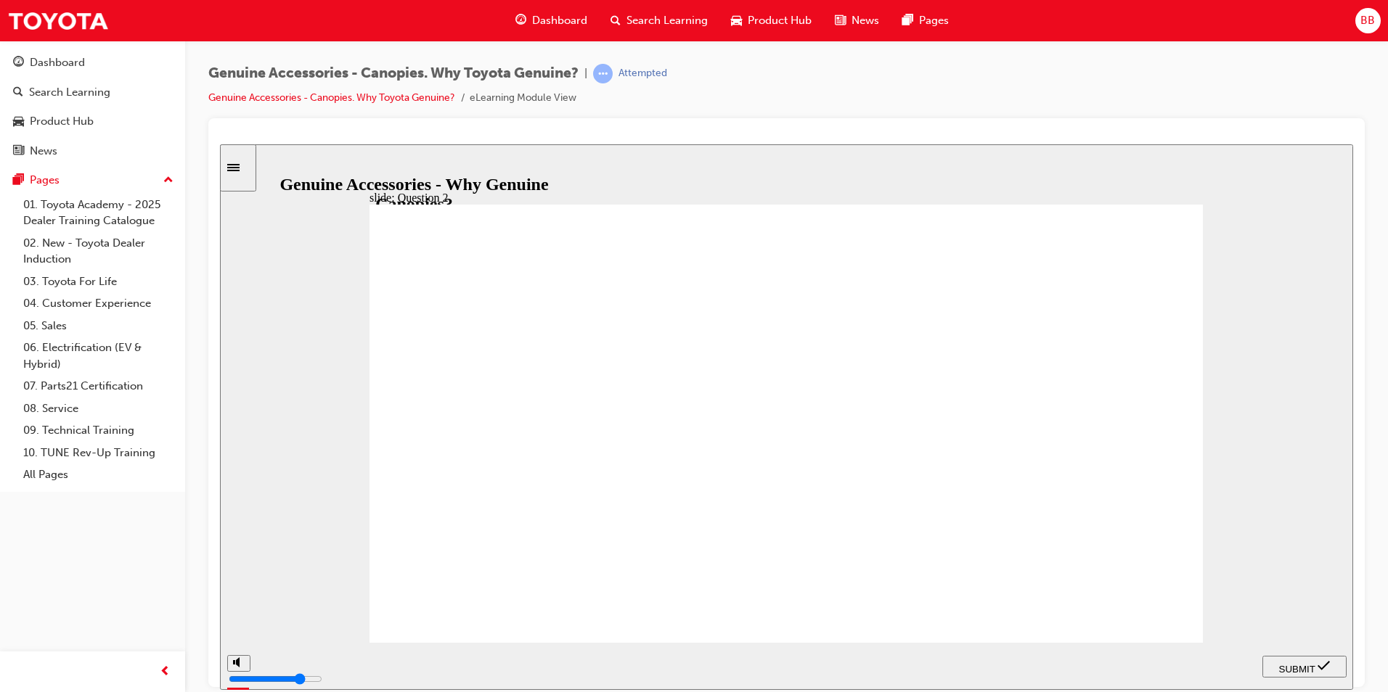
click at [1309, 663] on span "SUBMIT" at bounding box center [1297, 668] width 36 height 11
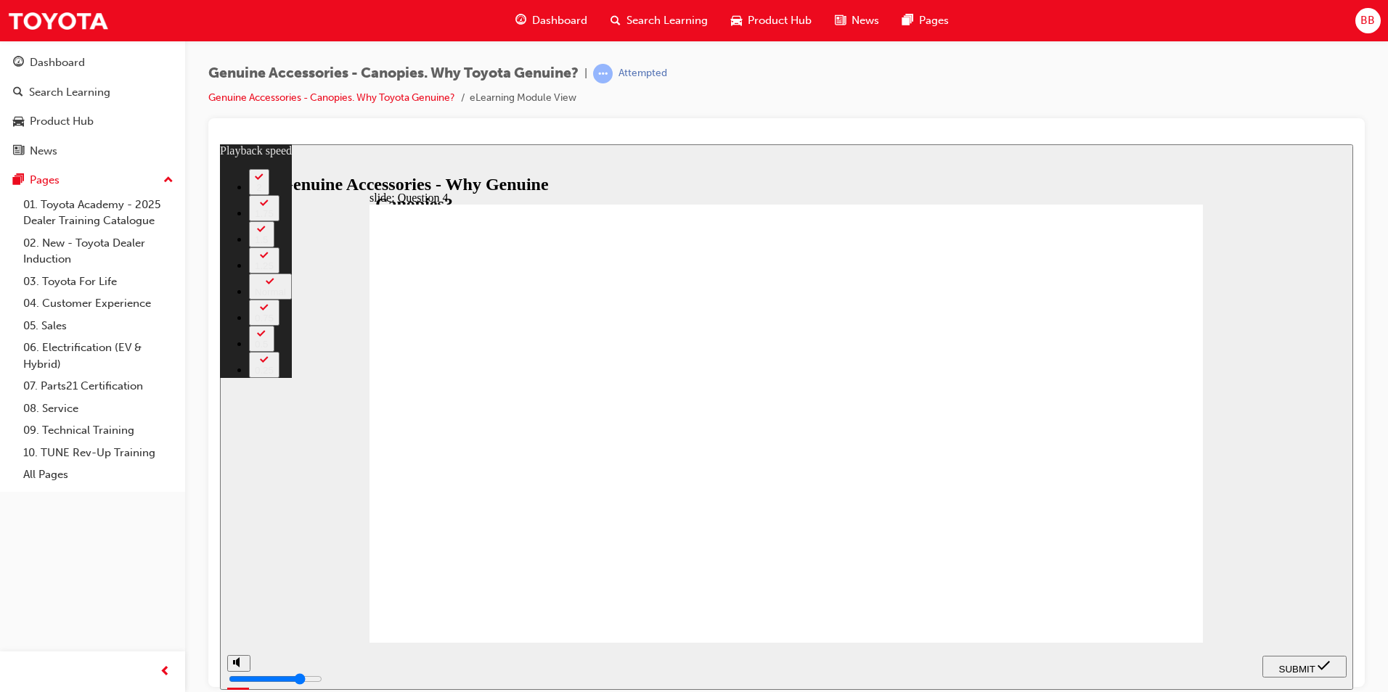
click at [1317, 655] on button "SUBMIT" at bounding box center [1304, 666] width 84 height 22
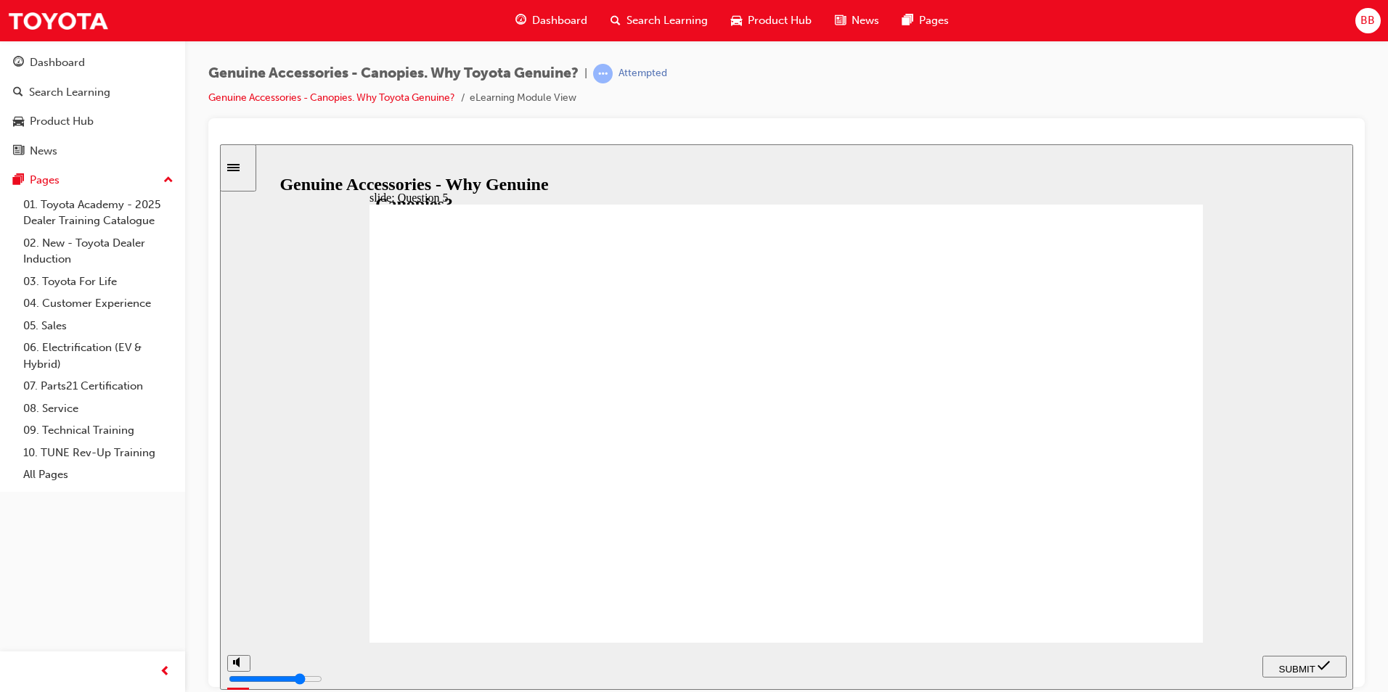
click at [1311, 667] on span "SUBMIT" at bounding box center [1297, 668] width 36 height 11
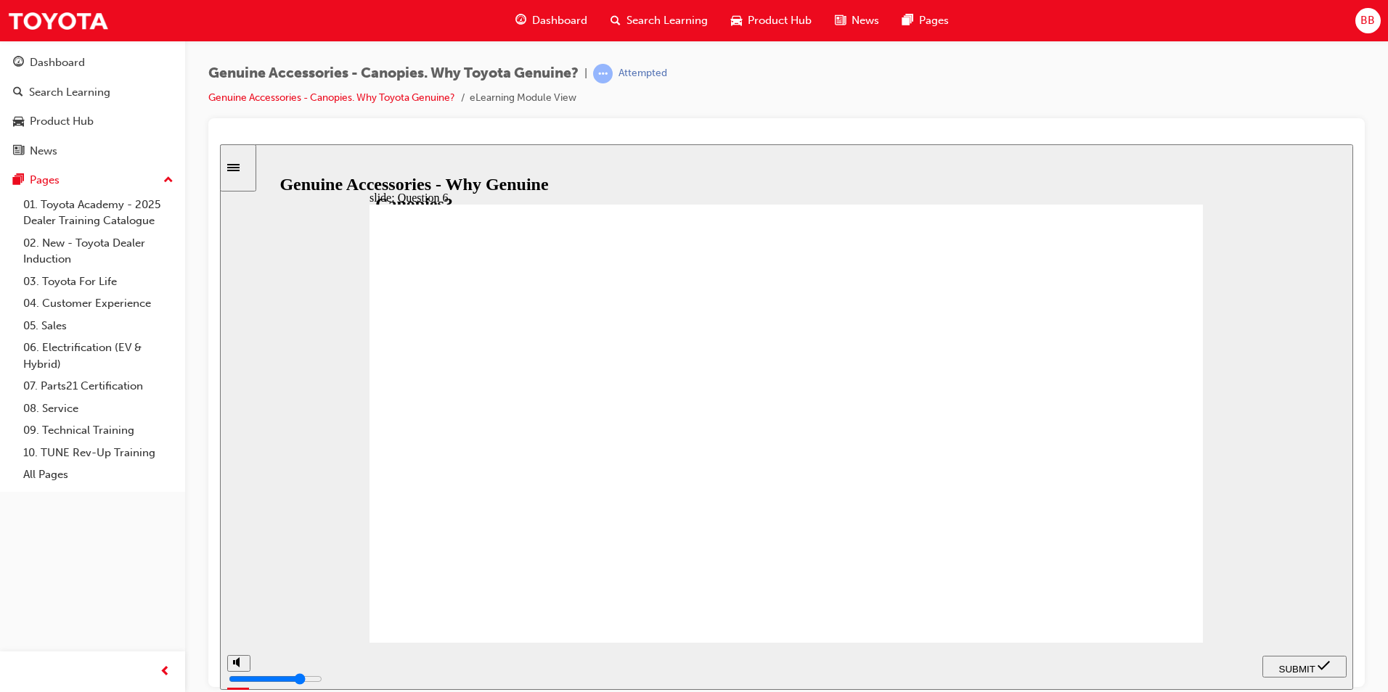
click at [1288, 671] on div "SUBMIT" at bounding box center [1304, 666] width 73 height 15
click at [1317, 659] on div "SUBMIT" at bounding box center [1304, 666] width 73 height 15
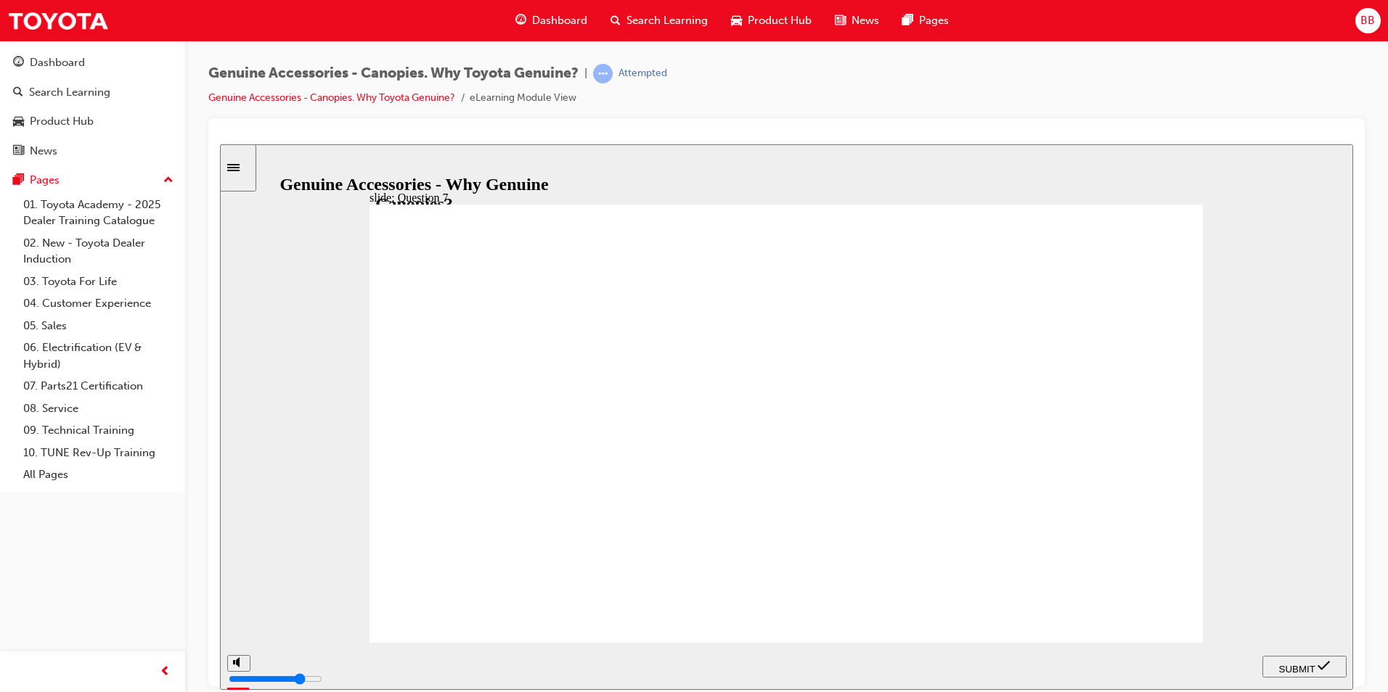
click at [1323, 671] on div "SUBMIT" at bounding box center [1304, 666] width 73 height 15
click at [1299, 663] on span "SUBMIT" at bounding box center [1297, 668] width 36 height 11
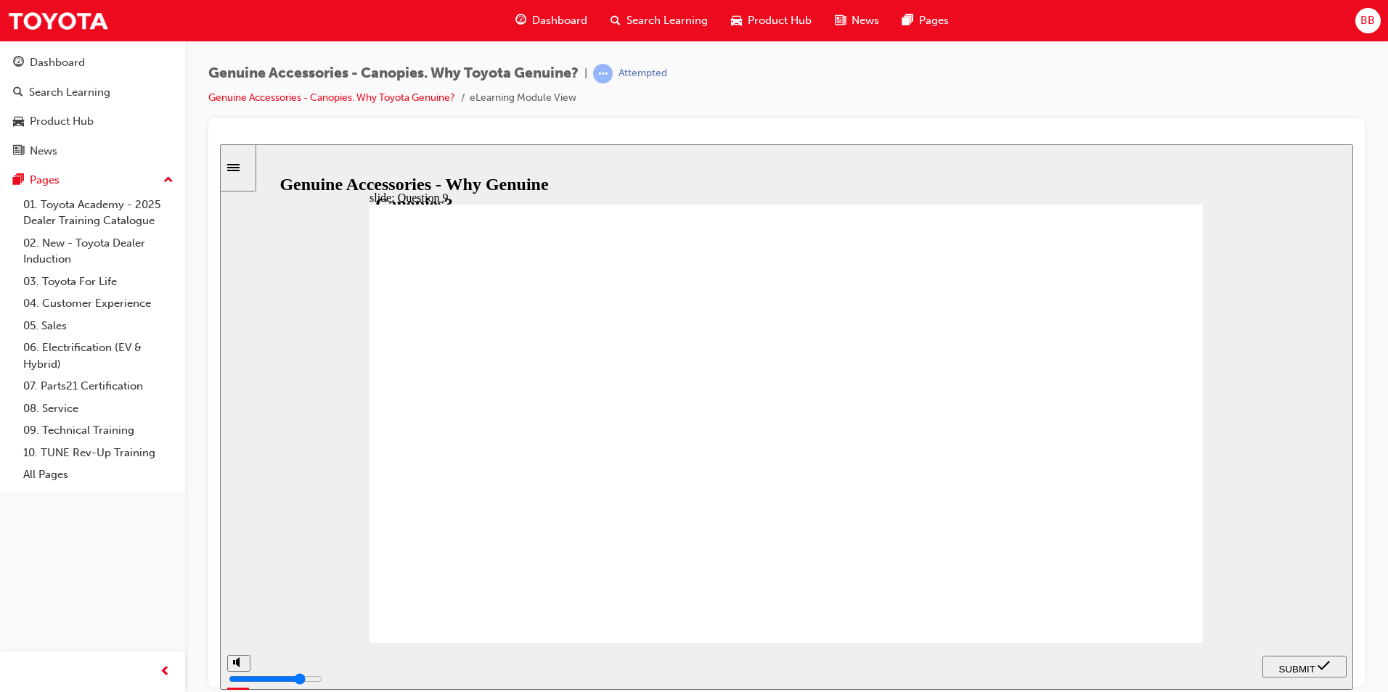
click at [1213, 669] on div "playback controls" at bounding box center [738, 663] width 958 height 16
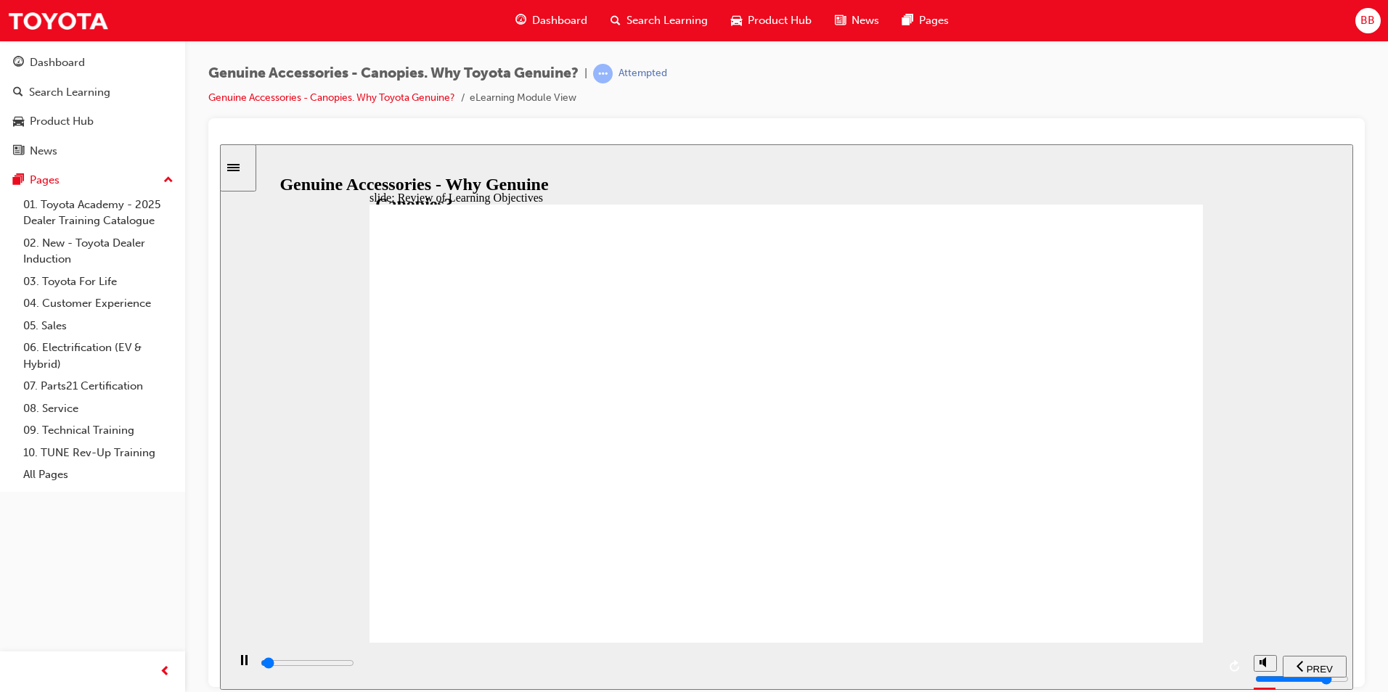
click at [1210, 667] on div "playback controls" at bounding box center [738, 663] width 958 height 16
click at [354, 664] on input "slide progress" at bounding box center [308, 663] width 94 height 12
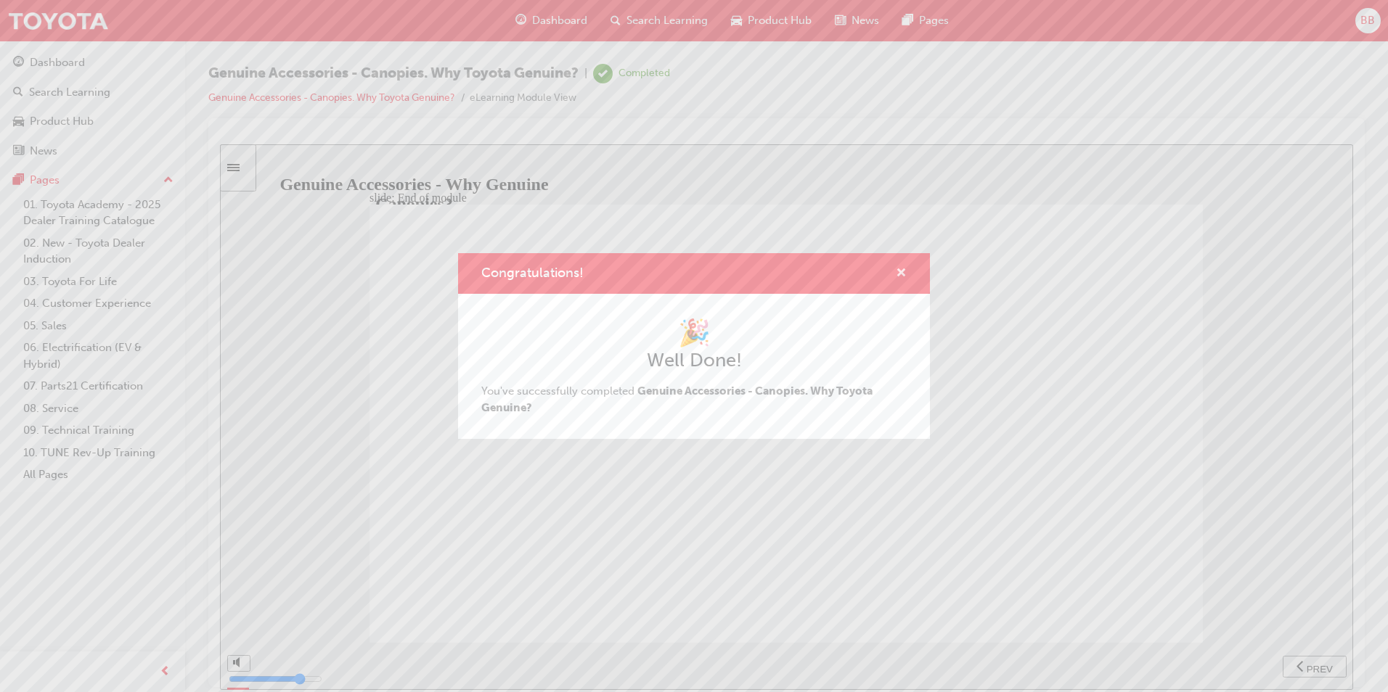
click at [900, 273] on span "cross-icon" at bounding box center [901, 274] width 11 height 13
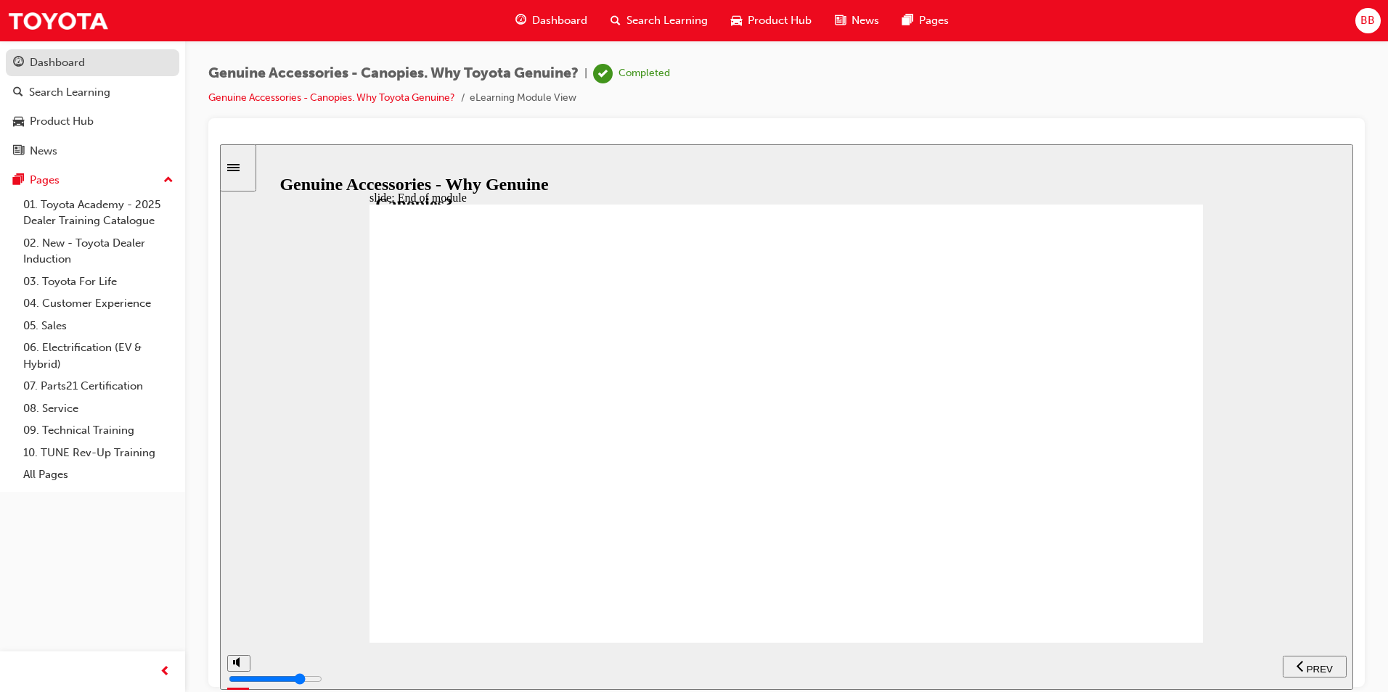
click at [49, 60] on div "Dashboard" at bounding box center [57, 62] width 55 height 17
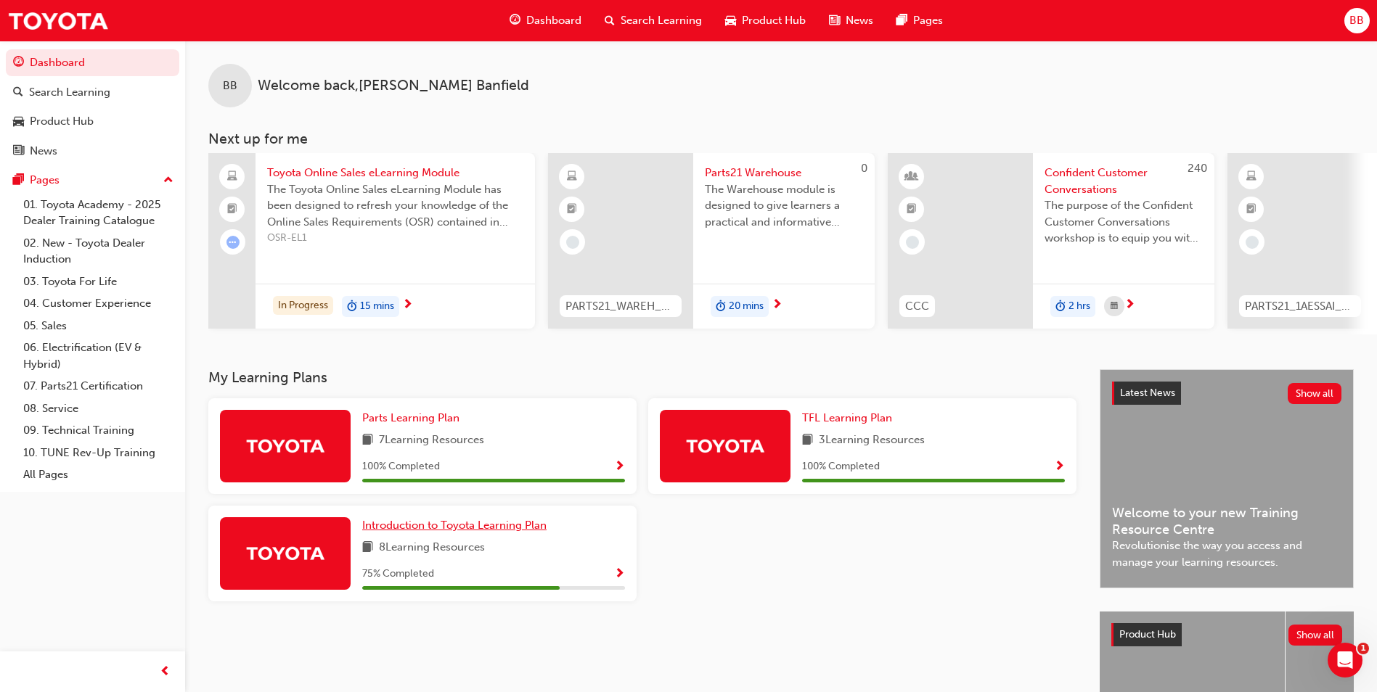
click at [391, 532] on span "Introduction to Toyota Learning Plan" at bounding box center [454, 525] width 184 height 13
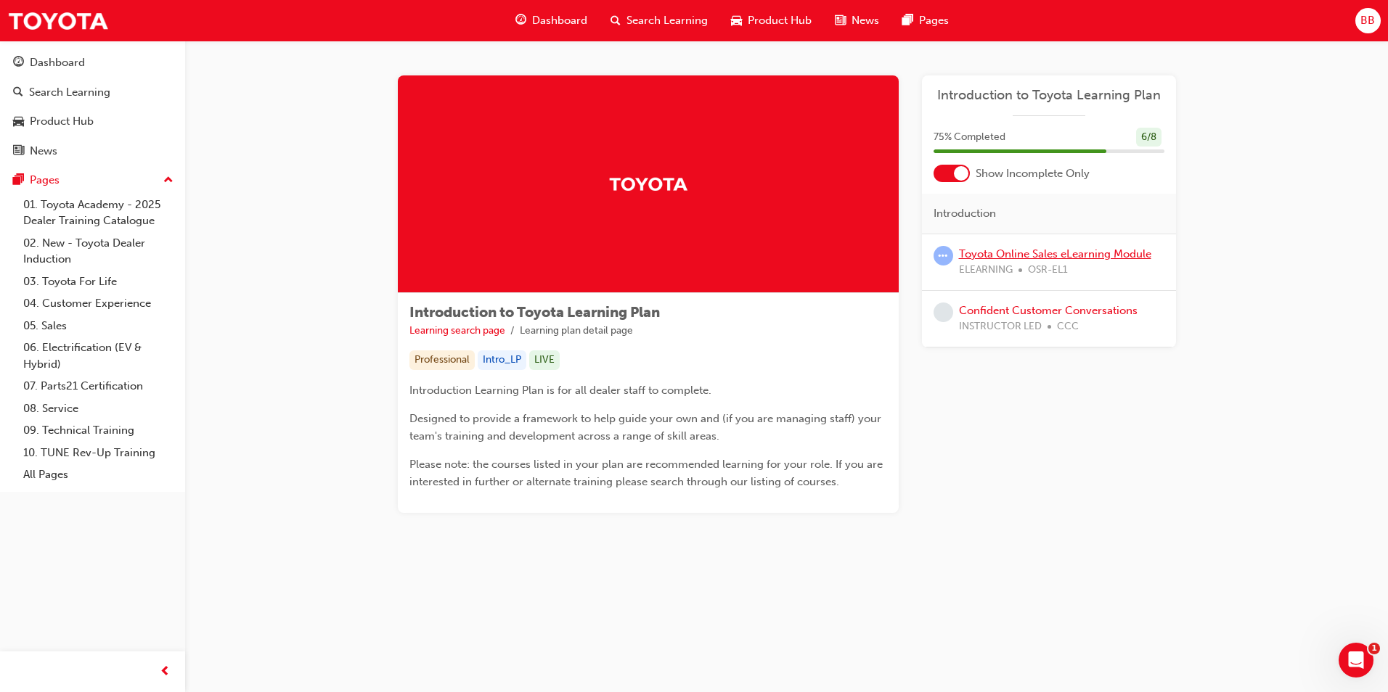
click at [1034, 255] on link "Toyota Online Sales eLearning Module" at bounding box center [1055, 254] width 192 height 13
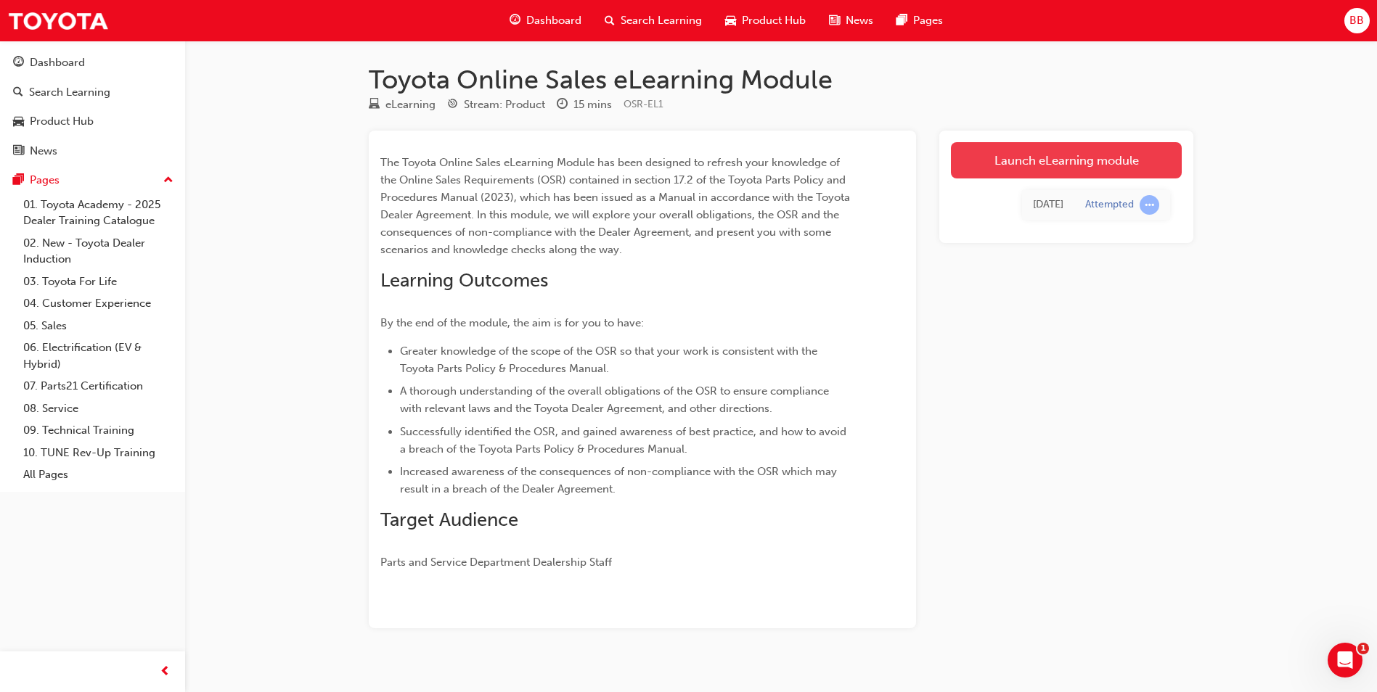
click at [1076, 159] on link "Launch eLearning module" at bounding box center [1066, 160] width 231 height 36
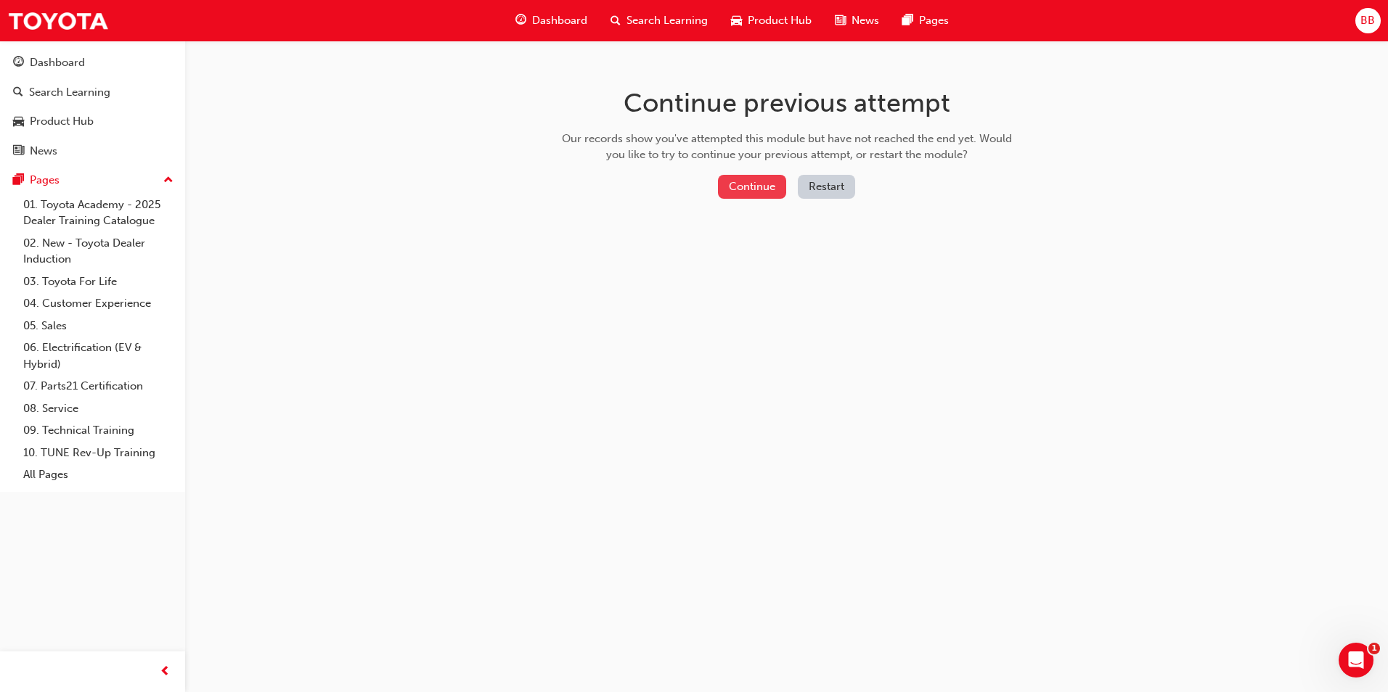
click at [757, 192] on button "Continue" at bounding box center [752, 187] width 68 height 24
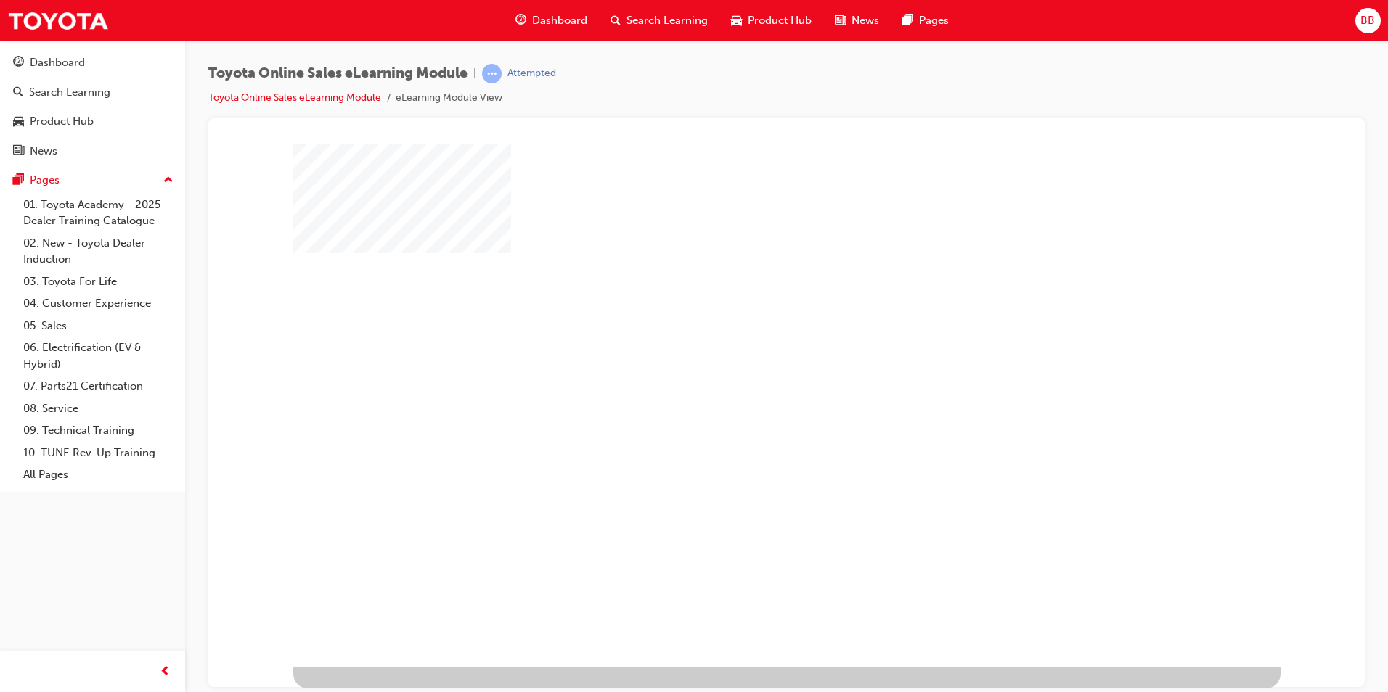
drag, startPoint x: 757, startPoint y: 192, endPoint x: 740, endPoint y: 125, distance: 68.8
click at [740, 125] on div at bounding box center [786, 402] width 1156 height 569
click at [745, 363] on div "play" at bounding box center [745, 363] width 0 height 0
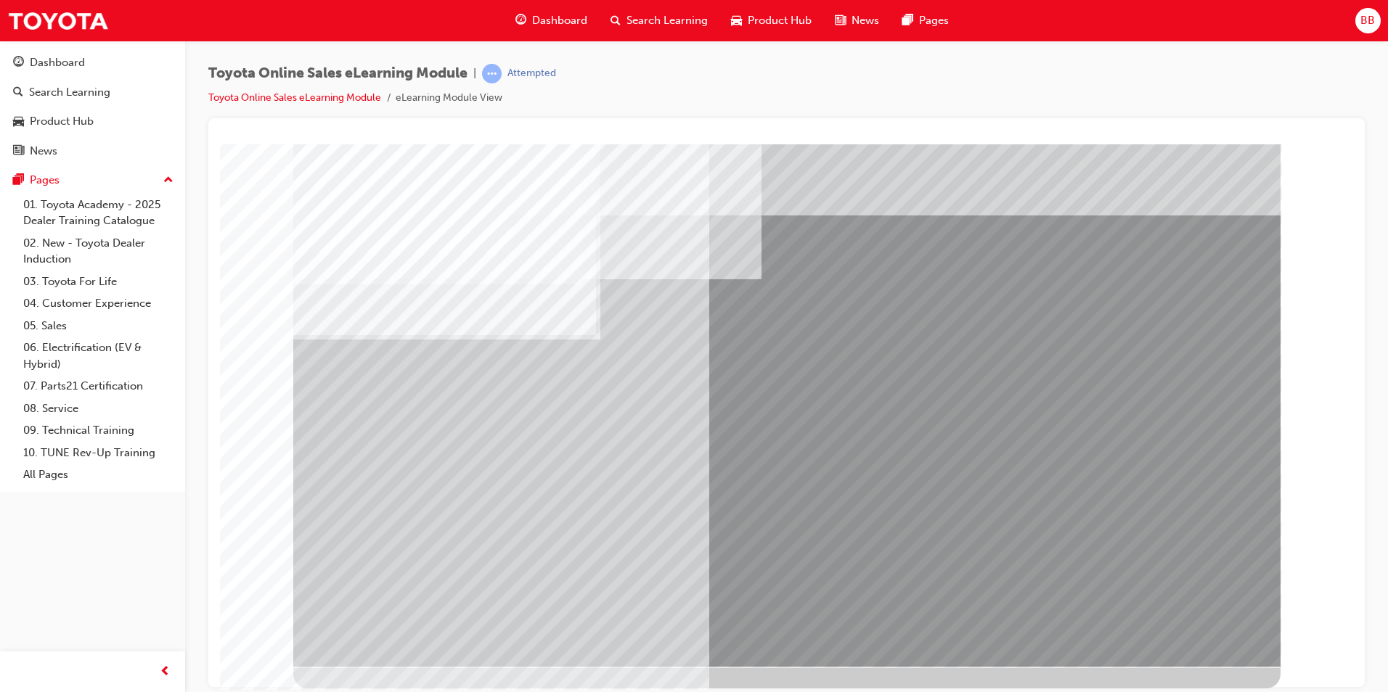
drag, startPoint x: 406, startPoint y: 472, endPoint x: 428, endPoint y: 476, distance: 22.2
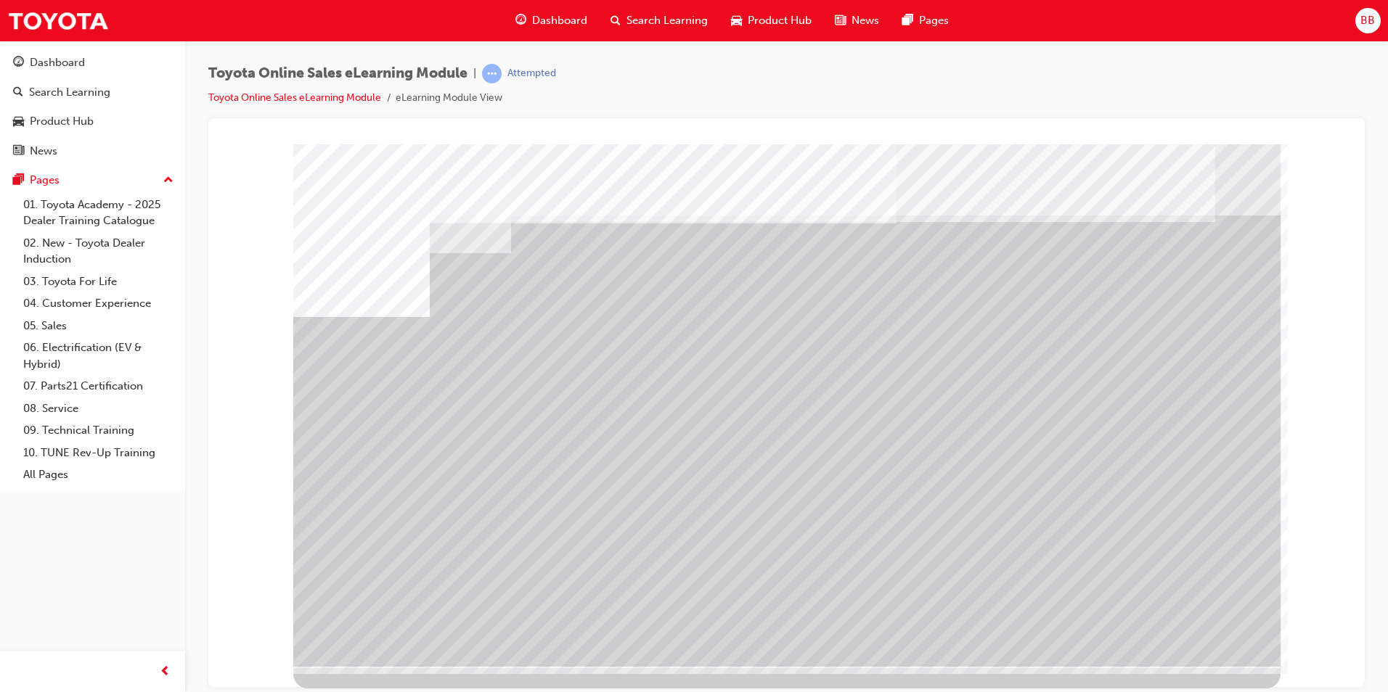
drag, startPoint x: 1152, startPoint y: 544, endPoint x: 1080, endPoint y: 555, distance: 72.6
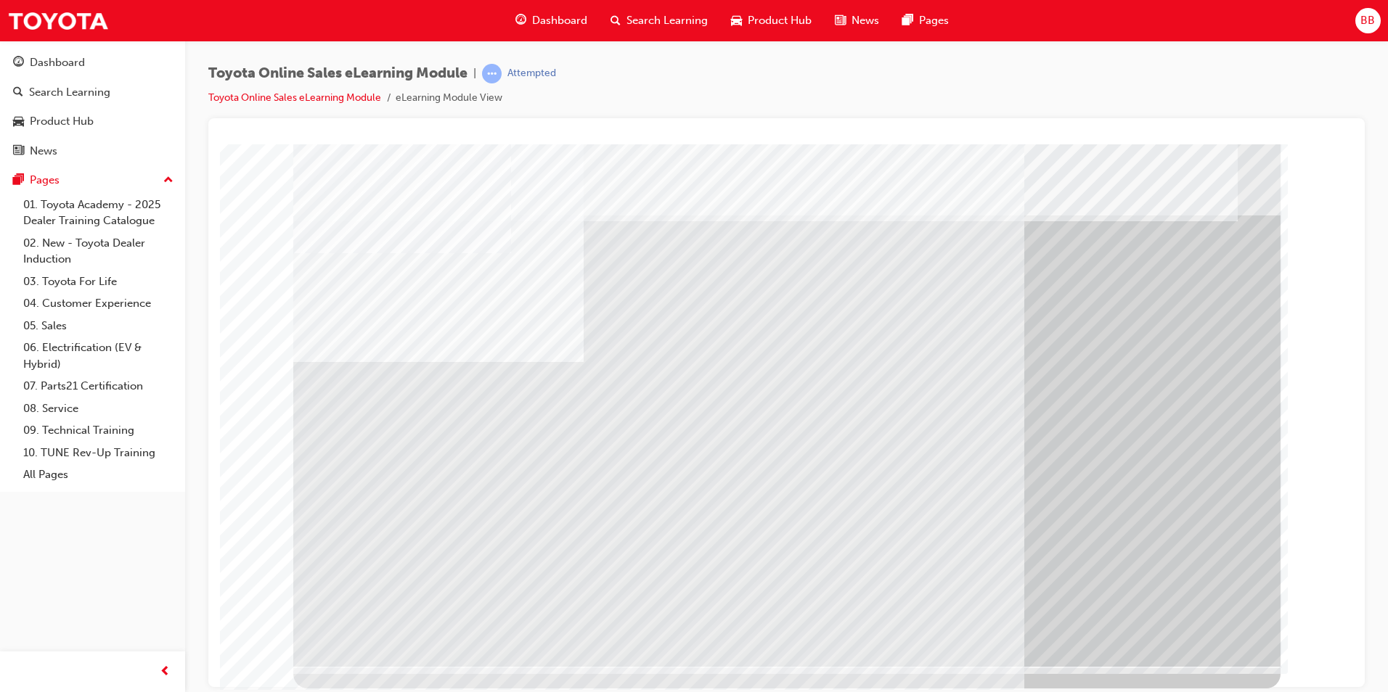
drag, startPoint x: 505, startPoint y: 587, endPoint x: 524, endPoint y: 582, distance: 19.5
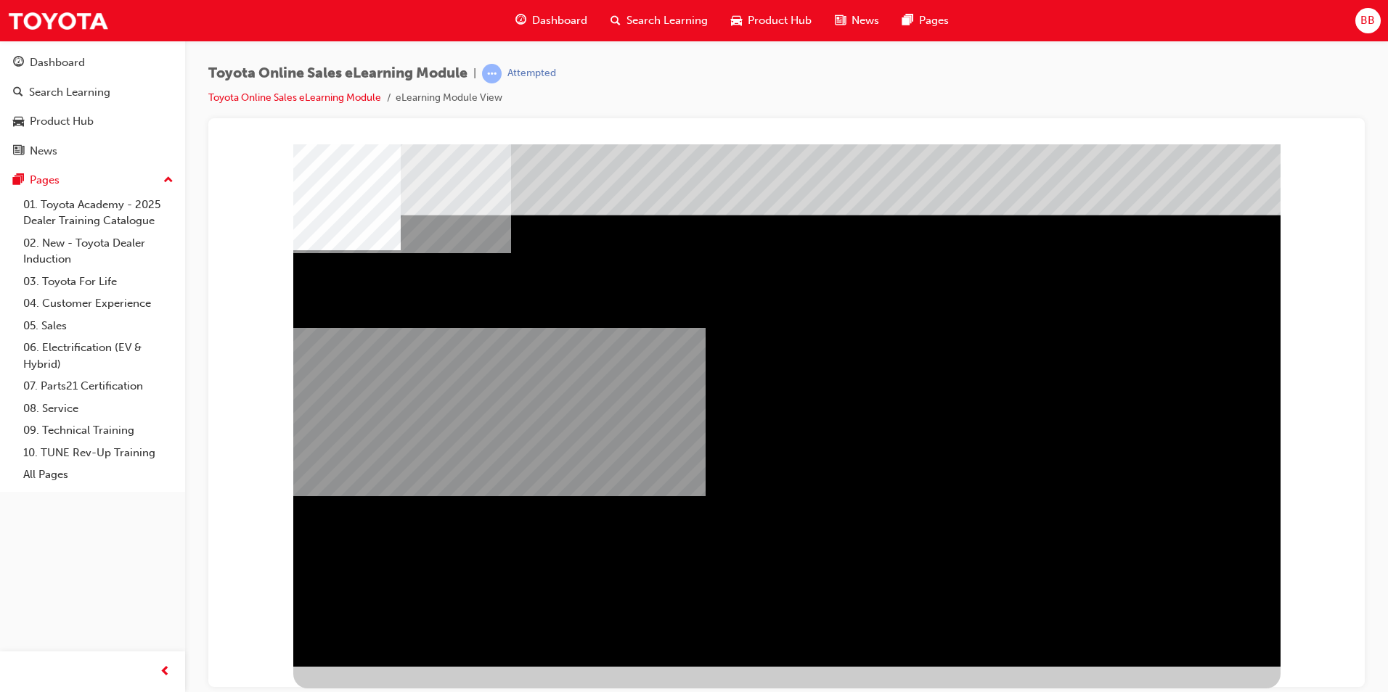
click at [957, 608] on div "multistate" at bounding box center [786, 405] width 987 height 523
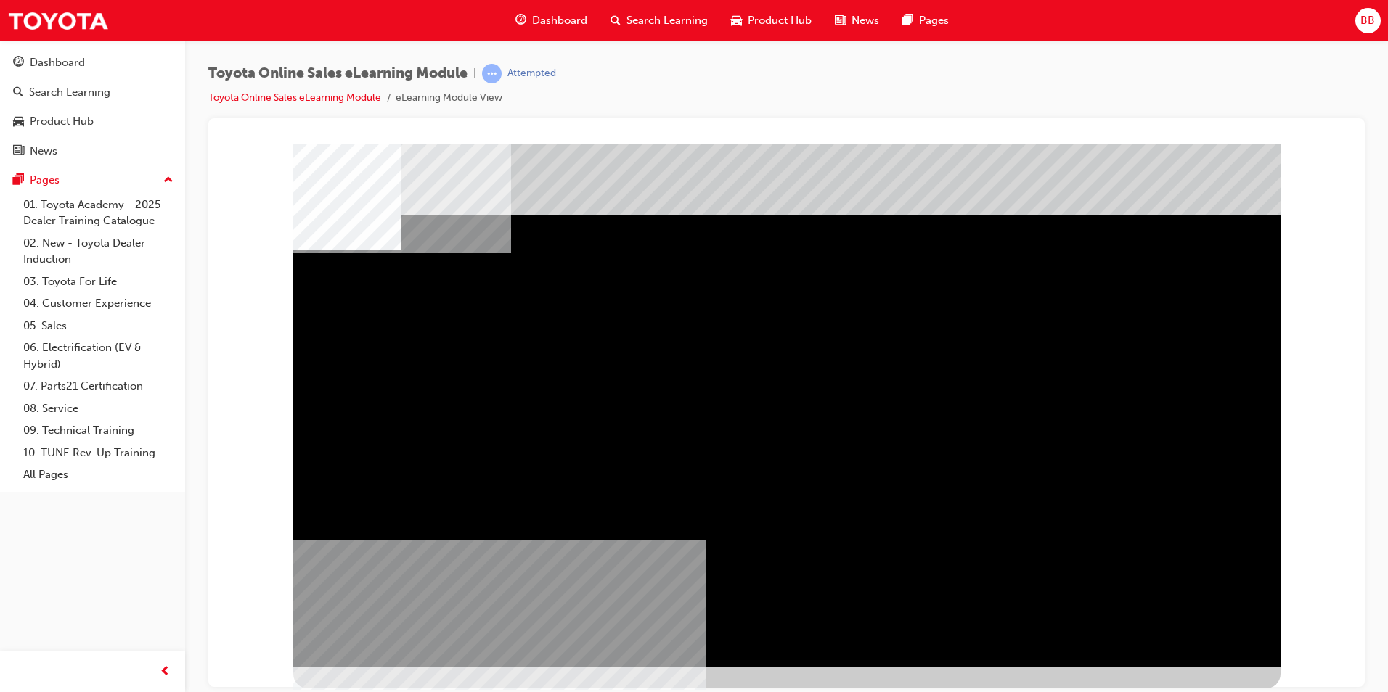
drag, startPoint x: 761, startPoint y: 362, endPoint x: 578, endPoint y: 509, distance: 235.0
click at [578, 509] on div "multistate" at bounding box center [786, 405] width 987 height 523
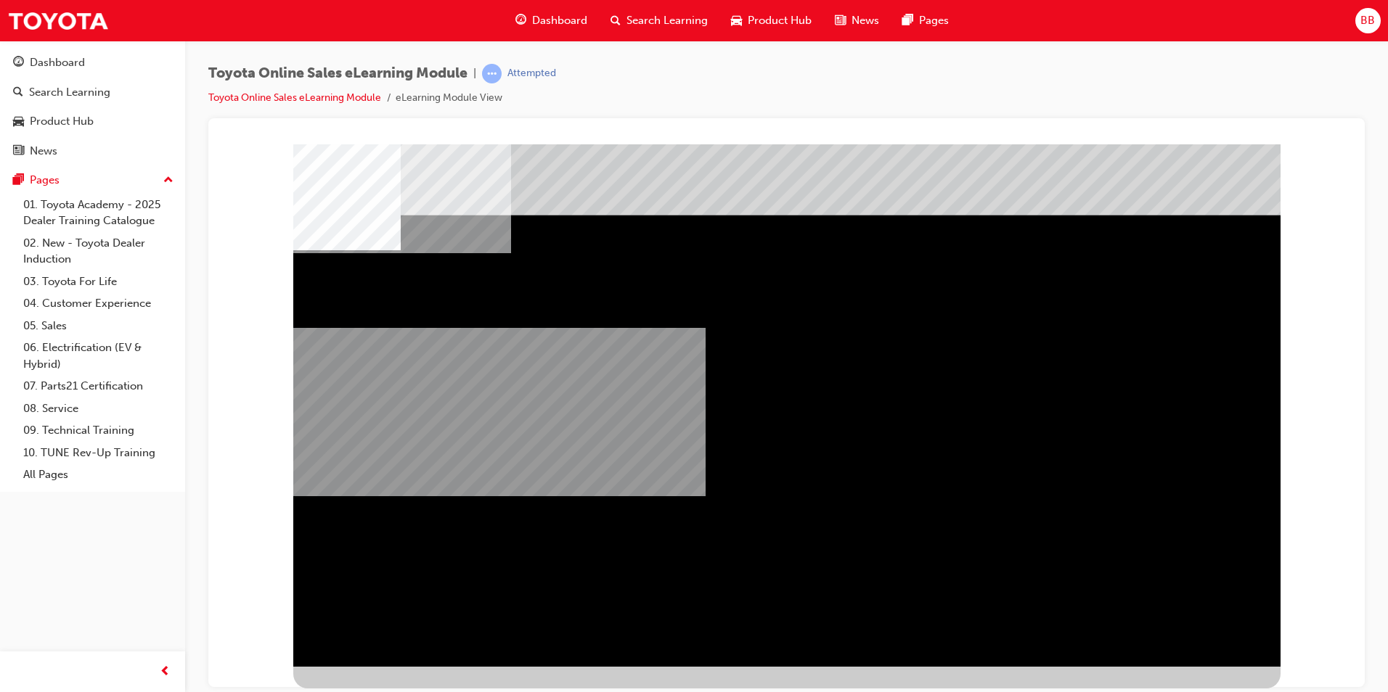
click at [388, 327] on div "multistate" at bounding box center [340, 312] width 94 height 29
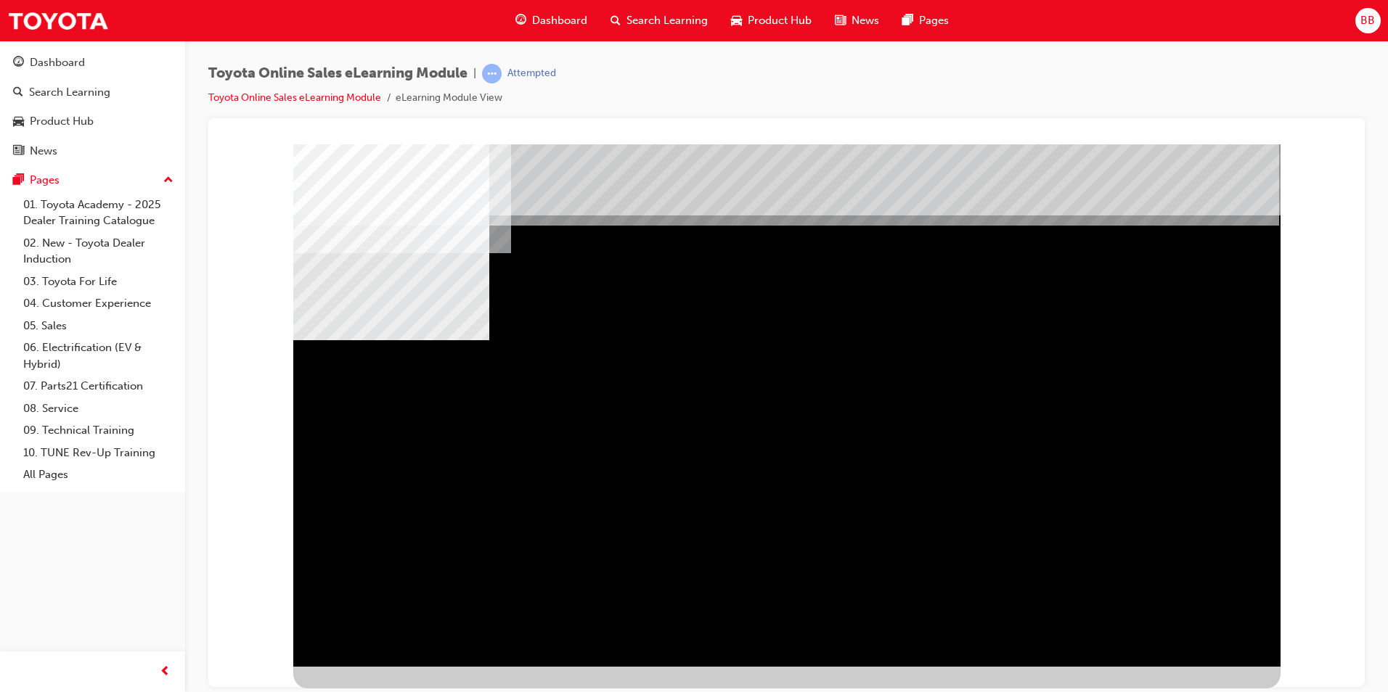
click at [663, 601] on div "multistate" at bounding box center [786, 405] width 987 height 523
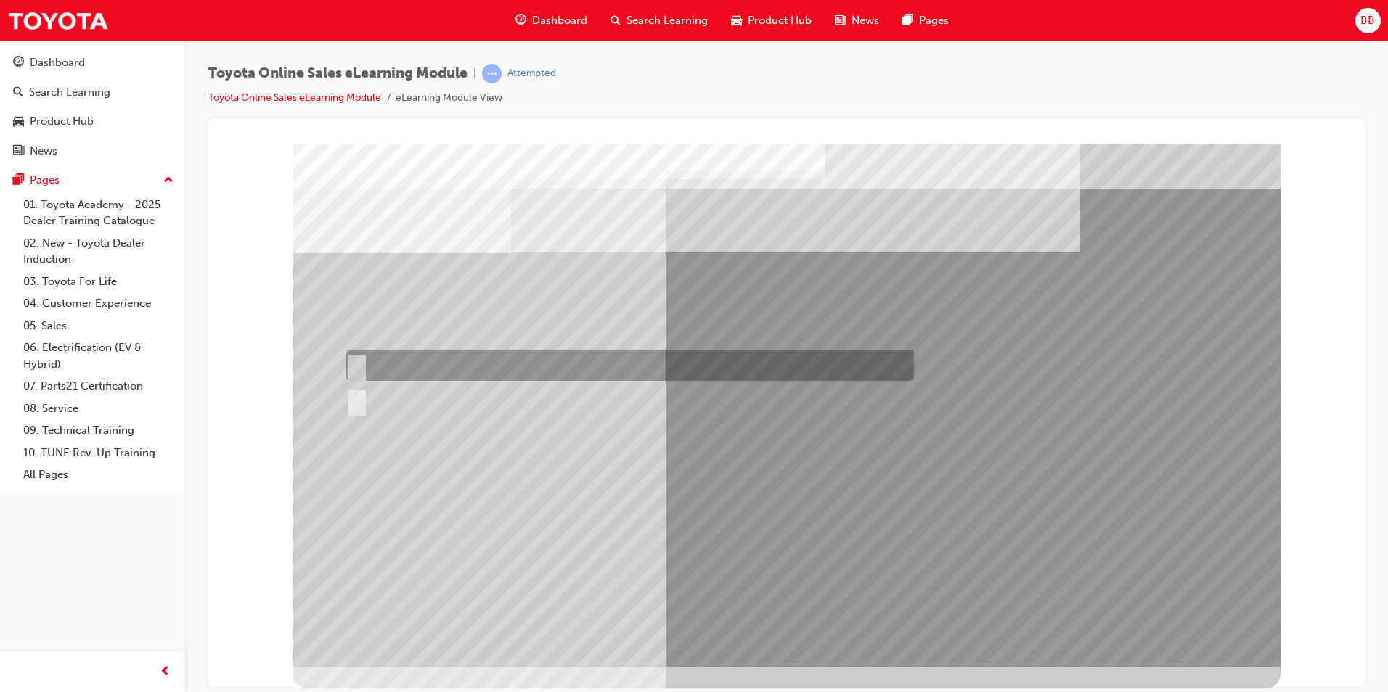
click at [359, 361] on input "True" at bounding box center [354, 366] width 16 height 16
radio input "true"
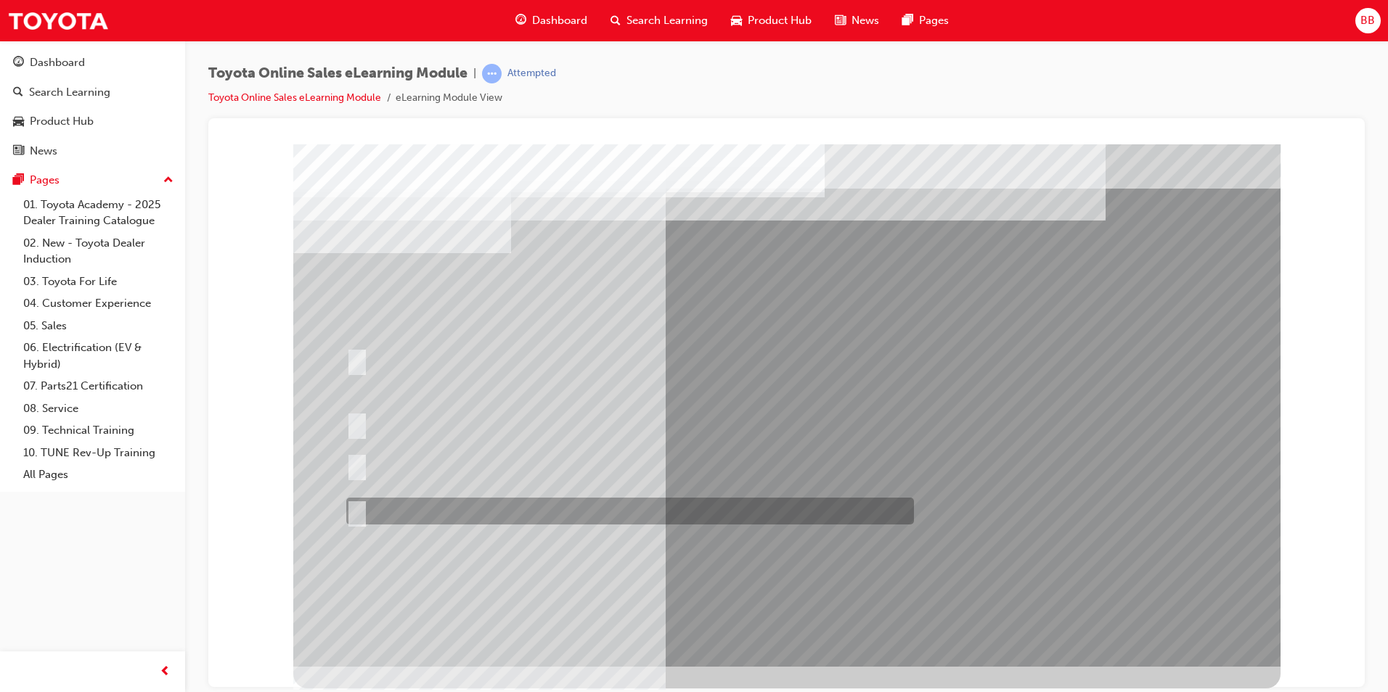
click at [422, 505] on div at bounding box center [627, 511] width 568 height 27
radio input "true"
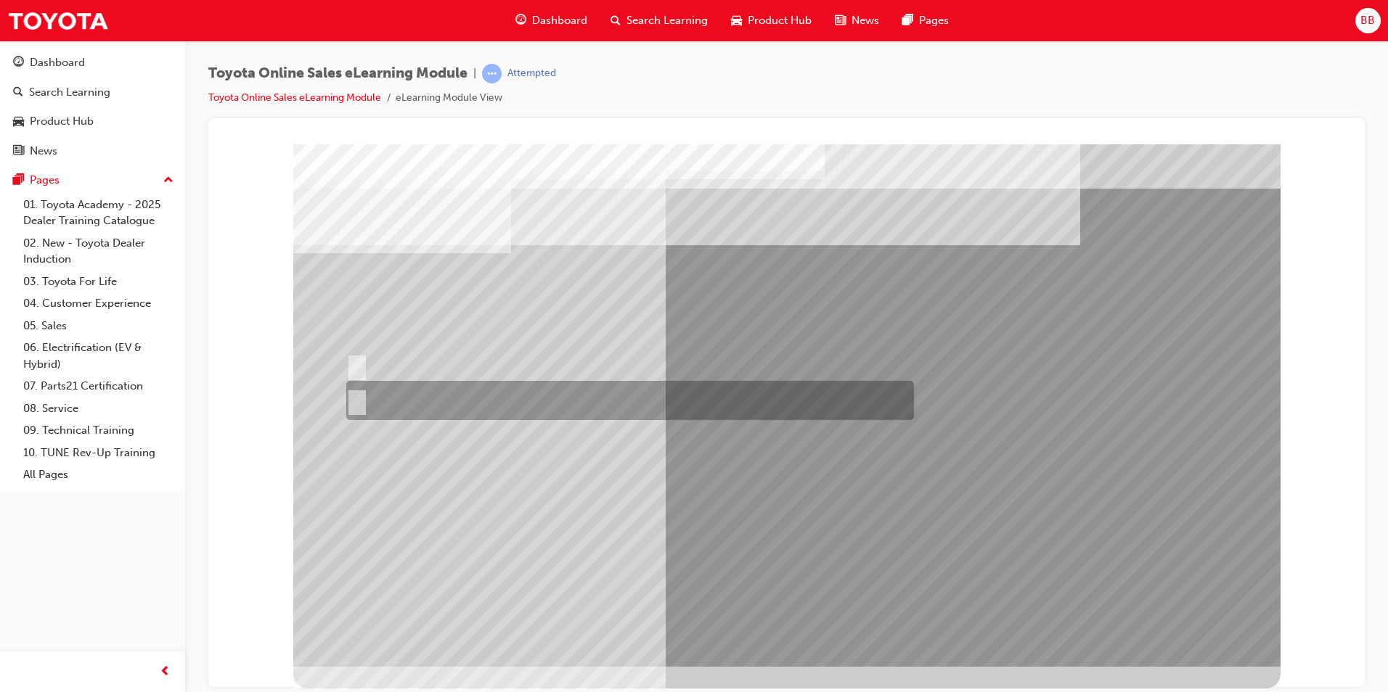
click at [364, 401] on div at bounding box center [627, 400] width 568 height 39
radio input "true"
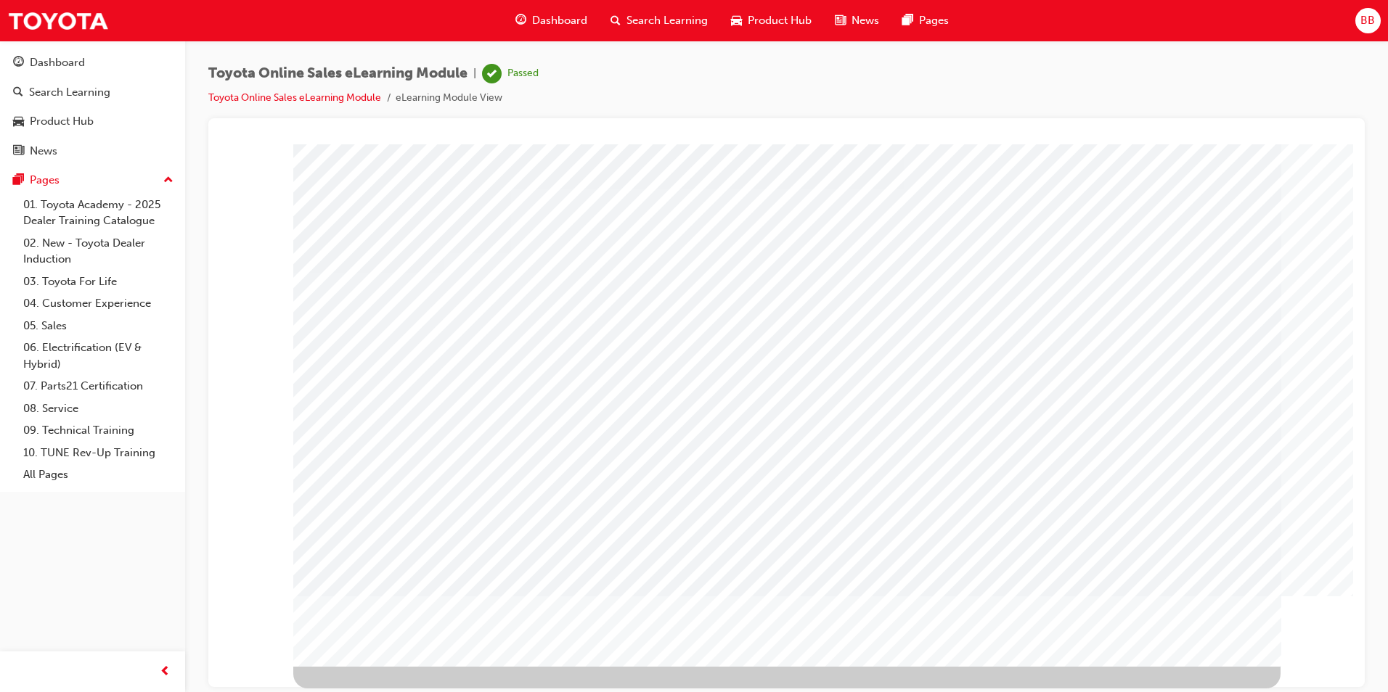
click at [319, 97] on link "Toyota Online Sales eLearning Module" at bounding box center [294, 97] width 173 height 12
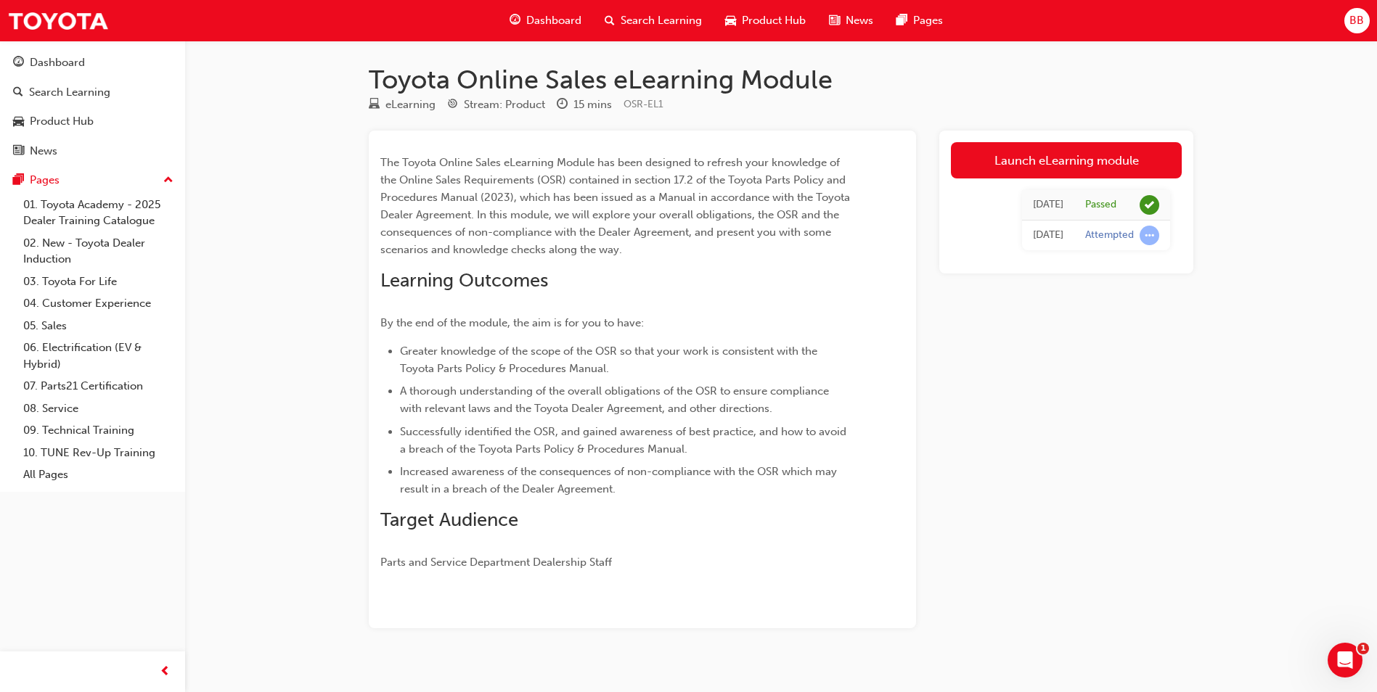
click at [1133, 235] on div "Attempted" at bounding box center [1109, 236] width 49 height 14
click at [70, 57] on div "Dashboard" at bounding box center [57, 62] width 55 height 17
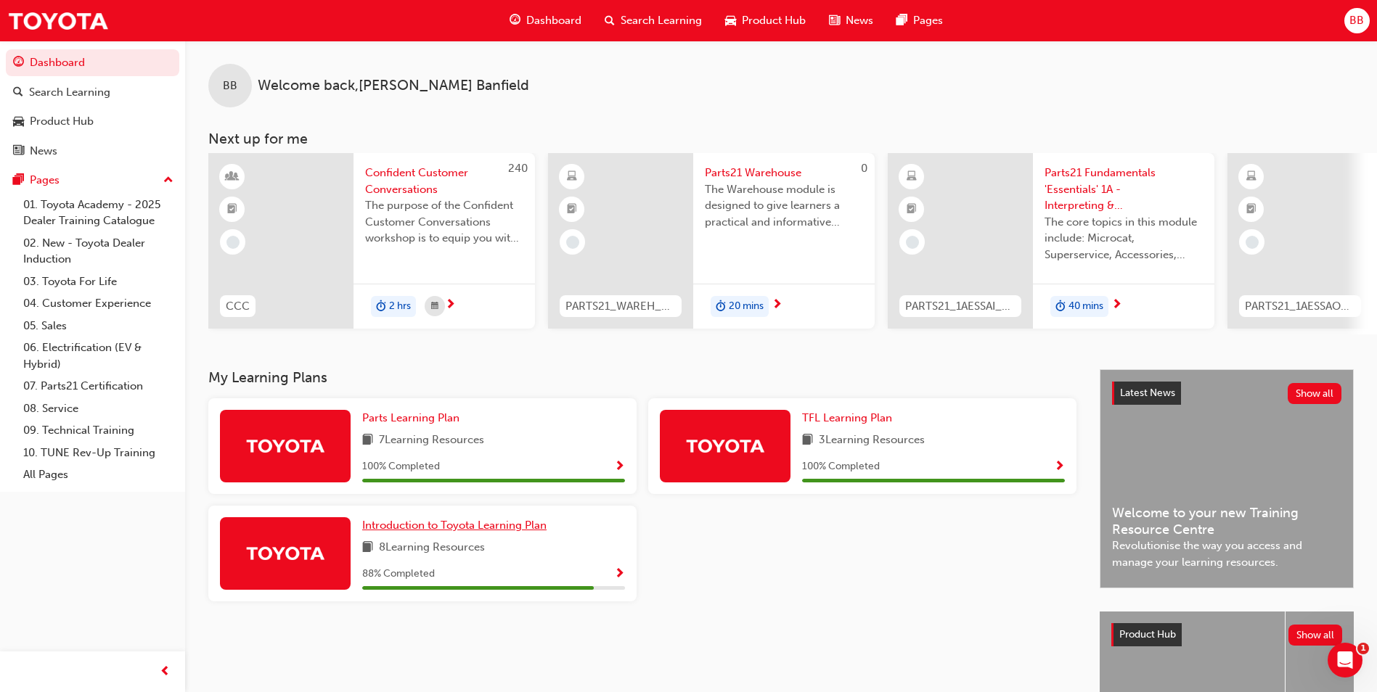
click at [462, 527] on span "Introduction to Toyota Learning Plan" at bounding box center [454, 525] width 184 height 13
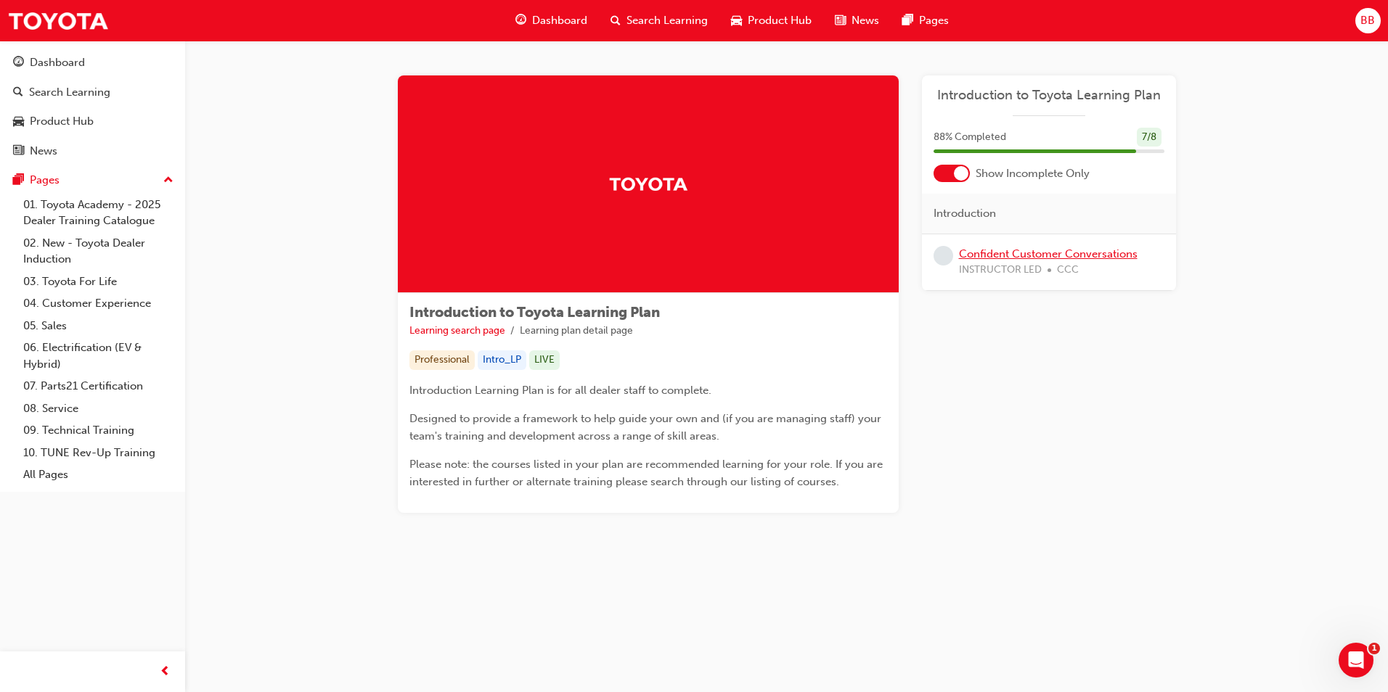
click at [1031, 249] on link "Confident Customer Conversations" at bounding box center [1048, 254] width 179 height 13
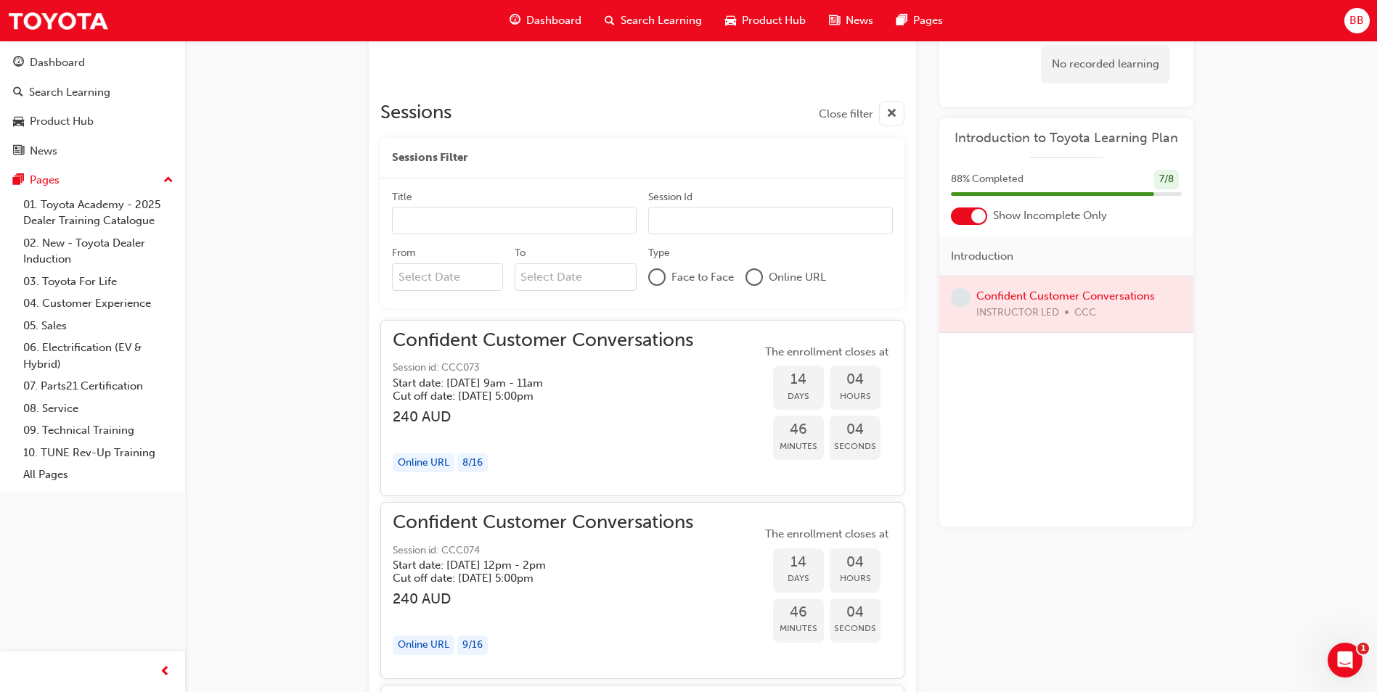
scroll to position [935, 0]
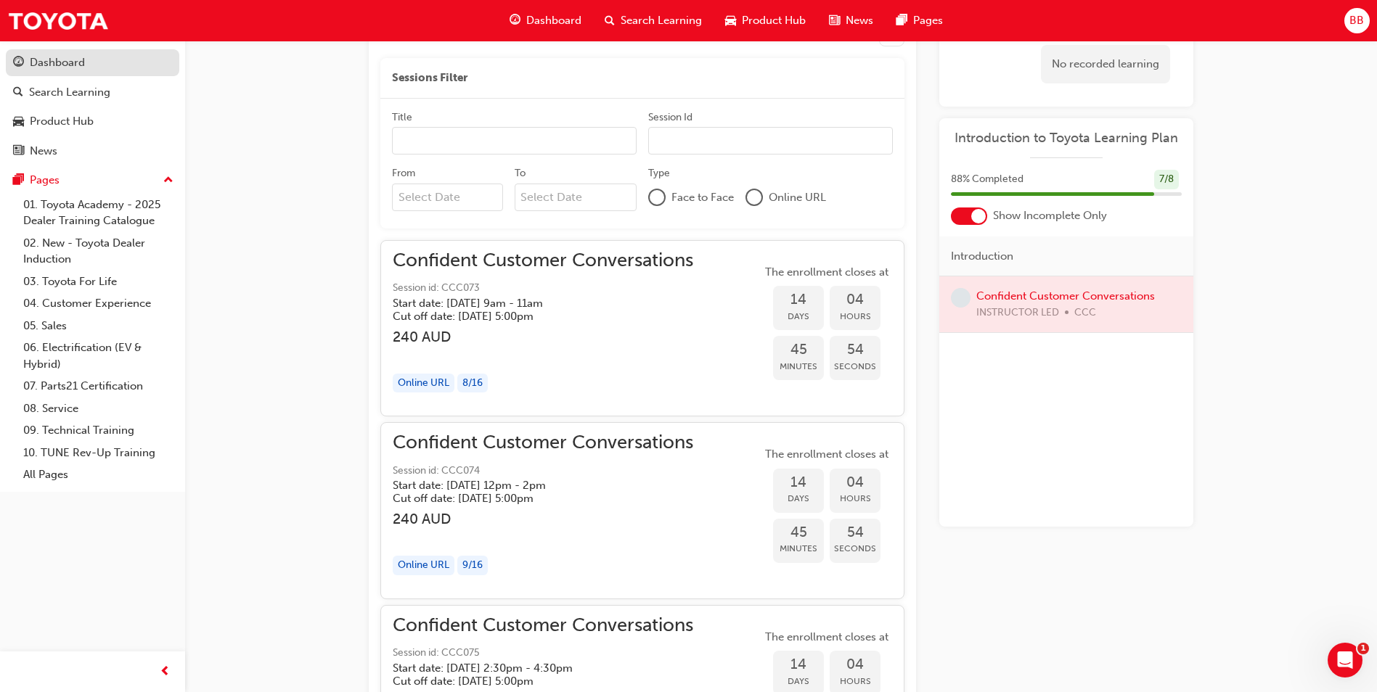
click at [63, 61] on div "Dashboard" at bounding box center [57, 62] width 55 height 17
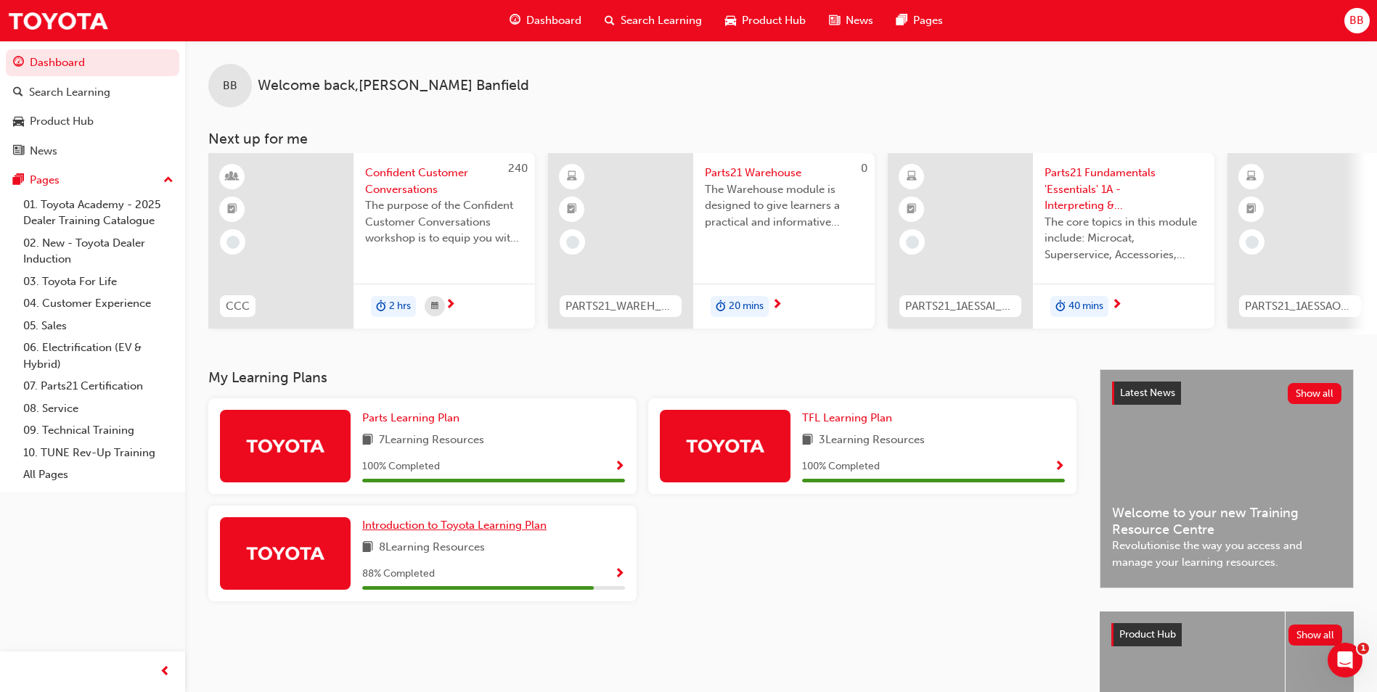
click at [406, 529] on span "Introduction to Toyota Learning Plan" at bounding box center [454, 525] width 184 height 13
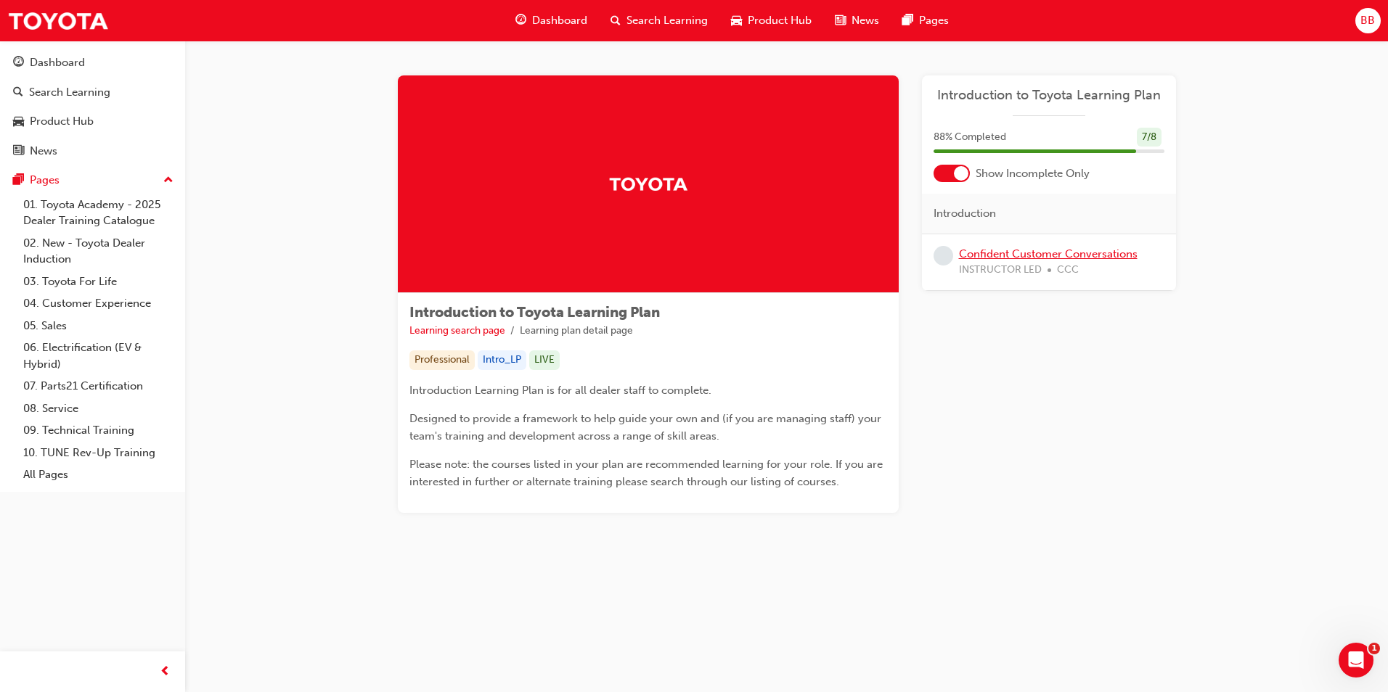
click at [1002, 257] on link "Confident Customer Conversations" at bounding box center [1048, 254] width 179 height 13
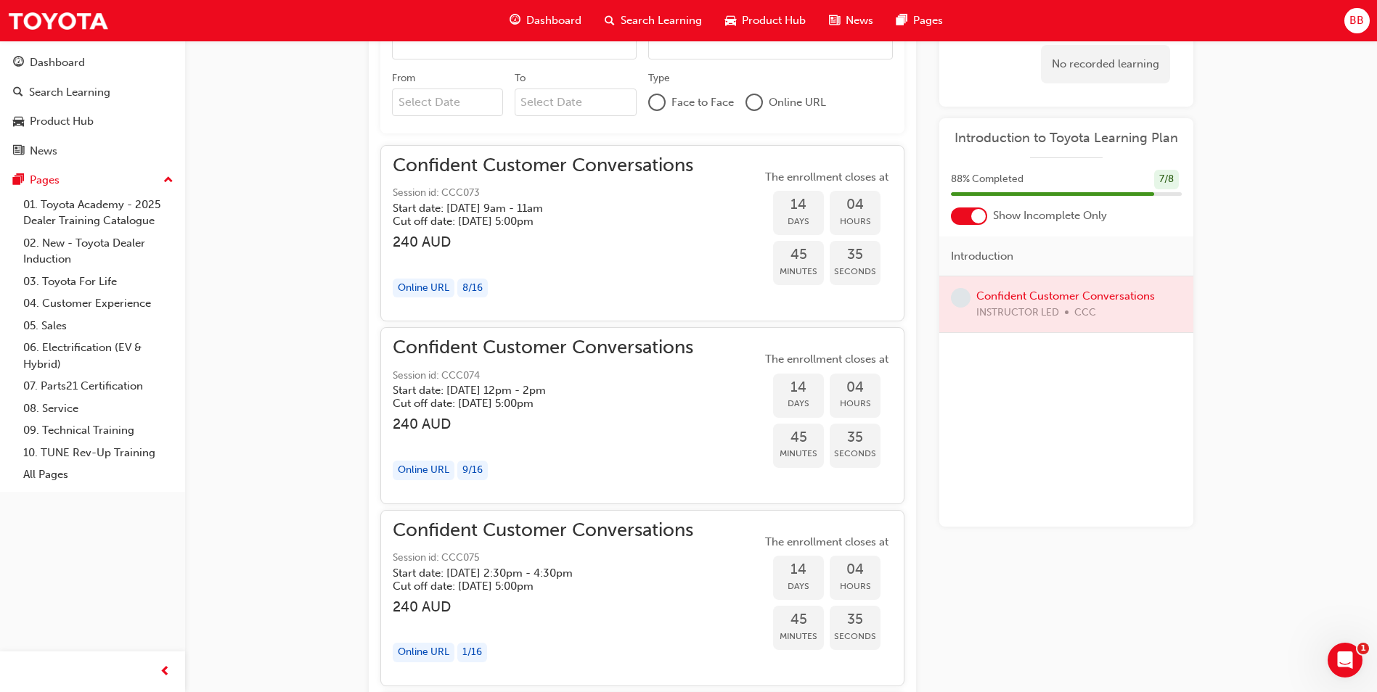
scroll to position [740, 0]
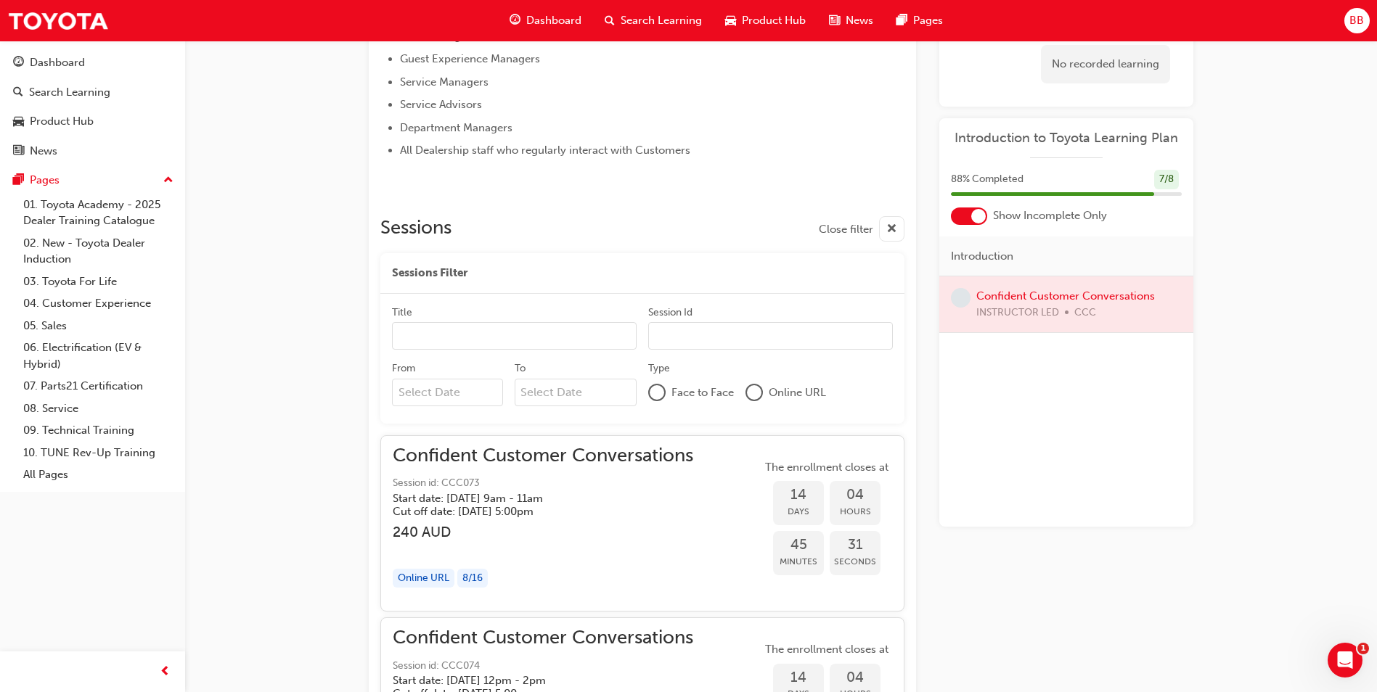
click at [758, 385] on div at bounding box center [753, 392] width 17 height 17
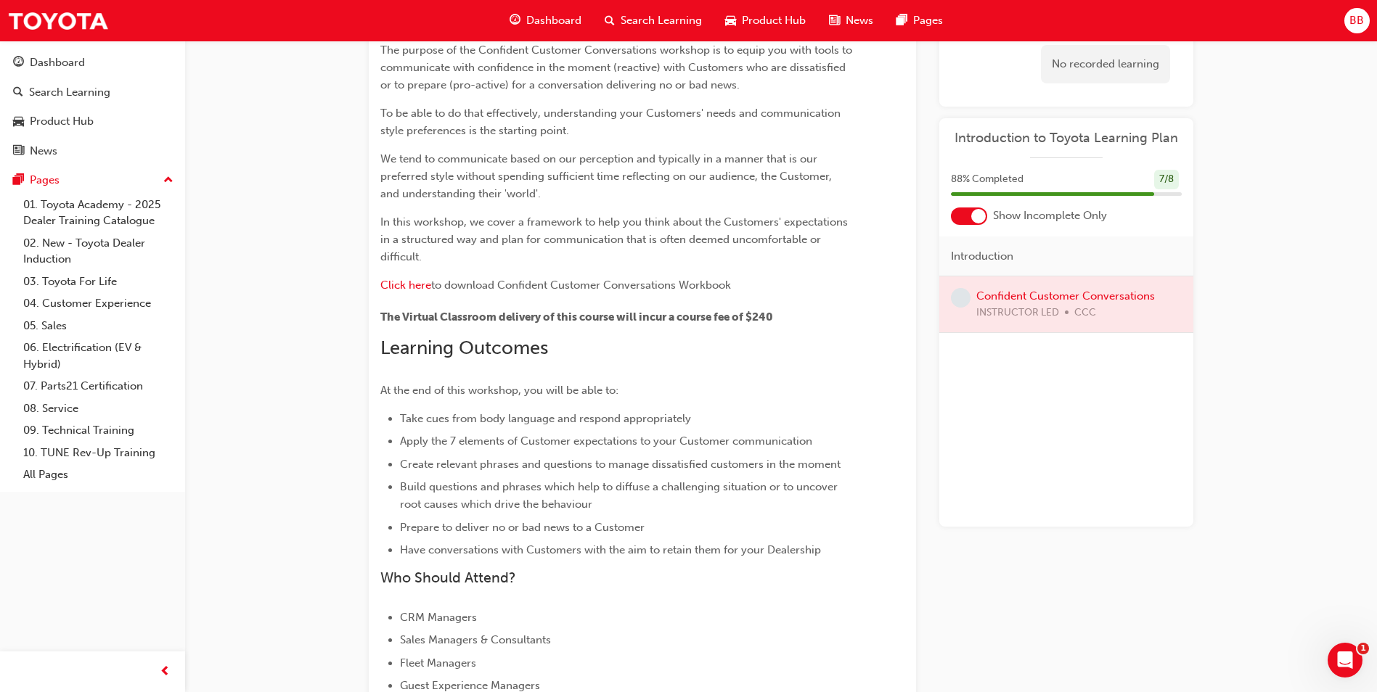
scroll to position [0, 0]
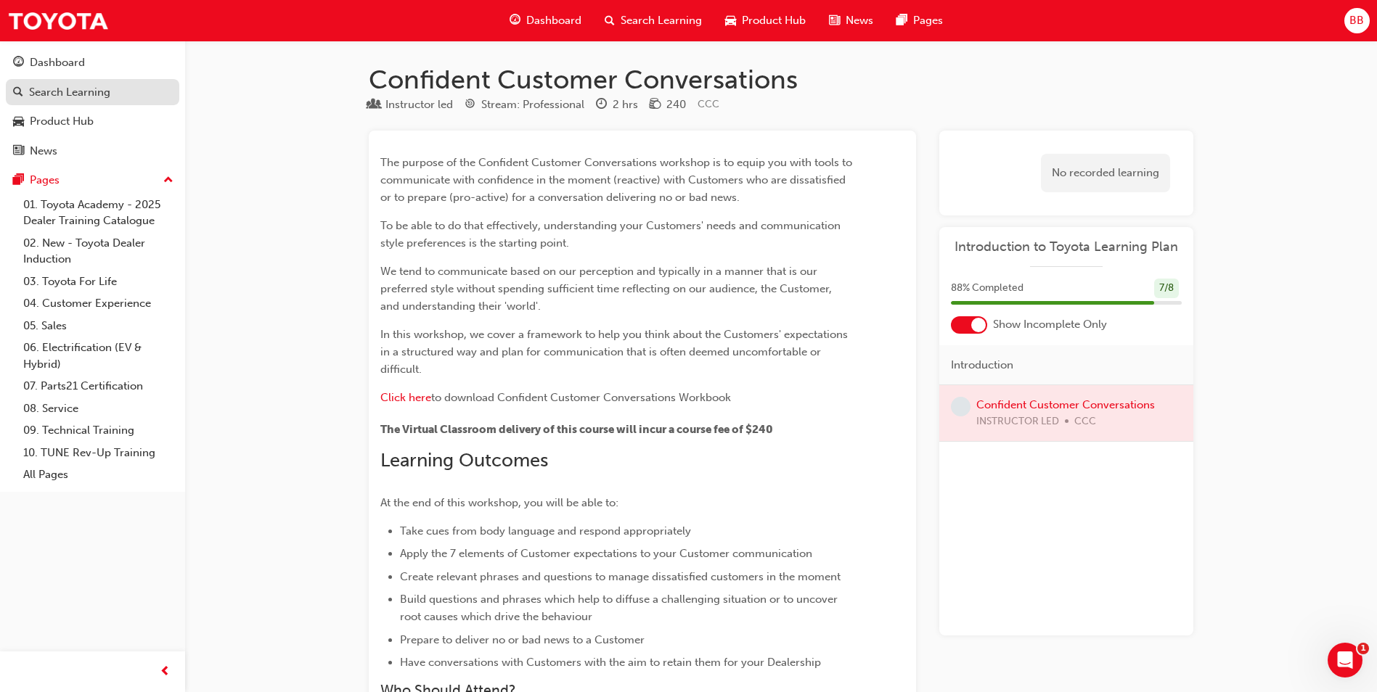
click at [82, 79] on link "Search Learning" at bounding box center [92, 92] width 173 height 27
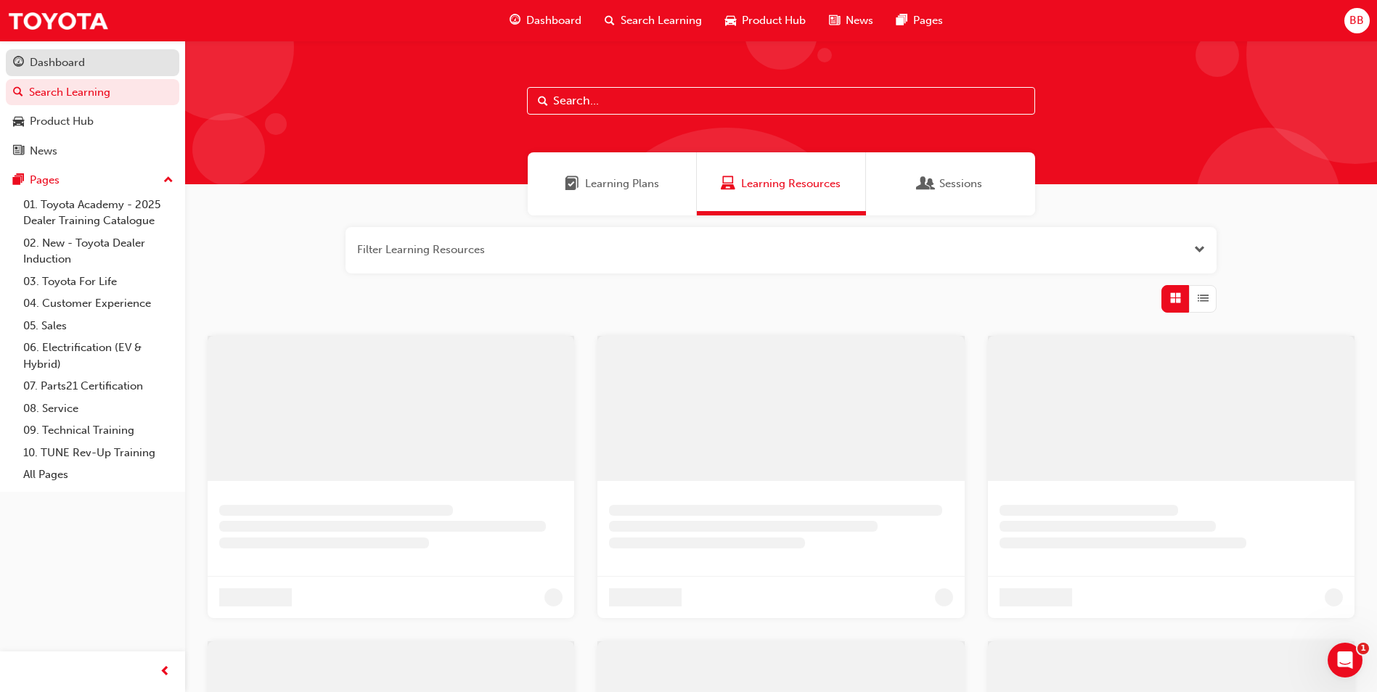
click at [78, 52] on link "Dashboard" at bounding box center [92, 62] width 173 height 27
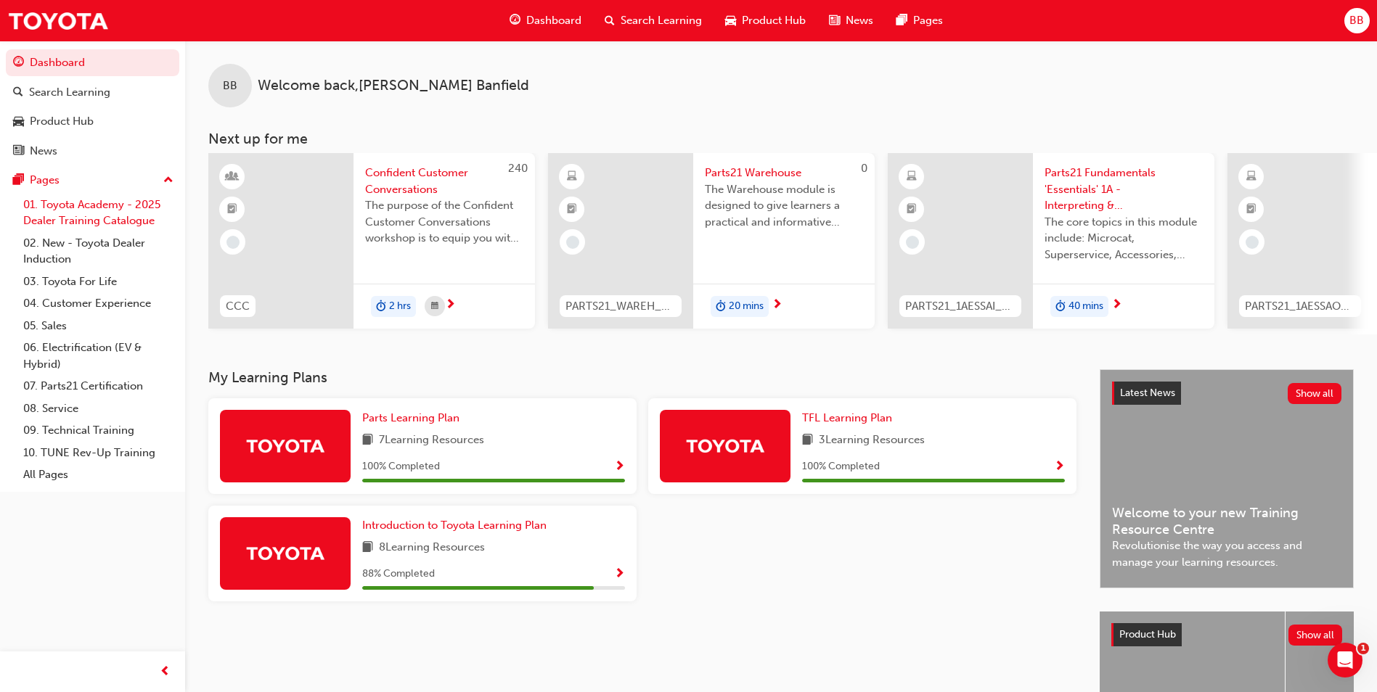
click at [113, 216] on link "01. Toyota Academy - 2025 Dealer Training Catalogue" at bounding box center [98, 213] width 162 height 38
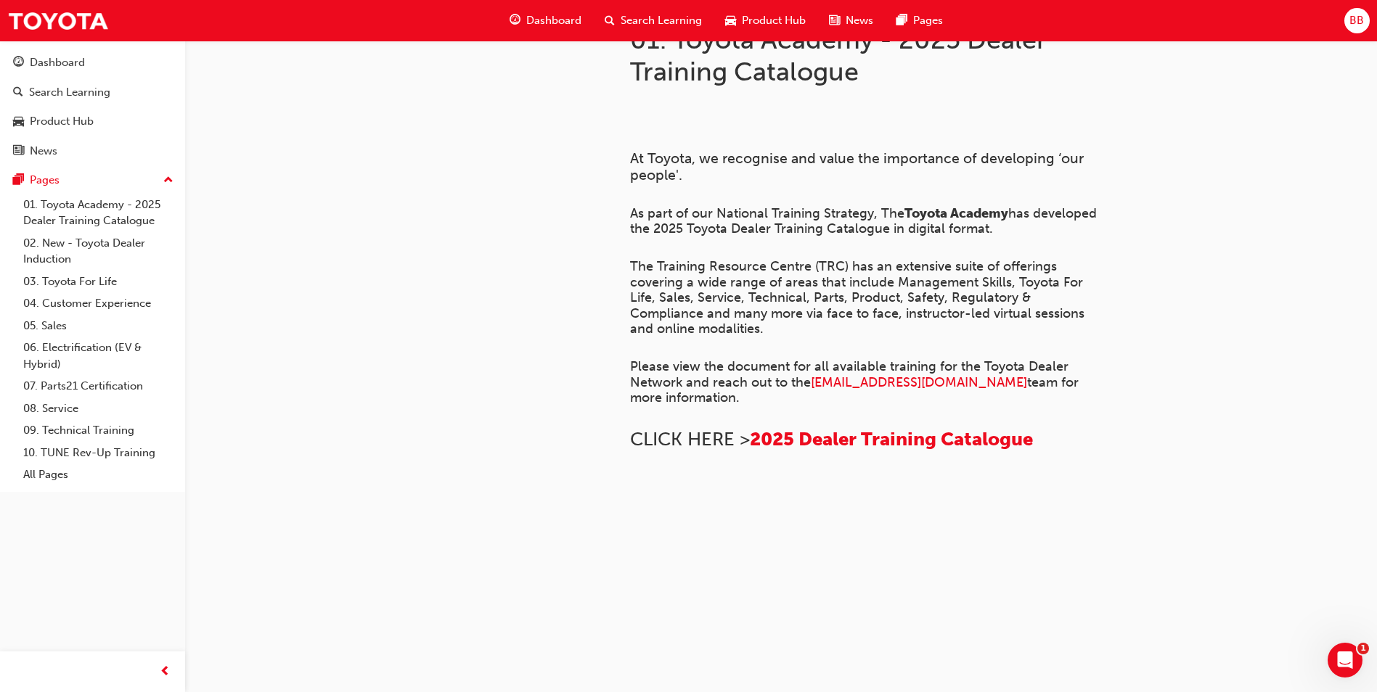
scroll to position [962, 0]
click at [79, 241] on link "02. New - Toyota Dealer Induction" at bounding box center [98, 251] width 162 height 38
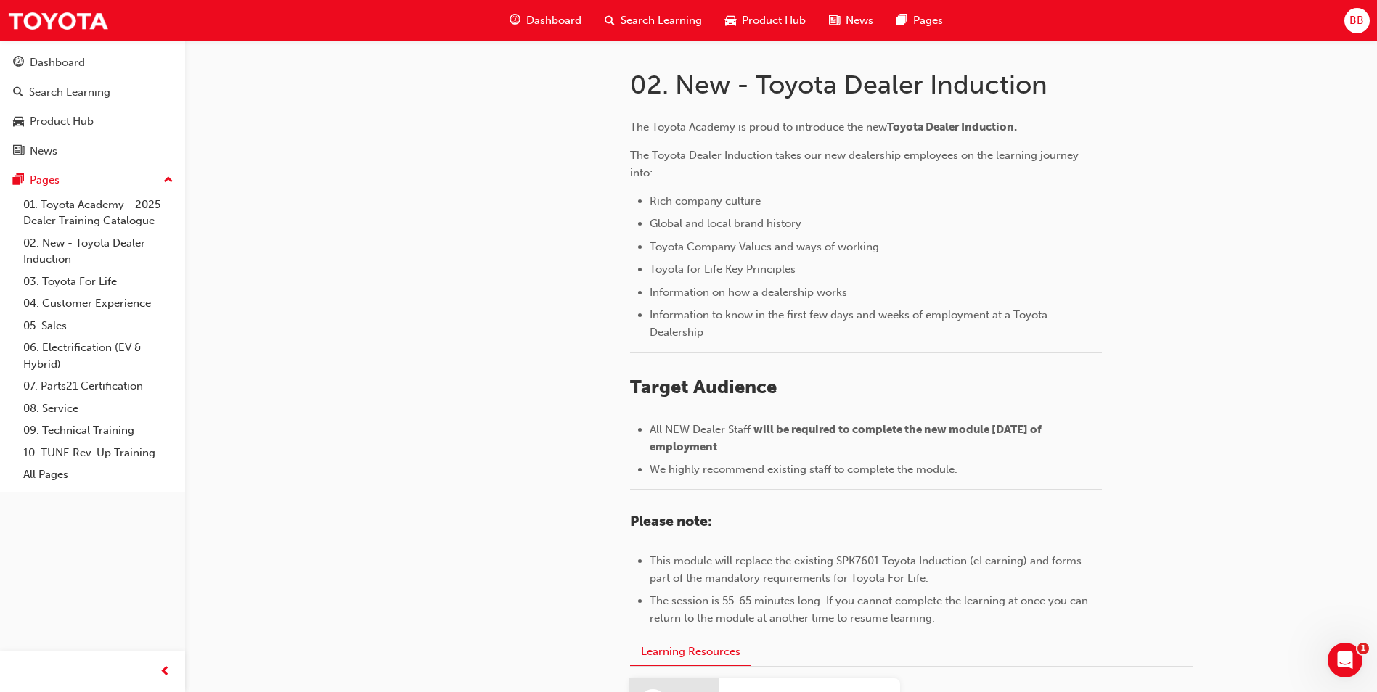
scroll to position [608, 0]
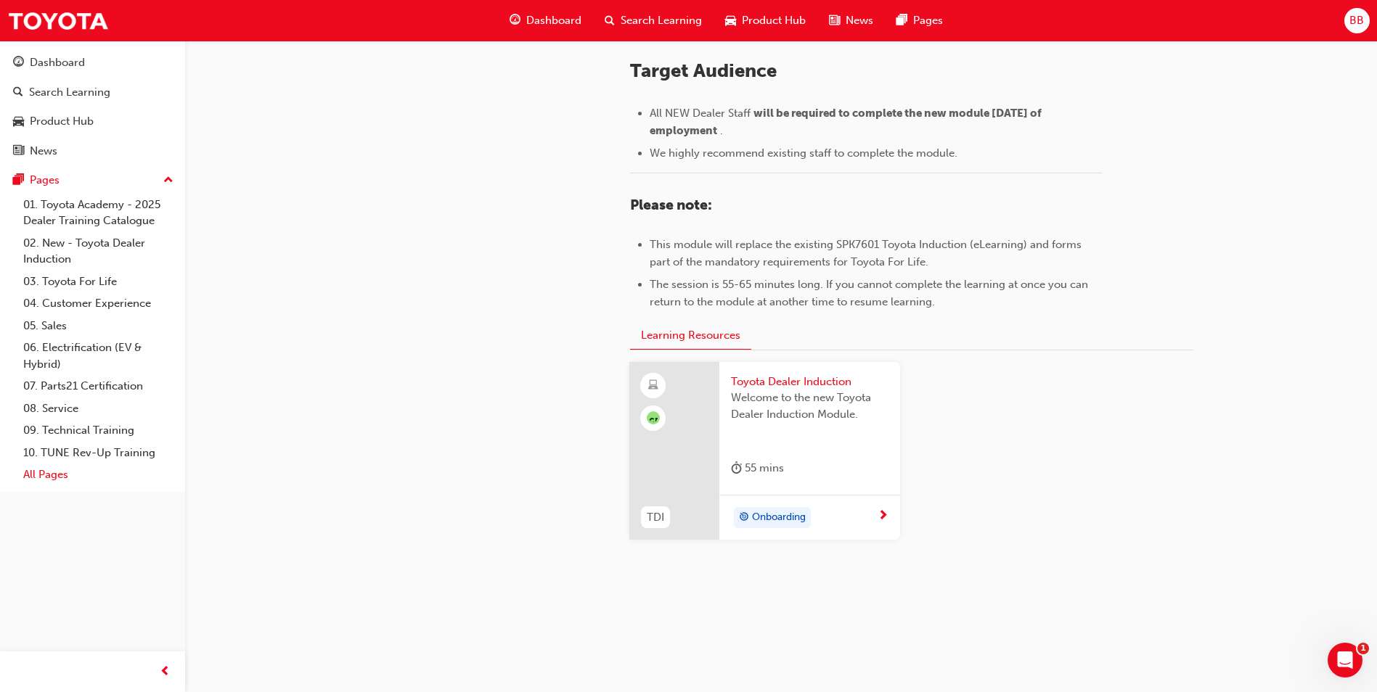
click at [51, 481] on link "All Pages" at bounding box center [98, 475] width 162 height 23
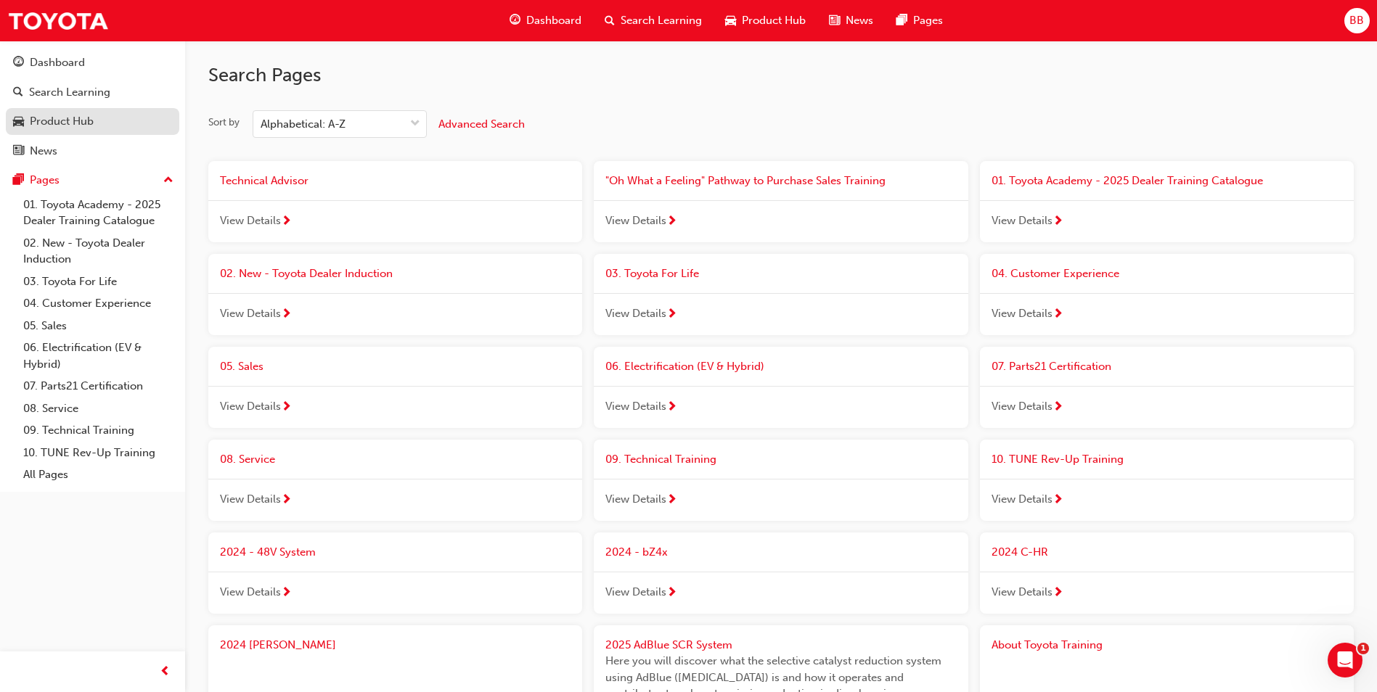
click at [68, 114] on div "Product Hub" at bounding box center [62, 121] width 64 height 17
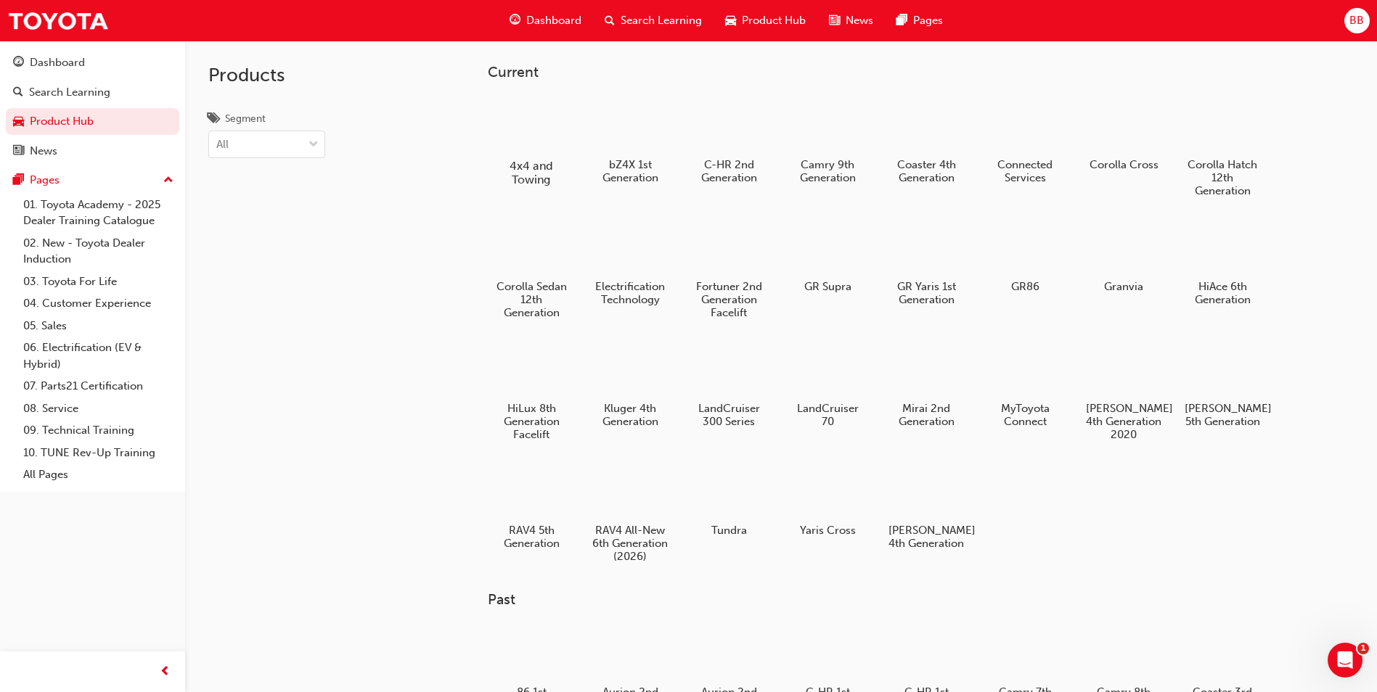
click at [520, 116] on div at bounding box center [531, 123] width 81 height 57
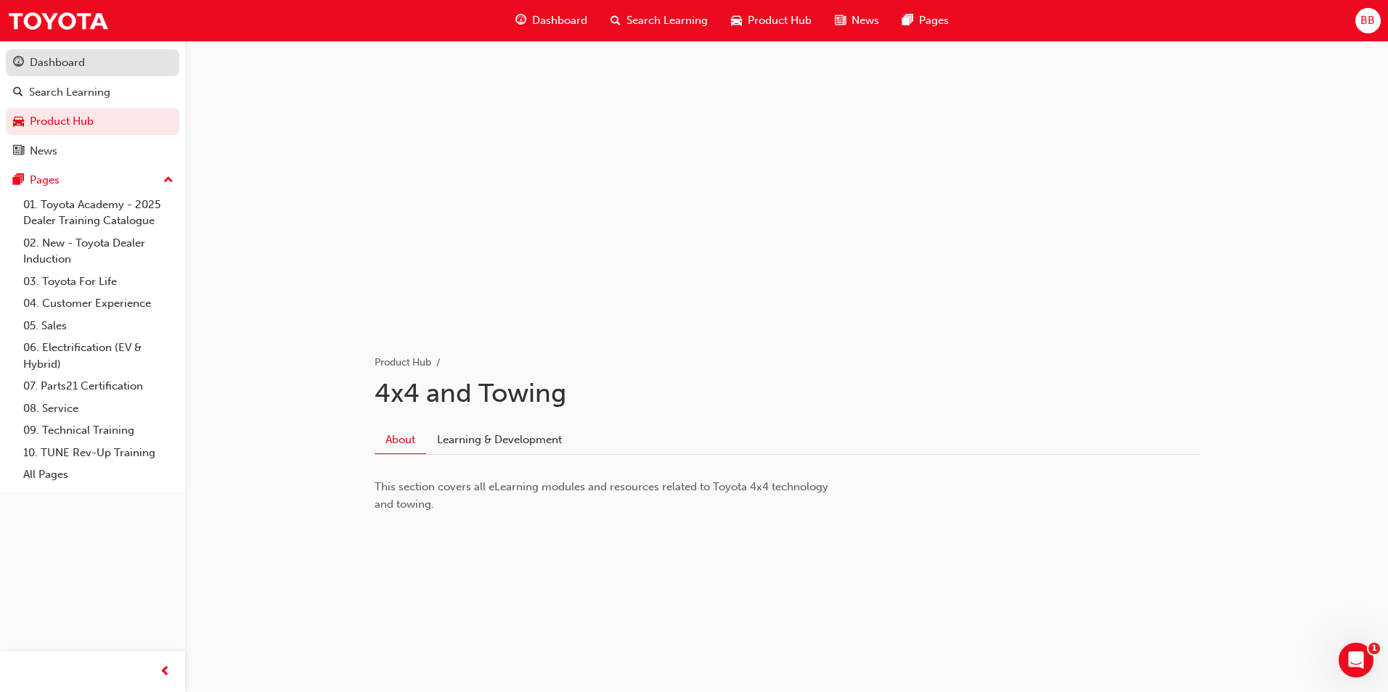
click at [78, 70] on div "Dashboard" at bounding box center [57, 62] width 55 height 17
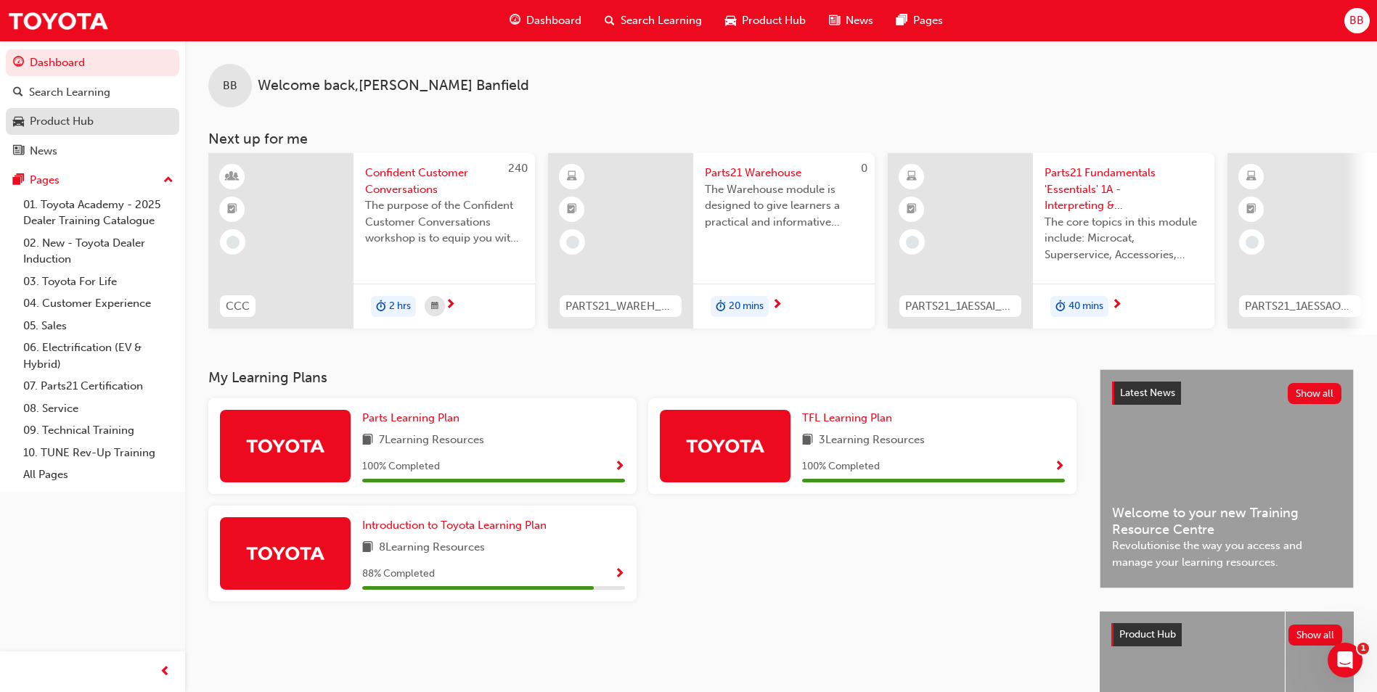
click at [82, 114] on div "Product Hub" at bounding box center [62, 121] width 64 height 17
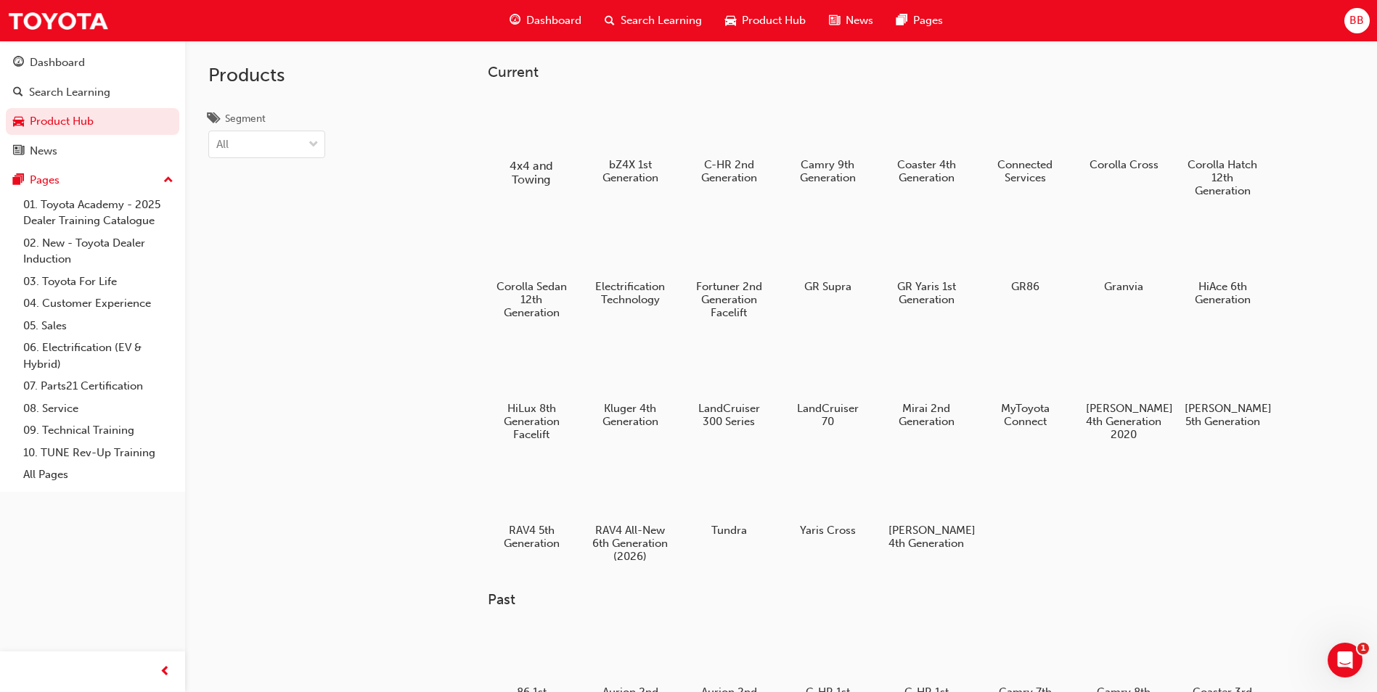
click at [532, 116] on div at bounding box center [531, 123] width 81 height 57
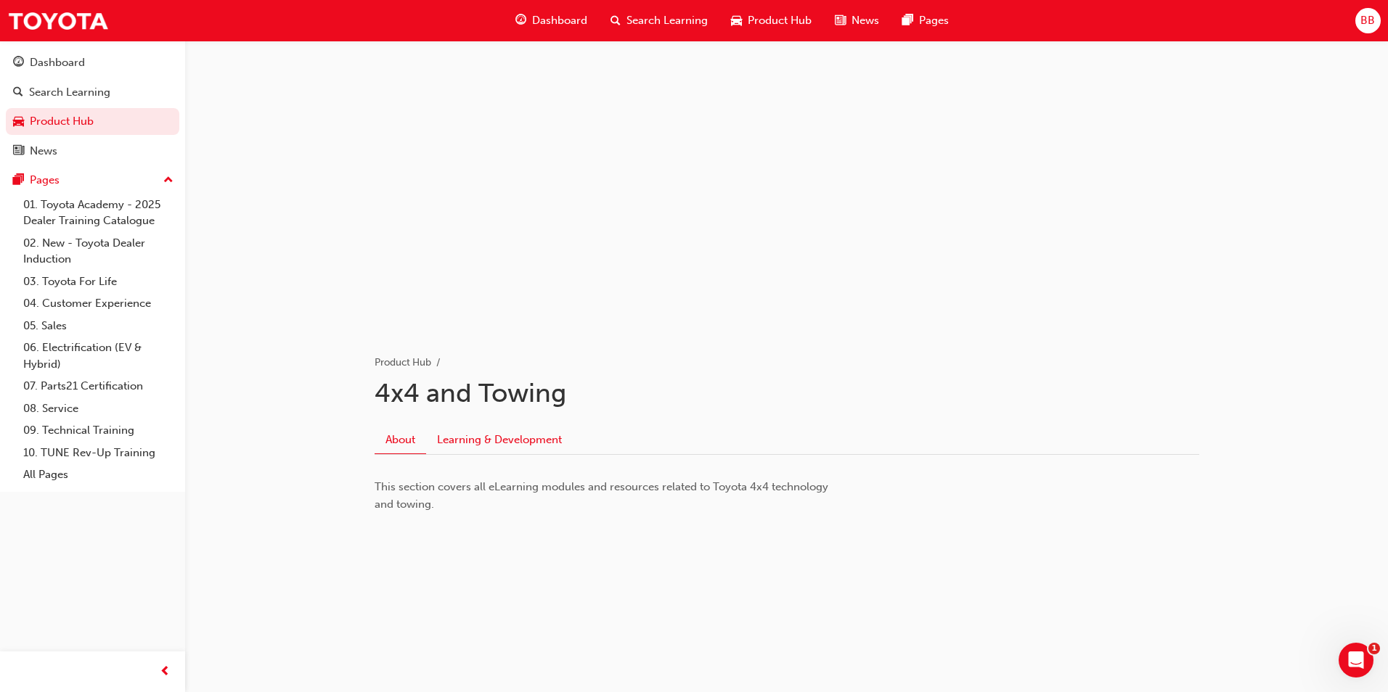
click at [498, 450] on link "Learning & Development" at bounding box center [499, 440] width 147 height 28
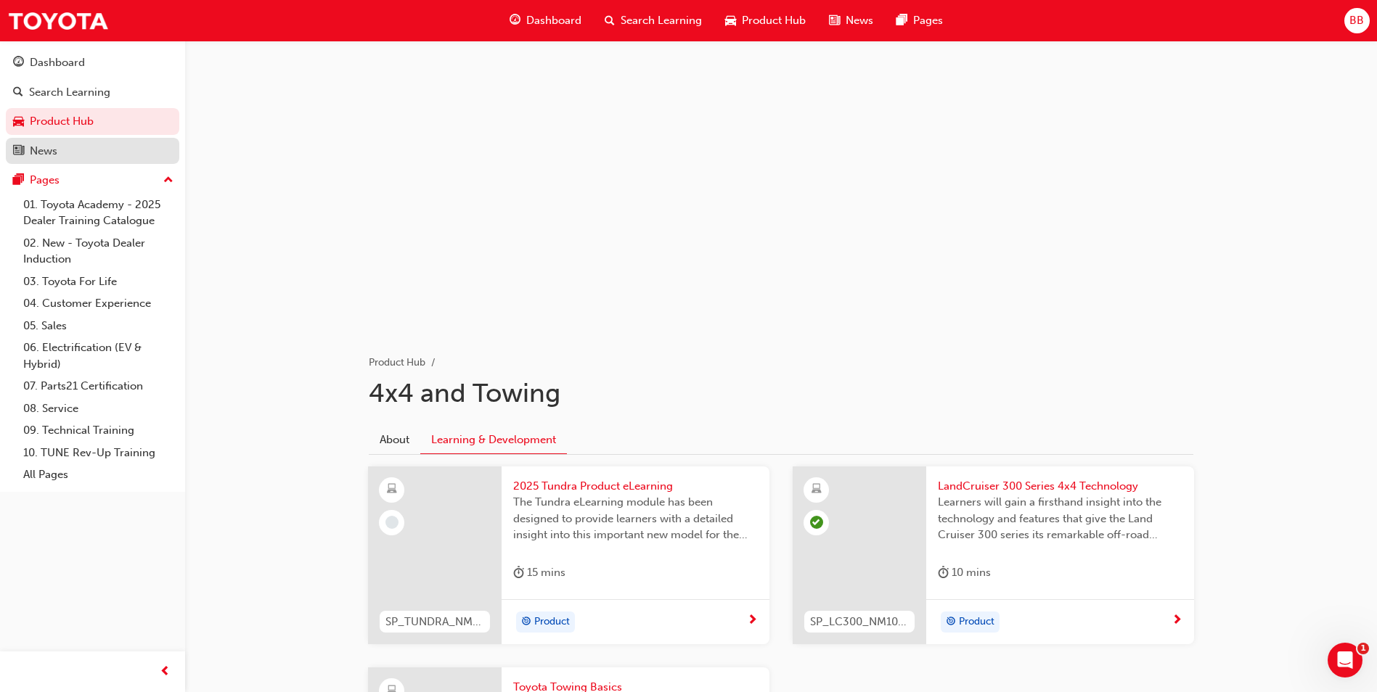
click at [75, 153] on div "News" at bounding box center [92, 151] width 159 height 18
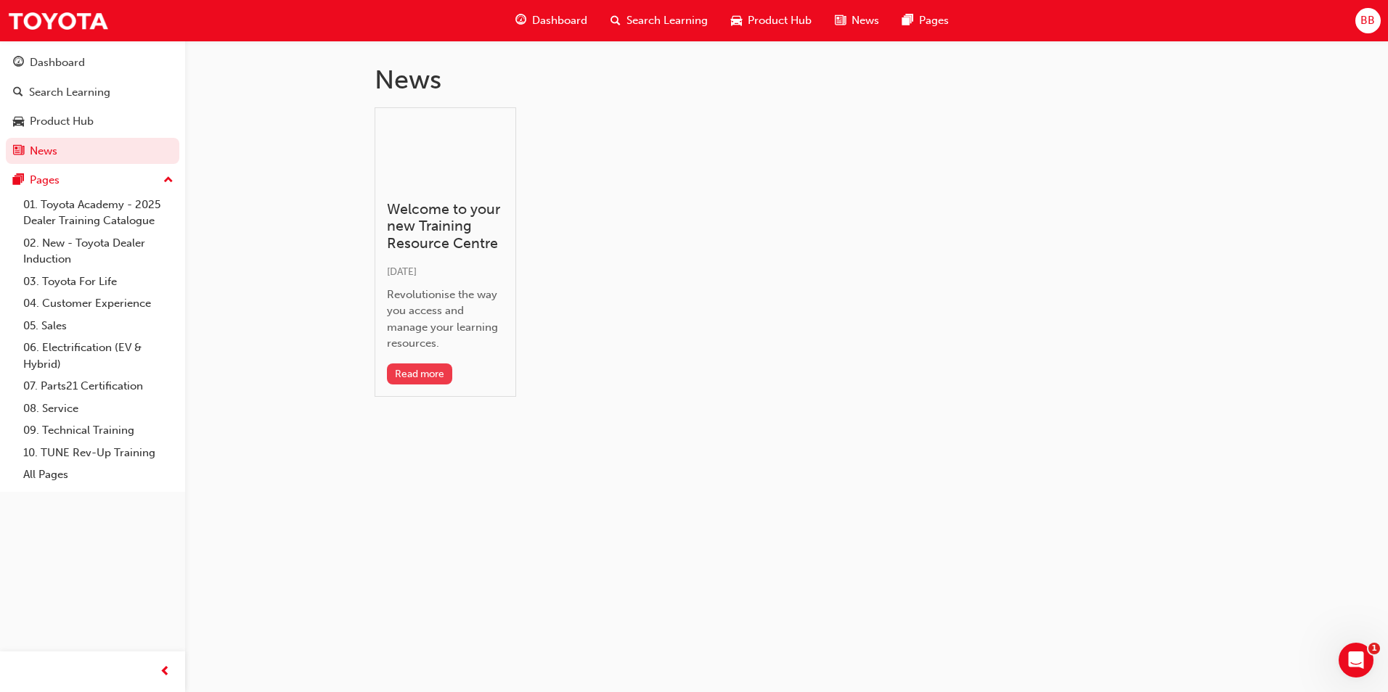
click at [430, 377] on button "Read more" at bounding box center [420, 374] width 66 height 21
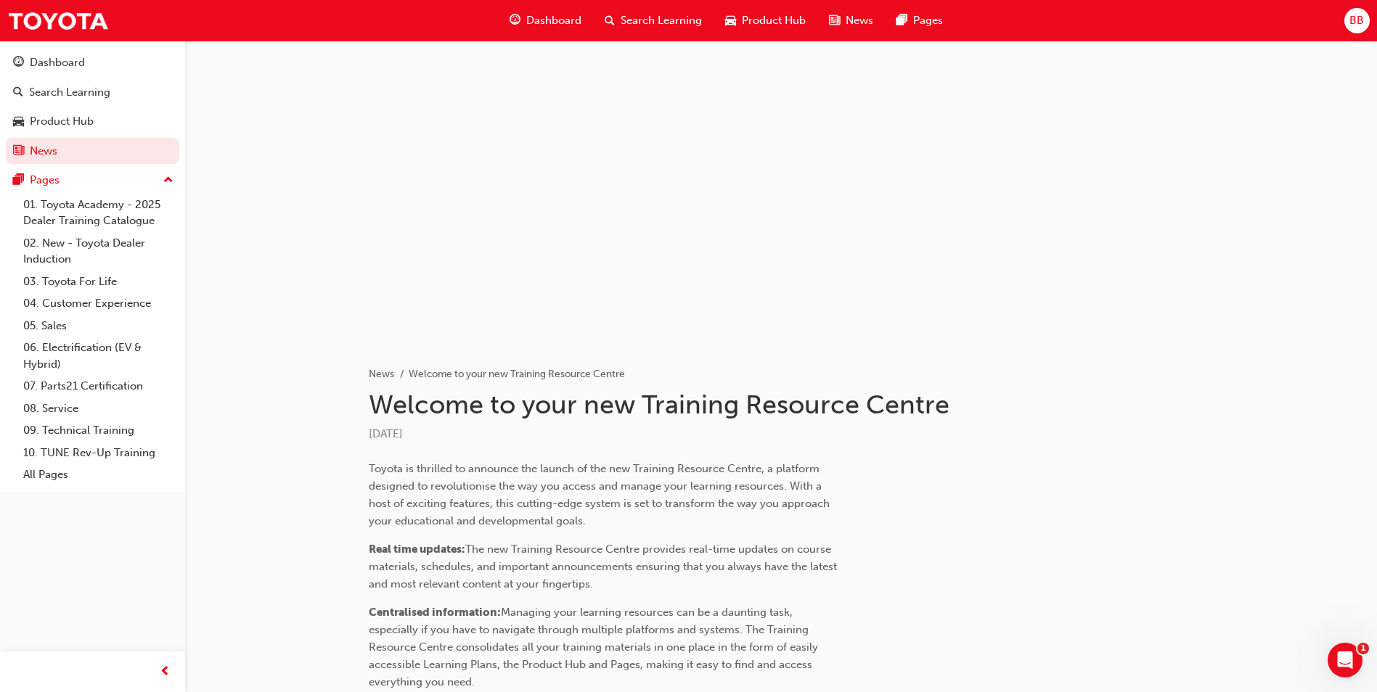
click at [748, 28] on span "Product Hub" at bounding box center [774, 20] width 64 height 17
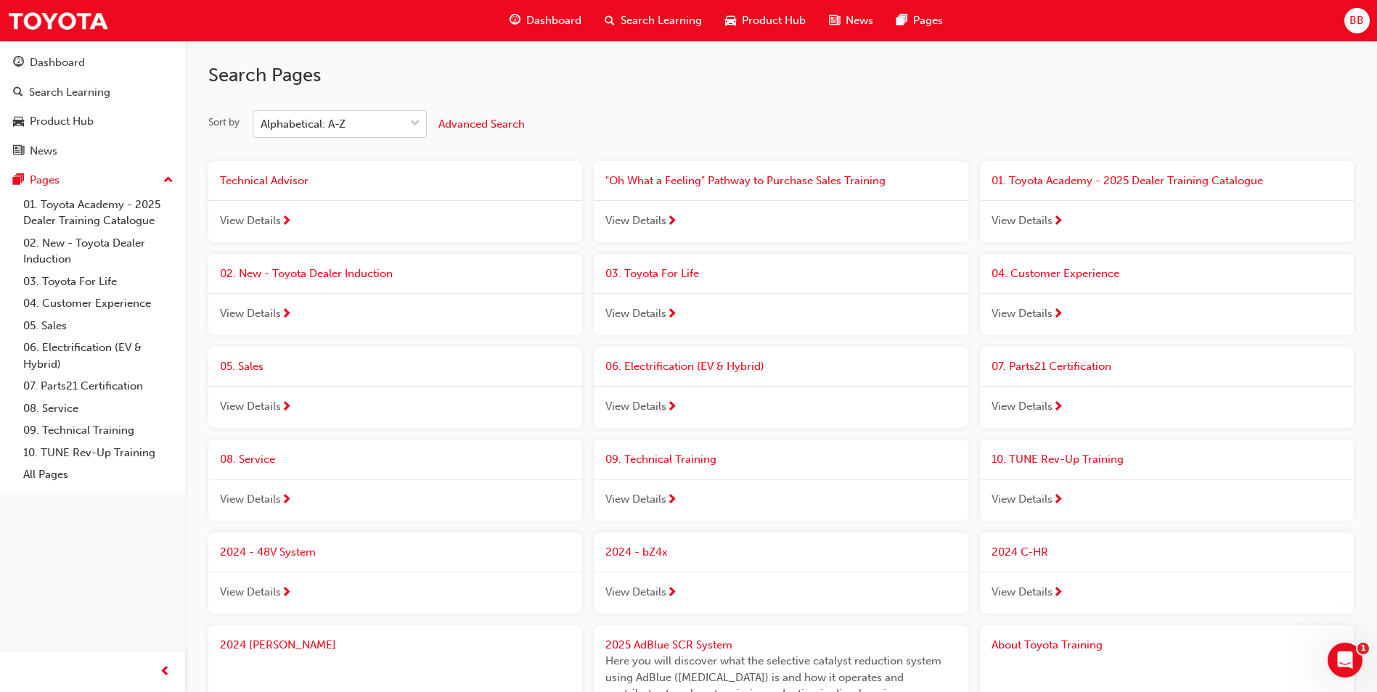
click at [391, 125] on div "Alphabetical: A-Z" at bounding box center [328, 124] width 151 height 25
click at [262, 125] on input "Sort by Alphabetical: A-Z" at bounding box center [261, 124] width 1 height 12
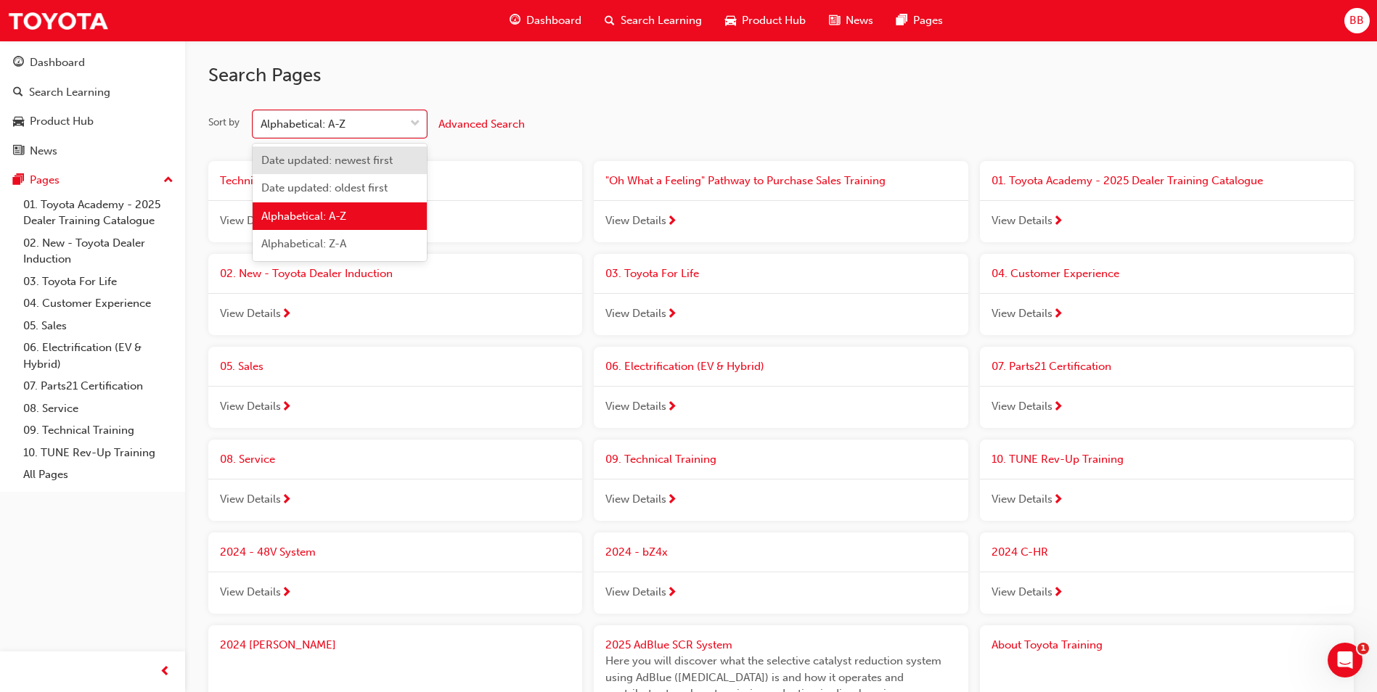
click at [380, 166] on span "Date updated: newest first" at bounding box center [326, 160] width 131 height 13
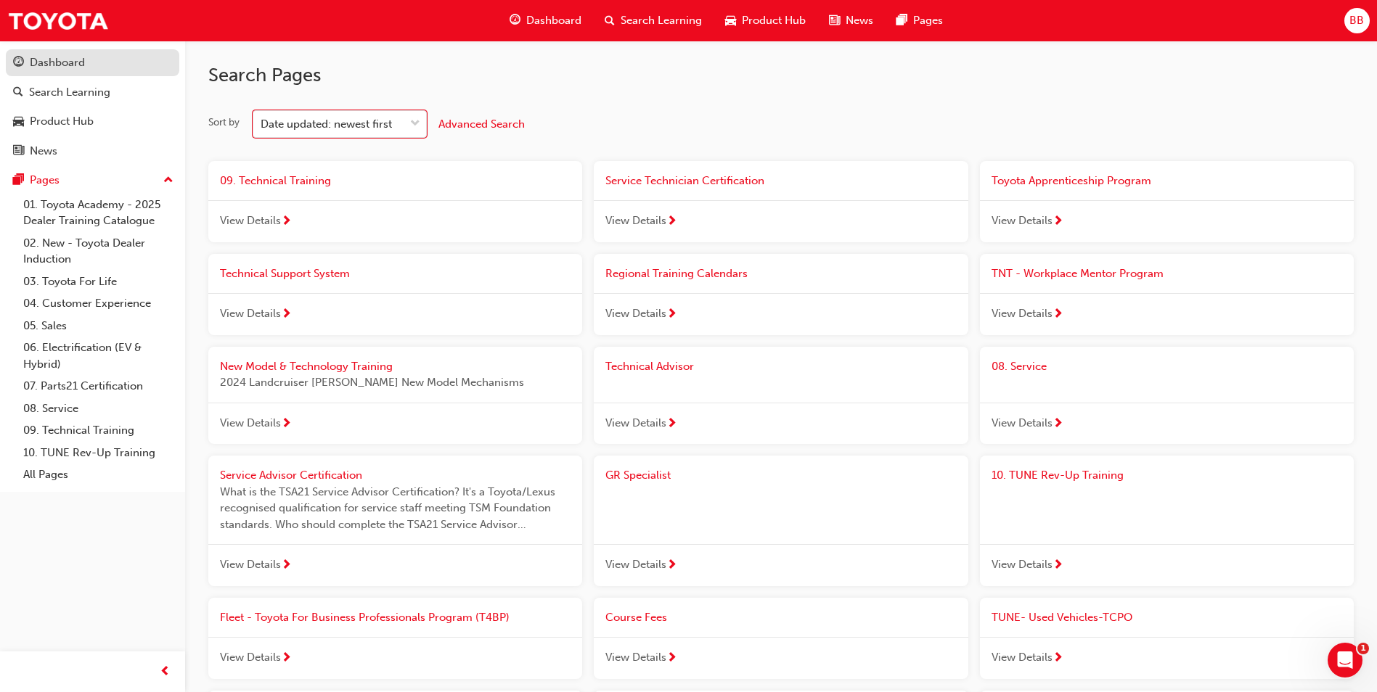
click at [58, 60] on div "Dashboard" at bounding box center [57, 62] width 55 height 17
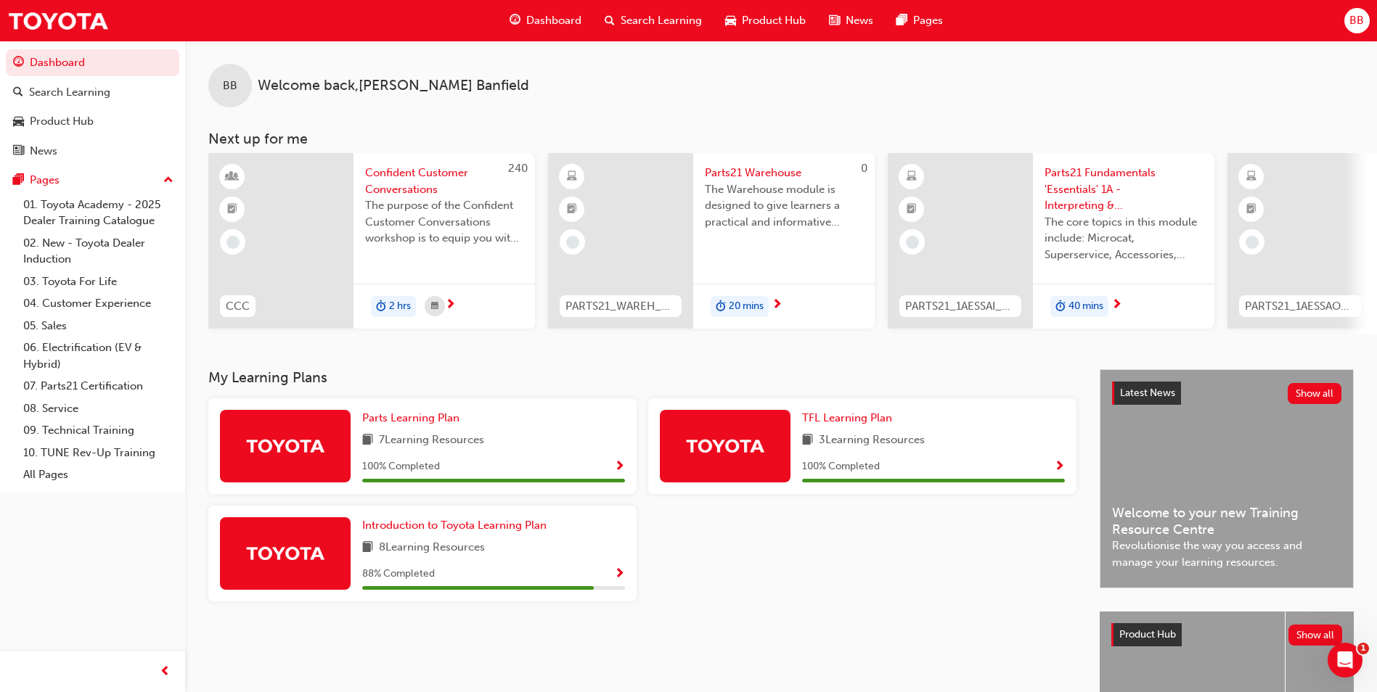
click at [747, 172] on span "Parts21 Warehouse" at bounding box center [784, 173] width 158 height 17
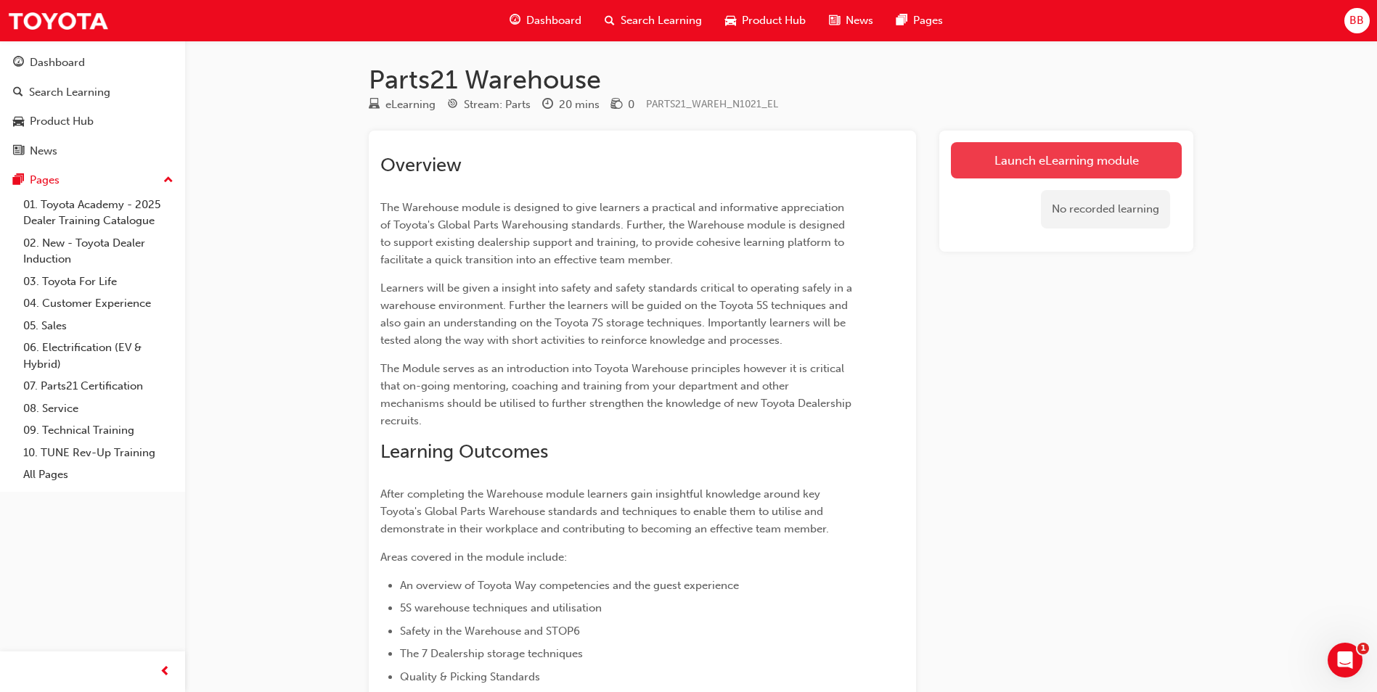
click at [1074, 167] on link "Launch eLearning module" at bounding box center [1066, 160] width 231 height 36
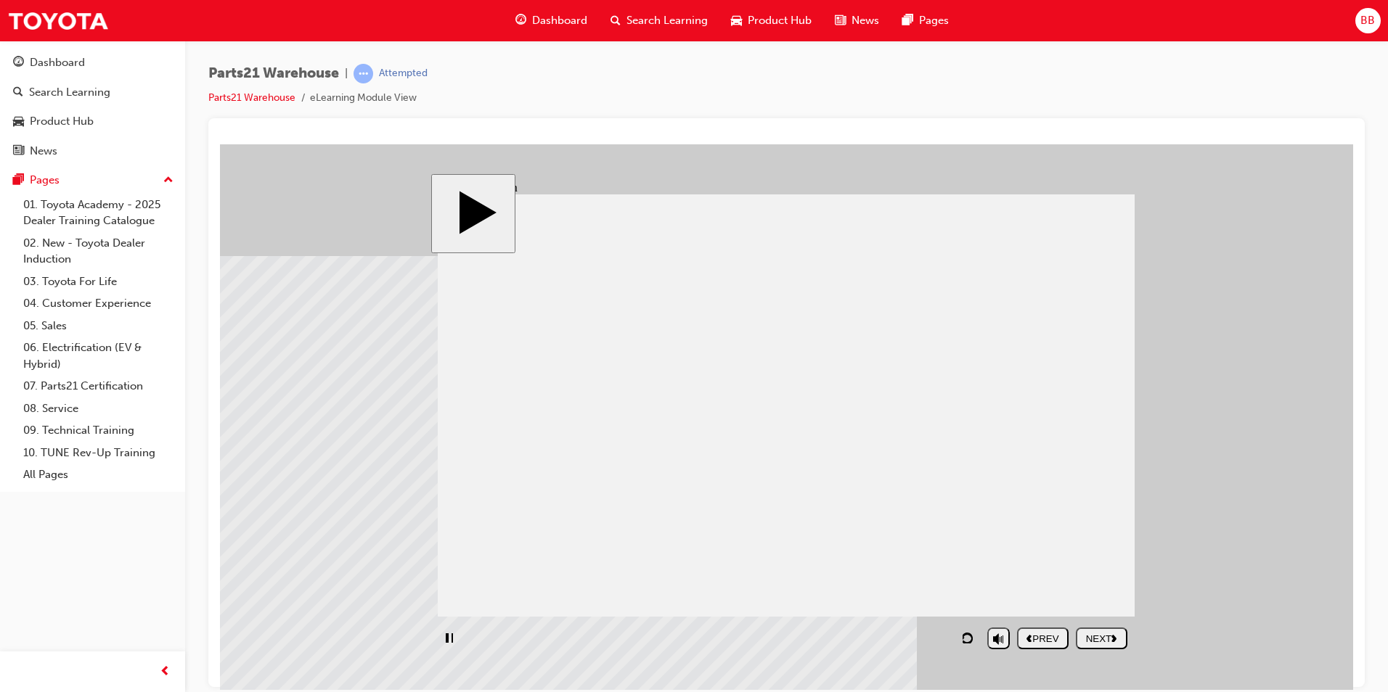
click at [931, 638] on div "playback controls" at bounding box center [709, 637] width 542 height 33
click at [939, 636] on div "playback controls" at bounding box center [709, 637] width 542 height 33
click at [1117, 634] on icon "next" at bounding box center [1114, 638] width 6 height 8
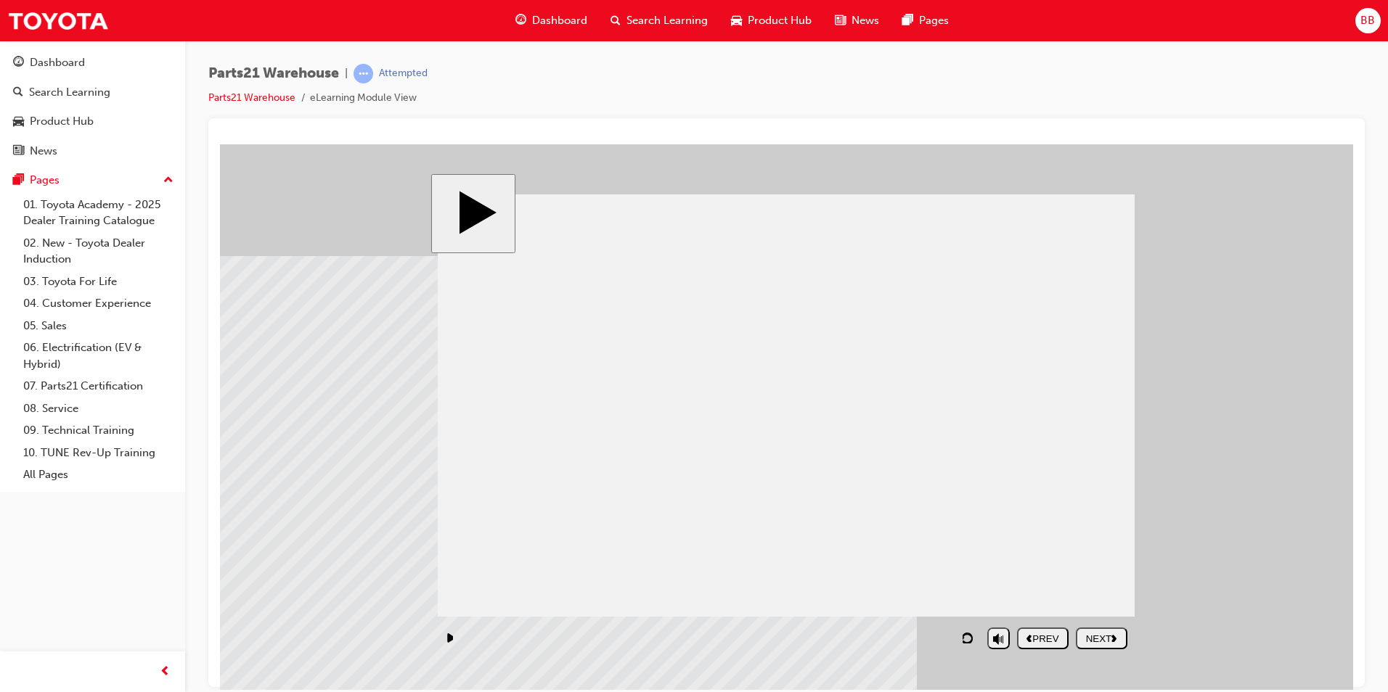
click at [1117, 634] on icon "next" at bounding box center [1114, 638] width 6 height 8
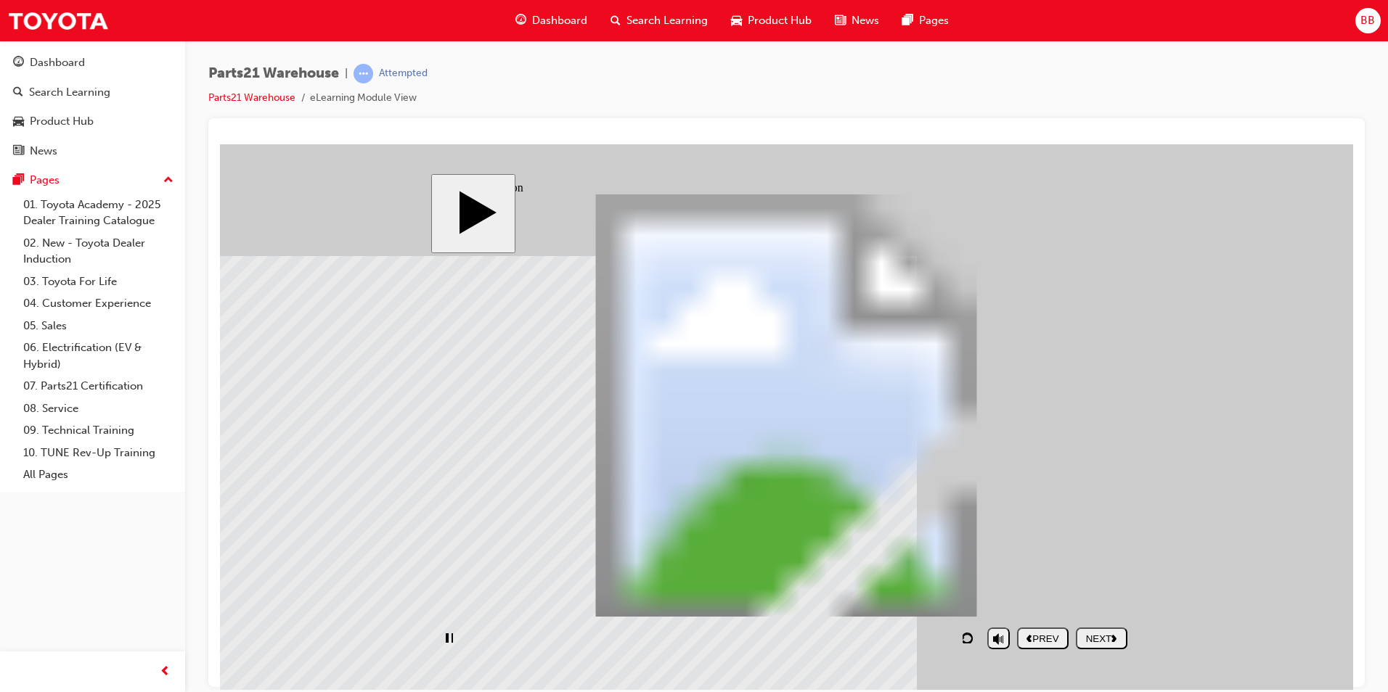
click at [828, 645] on div "playback controls" at bounding box center [709, 637] width 542 height 33
type input "8"
click at [1004, 595] on input "volume" at bounding box center [1036, 601] width 94 height 12
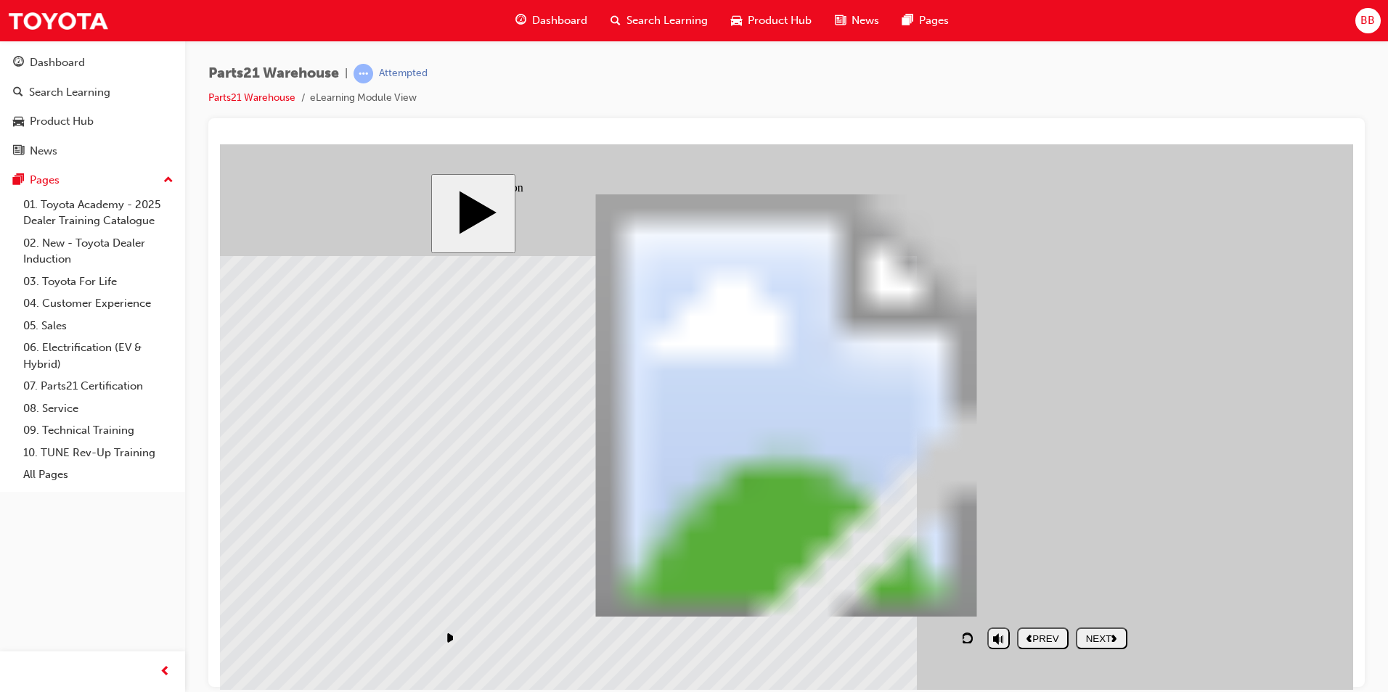
click at [1111, 643] on div "NEXT" at bounding box center [1102, 638] width 40 height 11
click at [603, 634] on div "playback controls" at bounding box center [709, 637] width 542 height 33
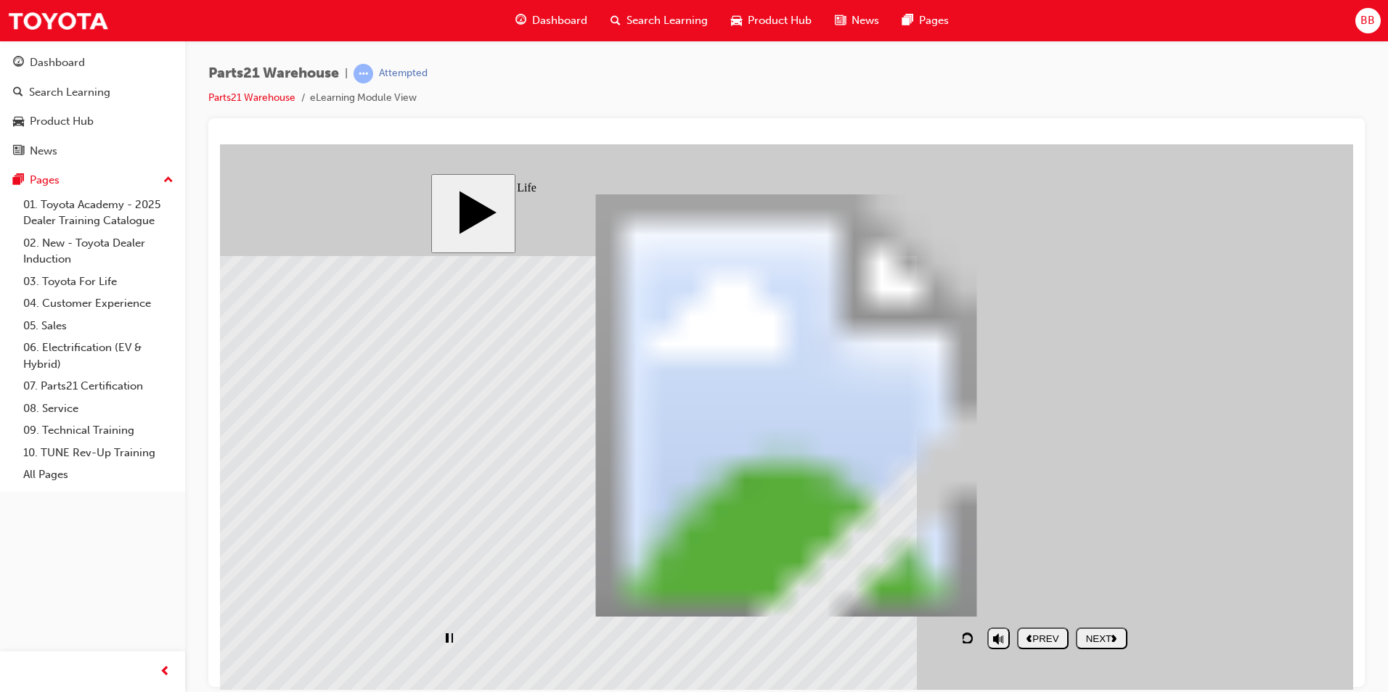
click at [1115, 633] on div "NEXT" at bounding box center [1102, 638] width 40 height 11
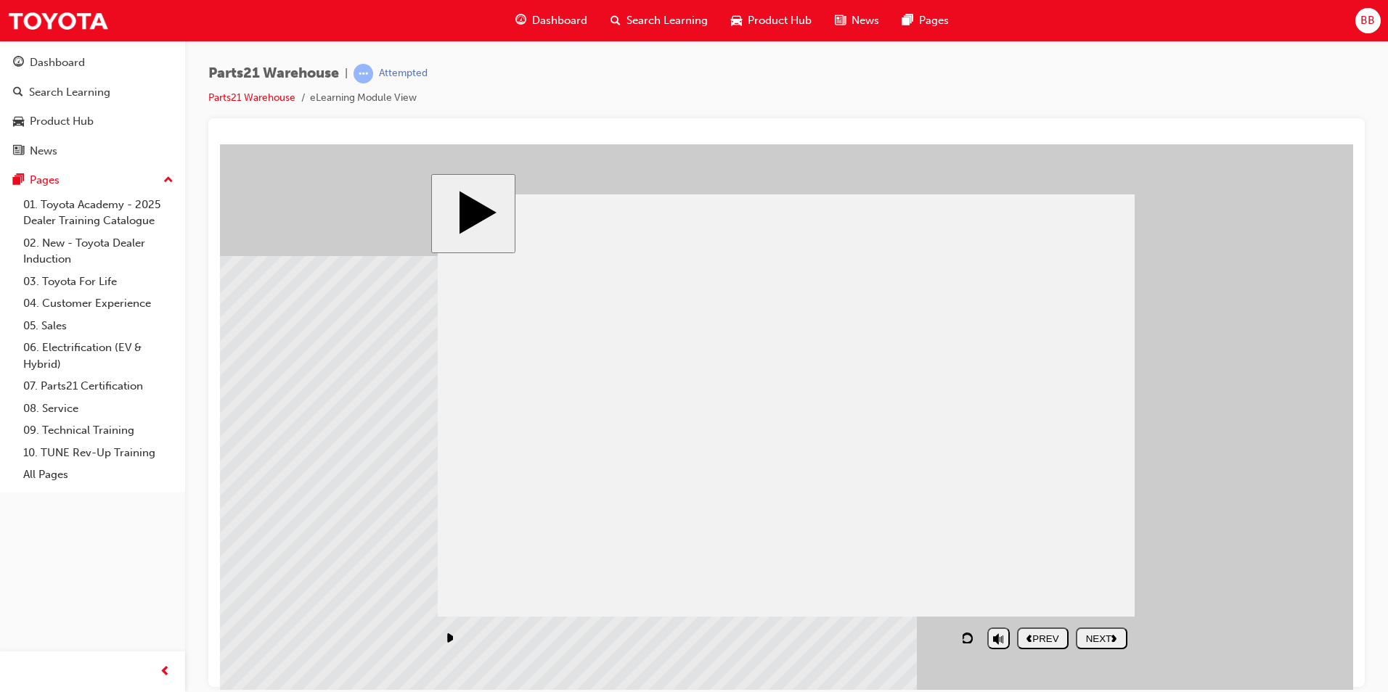
click at [1117, 643] on div "NEXT" at bounding box center [1102, 638] width 40 height 11
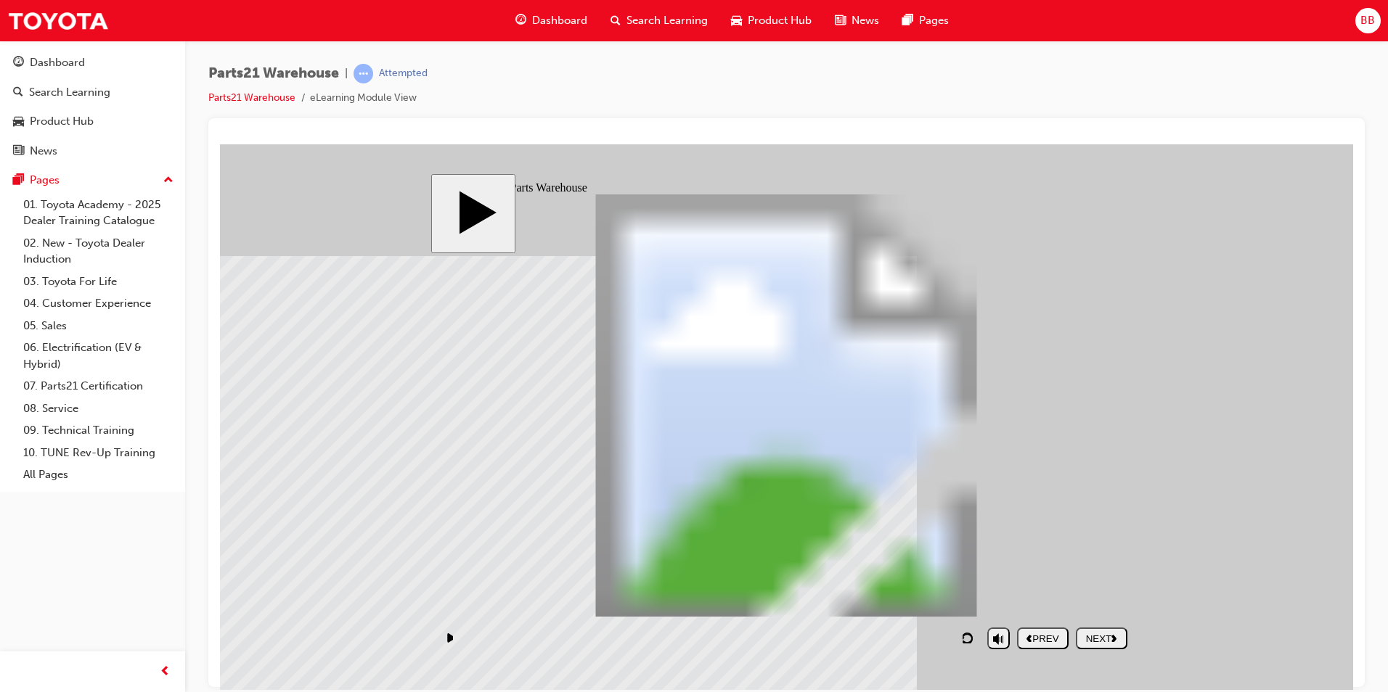
click at [1057, 623] on nav "PREV NEXT SUBMIT" at bounding box center [1072, 637] width 110 height 33
click at [1092, 643] on div "NEXT" at bounding box center [1102, 638] width 40 height 11
click at [1093, 643] on nav "PREV NEXT SUBMIT" at bounding box center [1072, 637] width 110 height 33
